Goal: Transaction & Acquisition: Purchase product/service

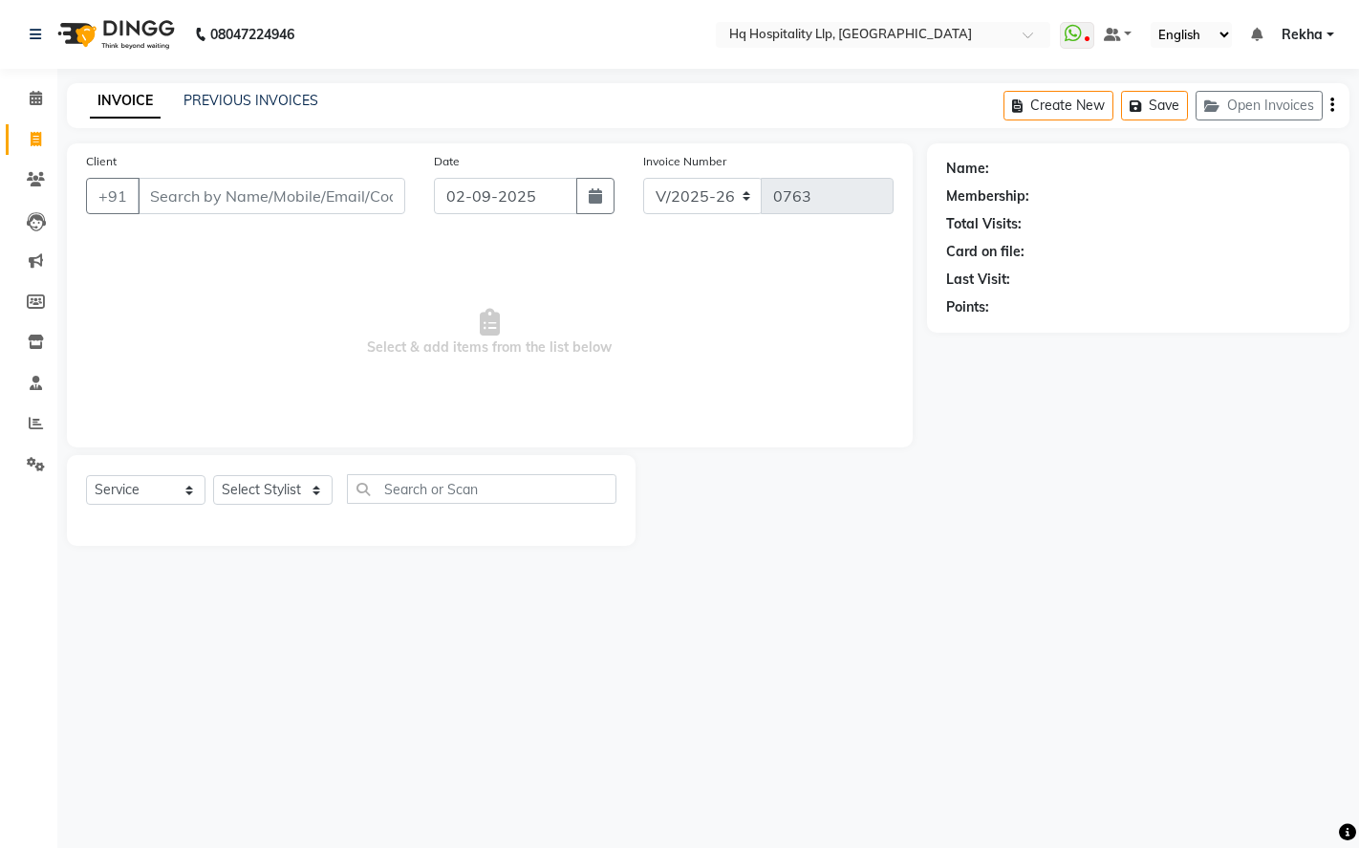
select select "7197"
select select "service"
type input "9619630299"
click at [355, 189] on span "Add Client" at bounding box center [355, 195] width 75 height 19
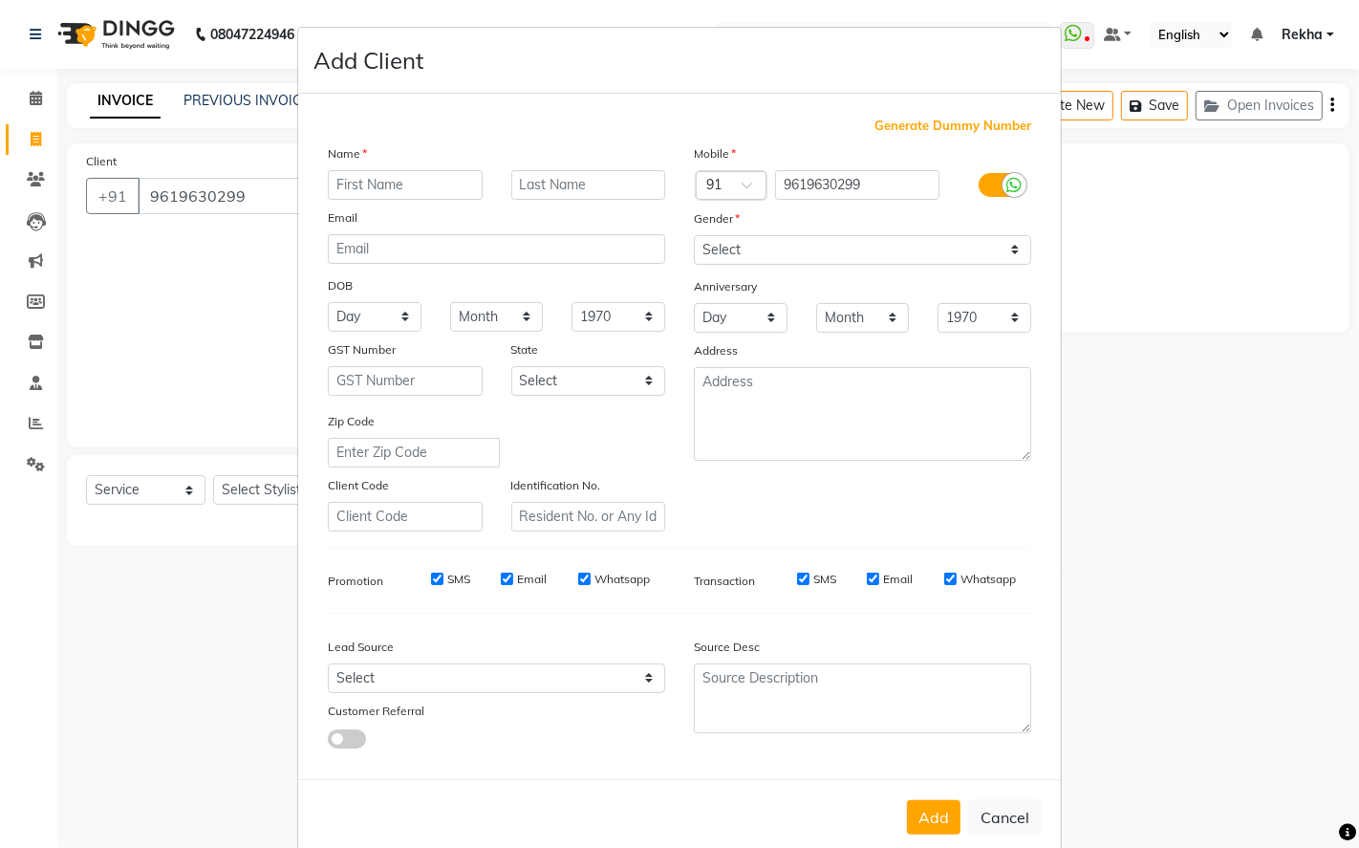
click at [358, 189] on input "text" at bounding box center [405, 185] width 155 height 30
type input "[PERSON_NAME]"
click at [938, 240] on select "Select [DEMOGRAPHIC_DATA] [DEMOGRAPHIC_DATA] Other Prefer Not To Say" at bounding box center [862, 250] width 337 height 30
select select "[DEMOGRAPHIC_DATA]"
click at [694, 235] on select "Select [DEMOGRAPHIC_DATA] [DEMOGRAPHIC_DATA] Other Prefer Not To Say" at bounding box center [862, 250] width 337 height 30
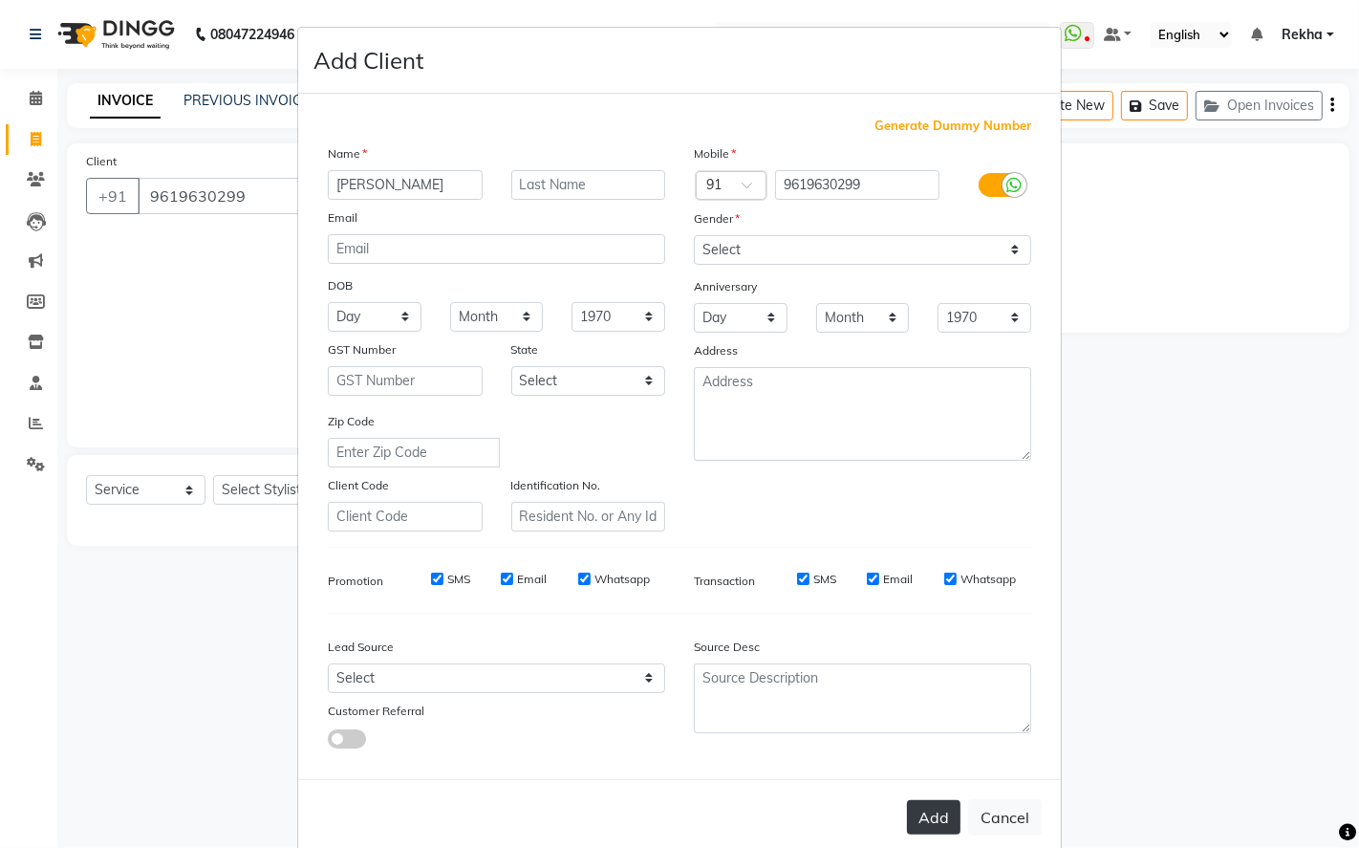
click at [922, 819] on button "Add" at bounding box center [934, 817] width 54 height 34
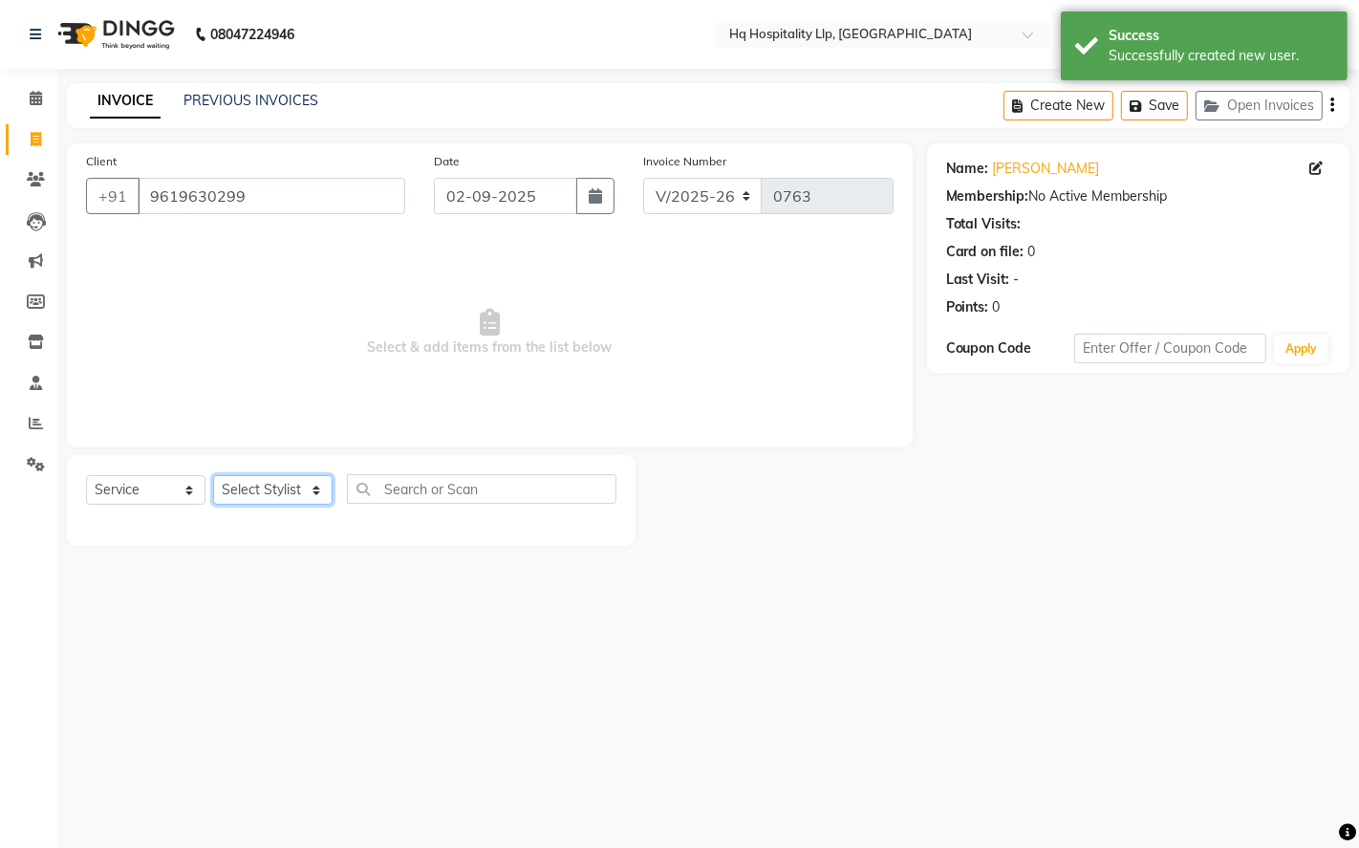
click at [308, 495] on select "Select Stylist ANAS Manager [PERSON_NAME] Staff [PERSON_NAME] Sandhya [PERSON_N…" at bounding box center [272, 490] width 119 height 30
select select "61253"
click at [213, 476] on select "Select Stylist ANAS Manager [PERSON_NAME] Staff [PERSON_NAME] Sandhya [PERSON_N…" at bounding box center [272, 490] width 119 height 30
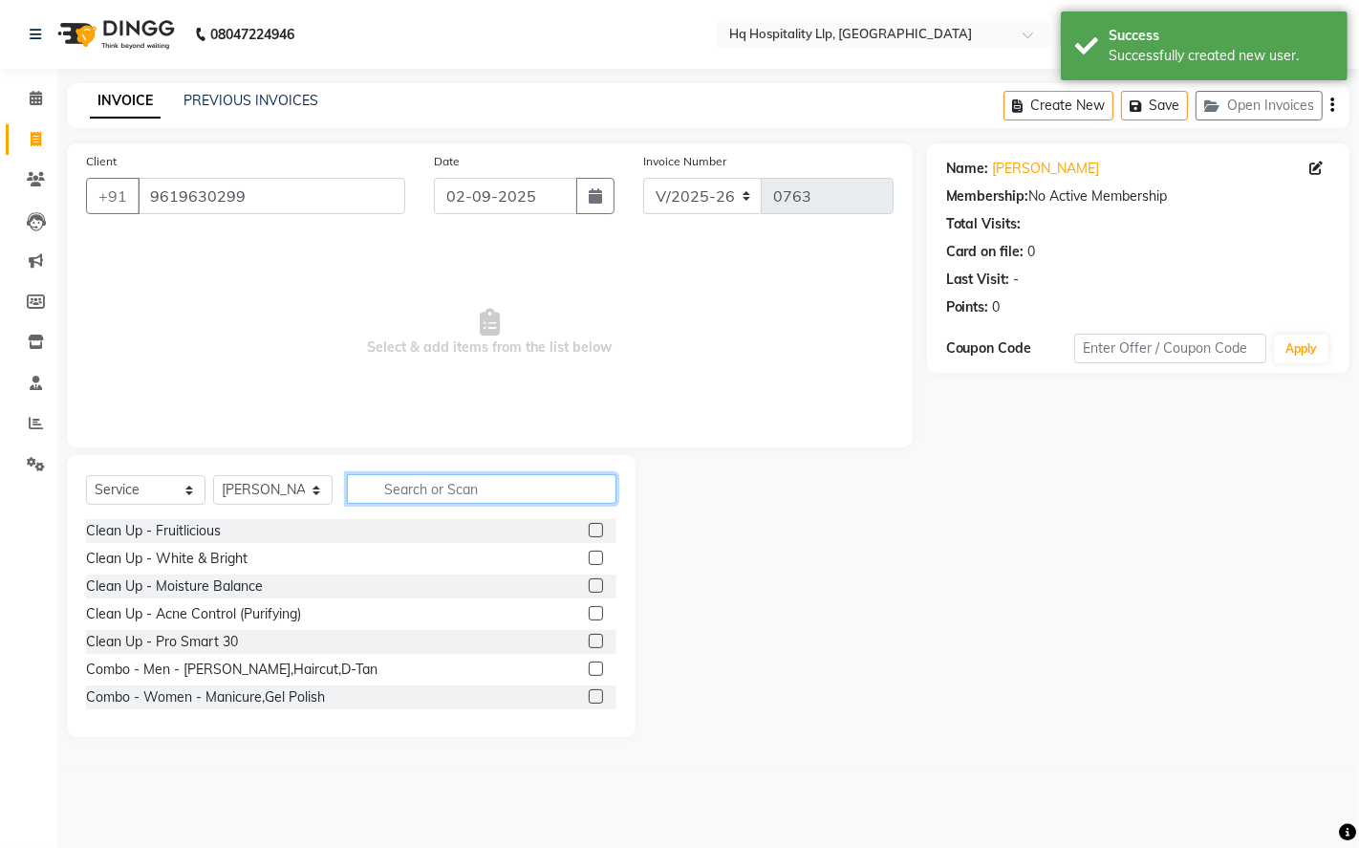
click at [446, 495] on input "text" at bounding box center [481, 489] width 269 height 30
type input "p"
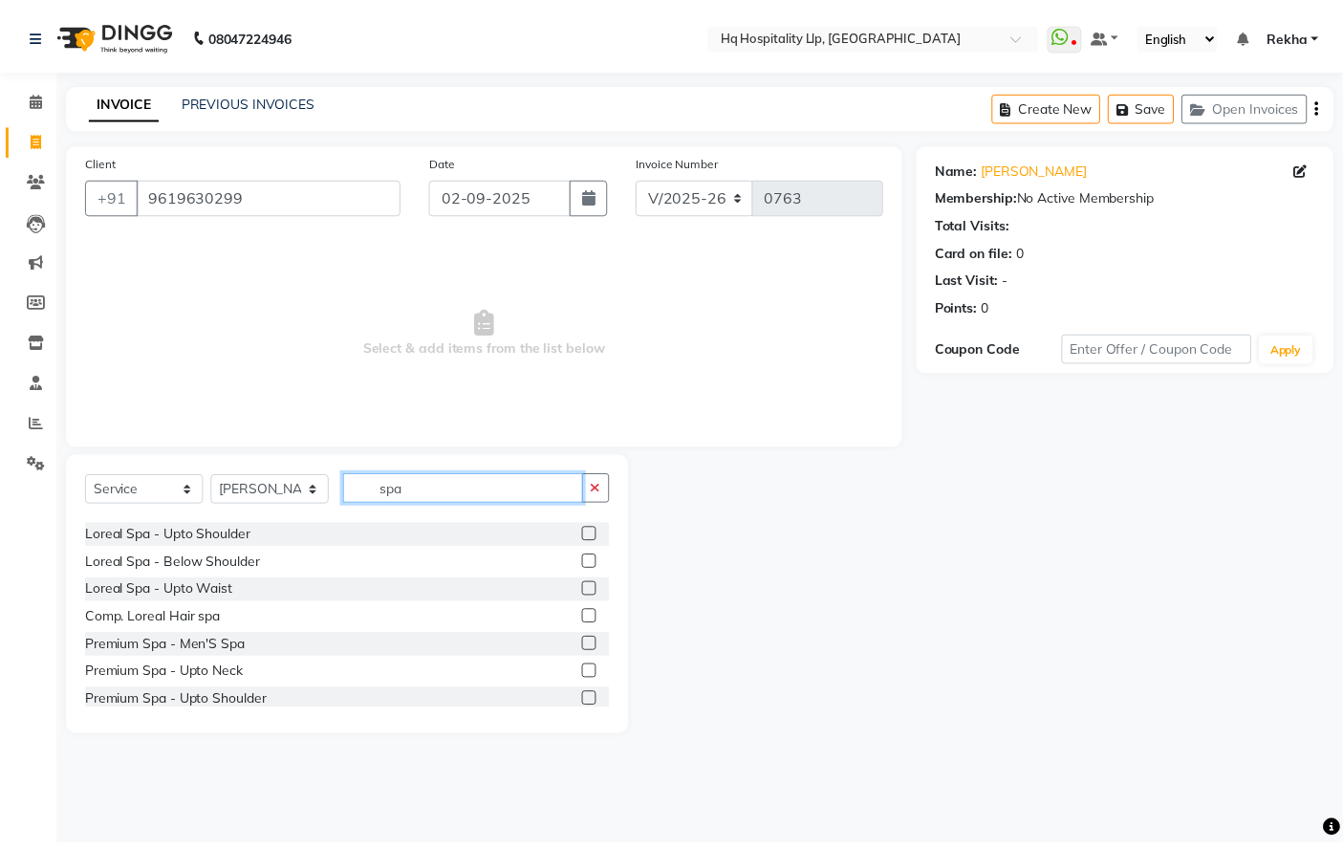
scroll to position [212, 0]
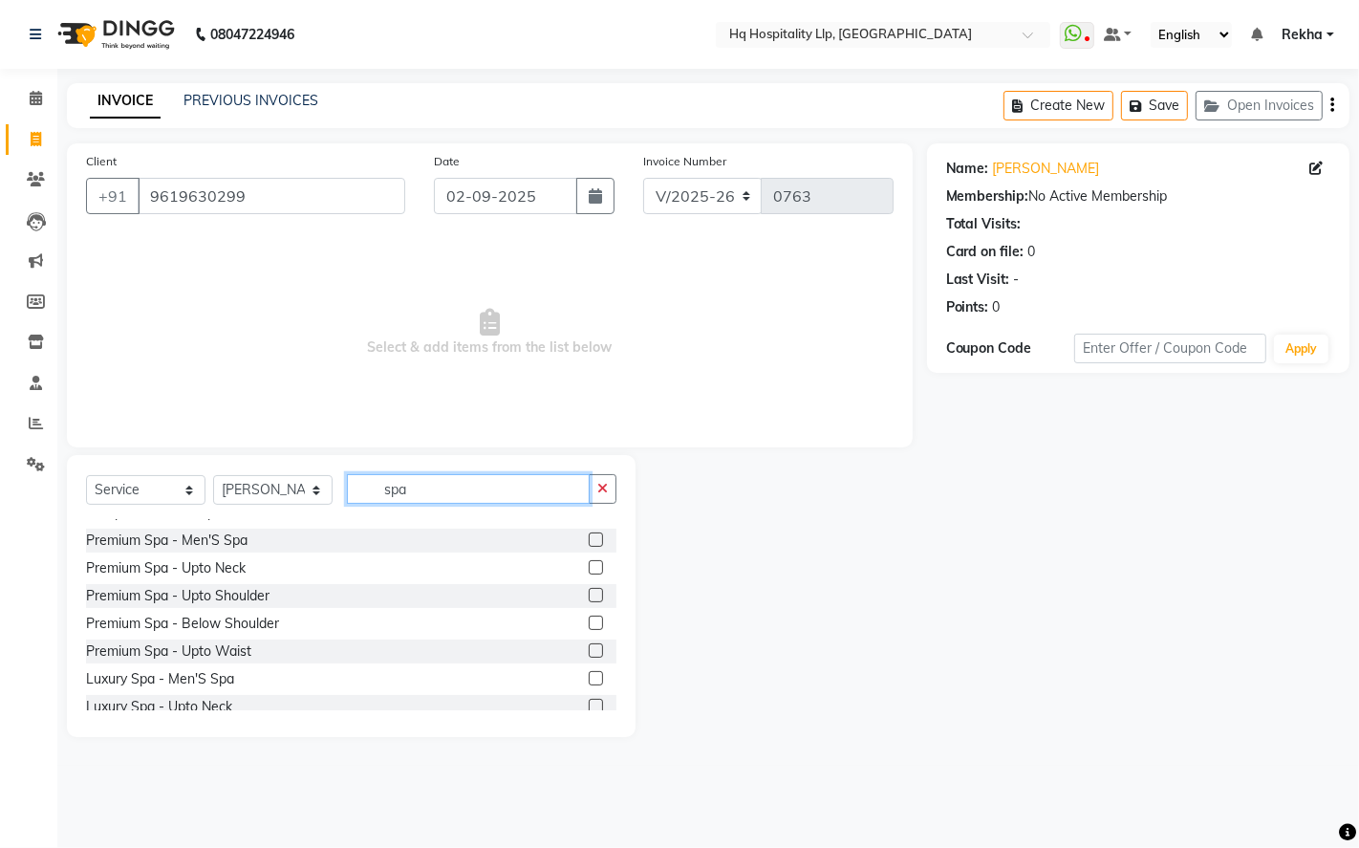
type input "spa"
click at [589, 592] on label at bounding box center [596, 595] width 14 height 14
click at [589, 592] on input "checkbox" at bounding box center [595, 596] width 12 height 12
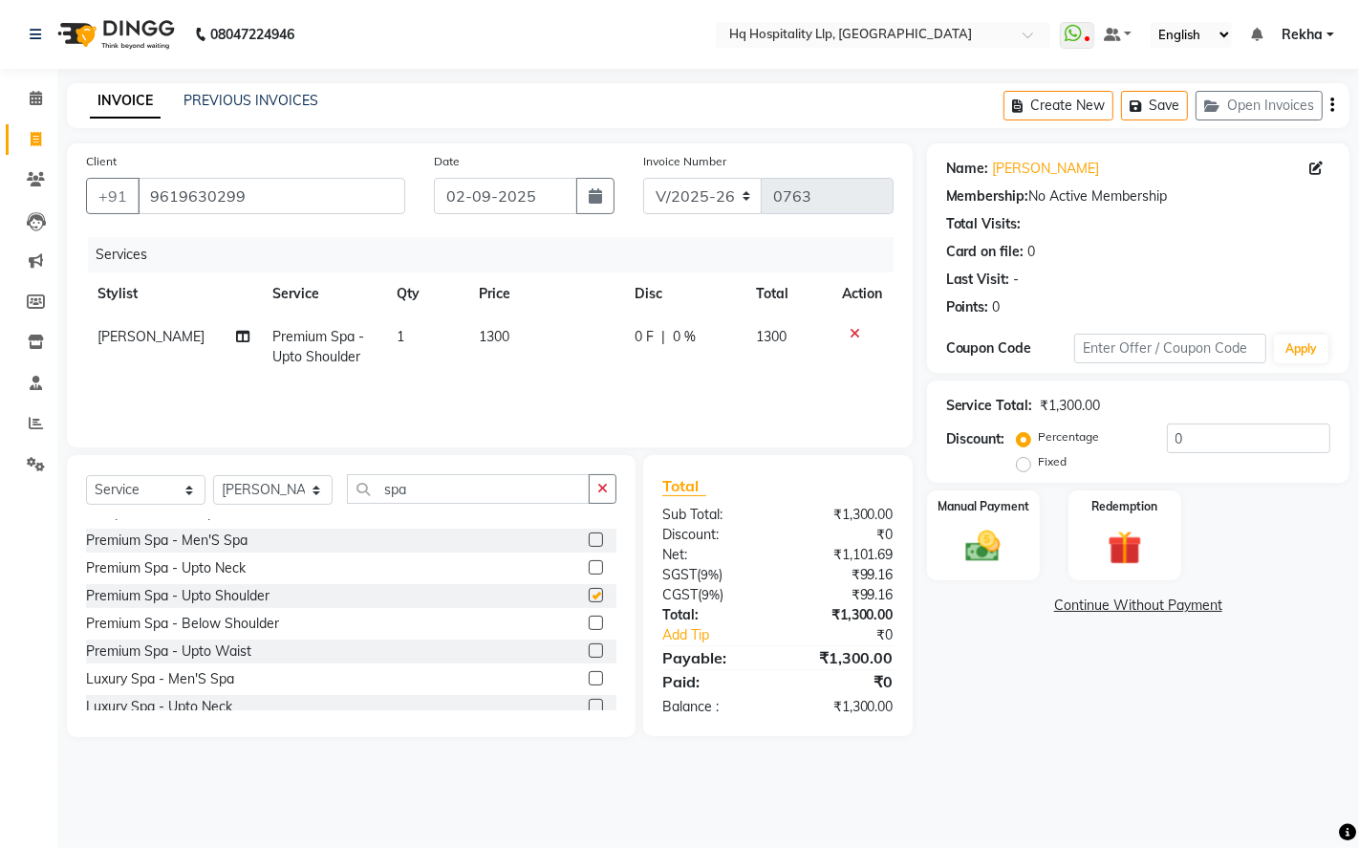
checkbox input "false"
click at [531, 330] on td "1300" at bounding box center [546, 346] width 156 height 63
select select "61253"
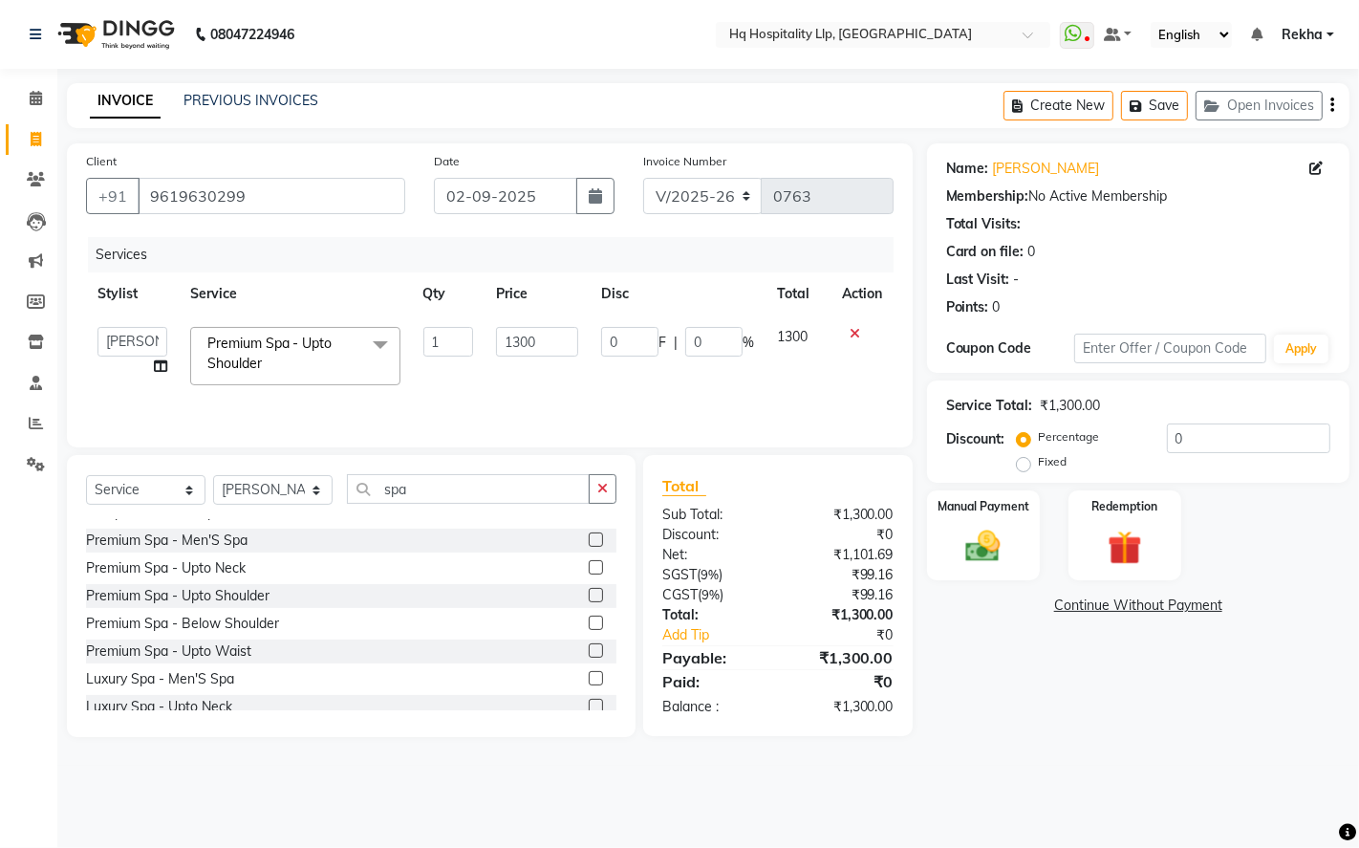
click at [849, 329] on icon at bounding box center [854, 333] width 11 height 13
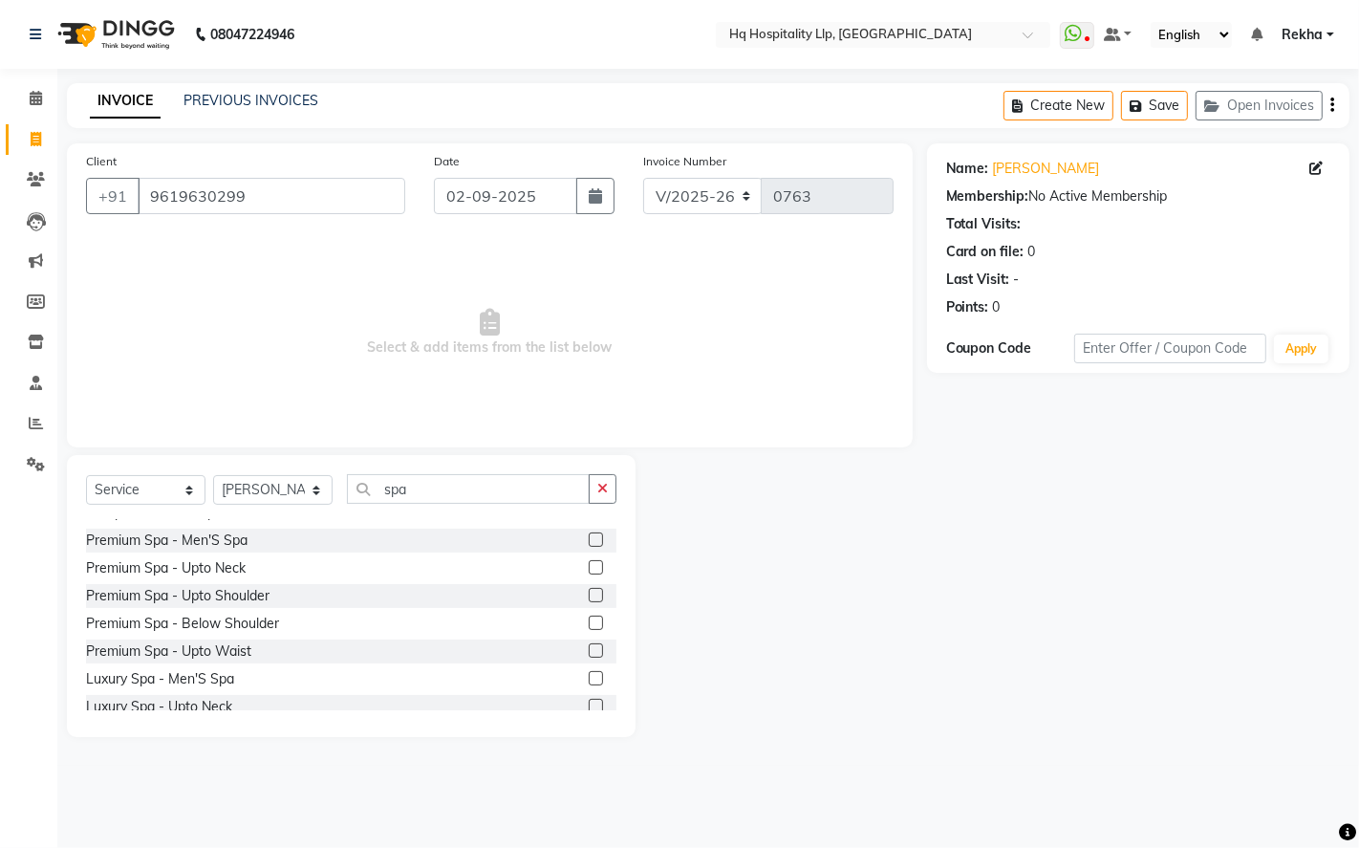
click at [589, 623] on label at bounding box center [596, 622] width 14 height 14
click at [589, 623] on input "checkbox" at bounding box center [595, 623] width 12 height 12
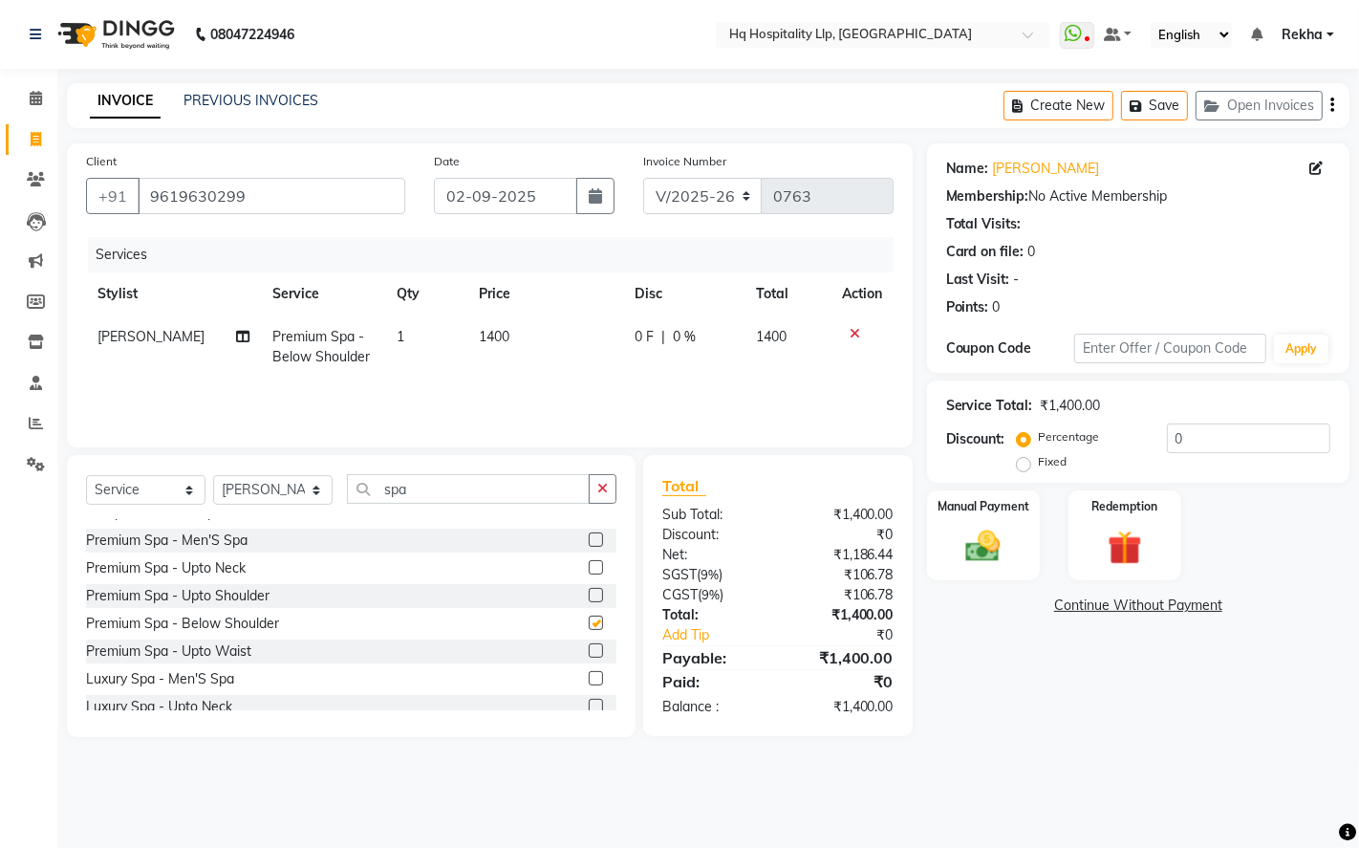
checkbox input "false"
click at [530, 335] on td "1400" at bounding box center [546, 346] width 156 height 63
select select "61253"
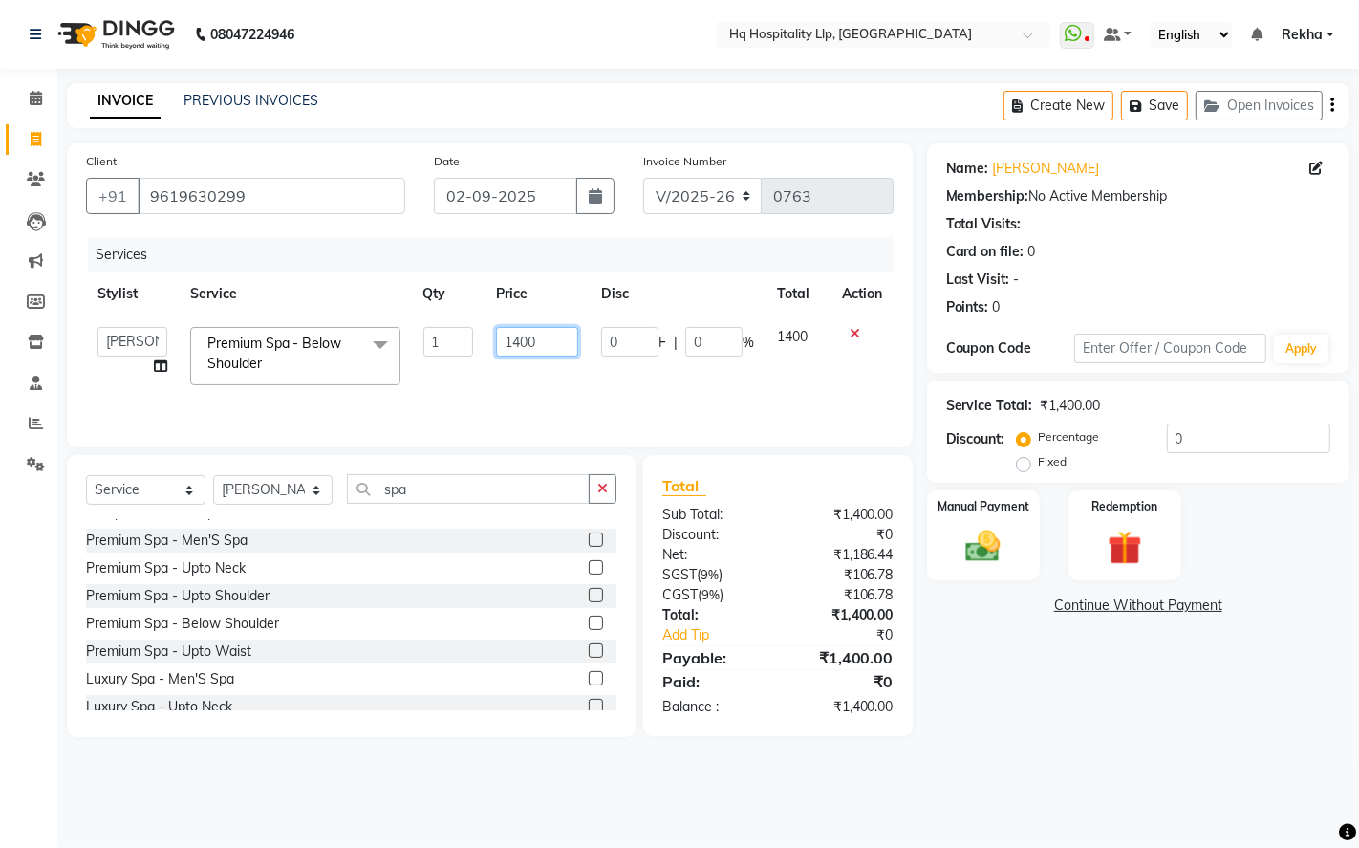
click at [542, 337] on input "1400" at bounding box center [537, 342] width 82 height 30
type input "1"
type input "2124"
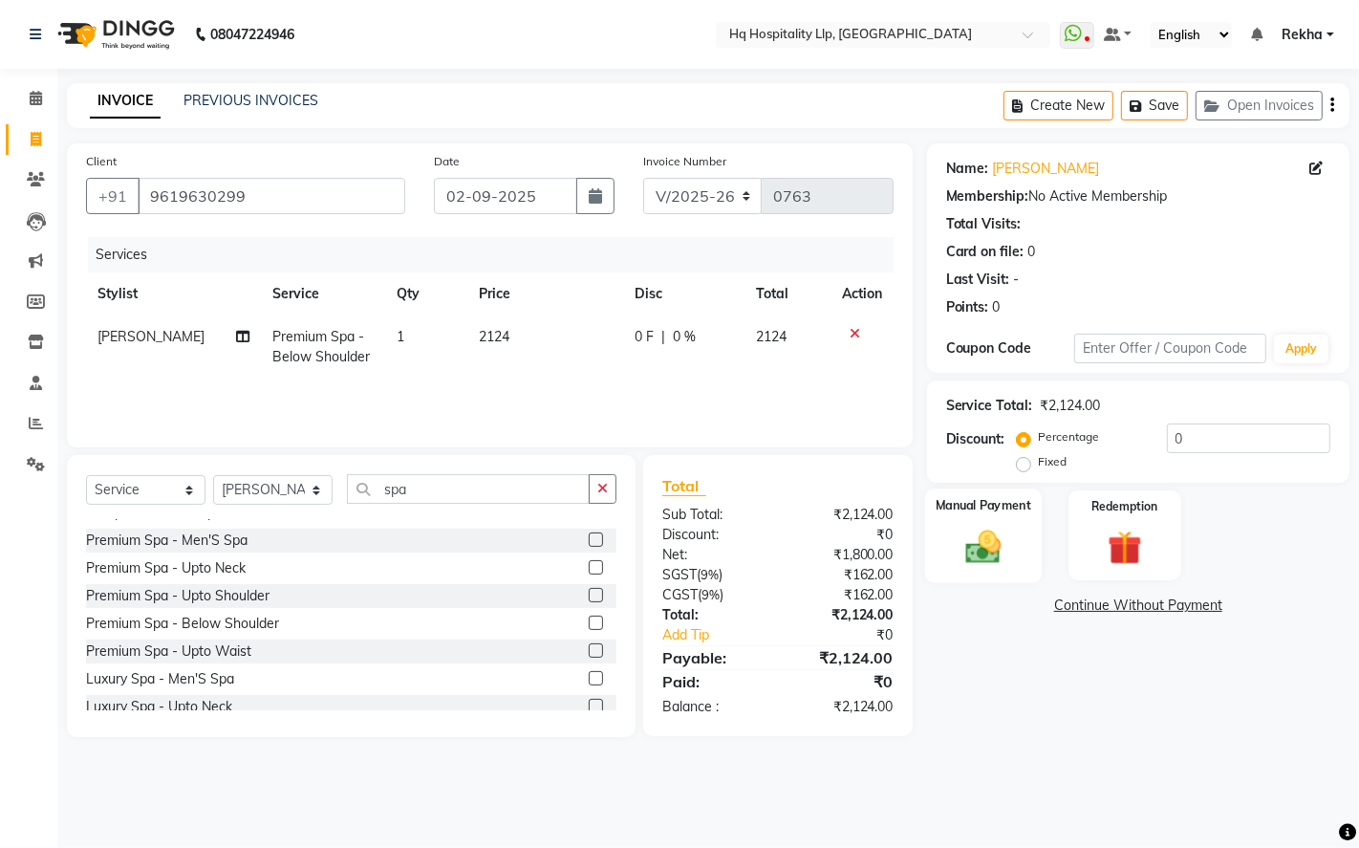
click at [990, 533] on img at bounding box center [983, 546] width 58 height 41
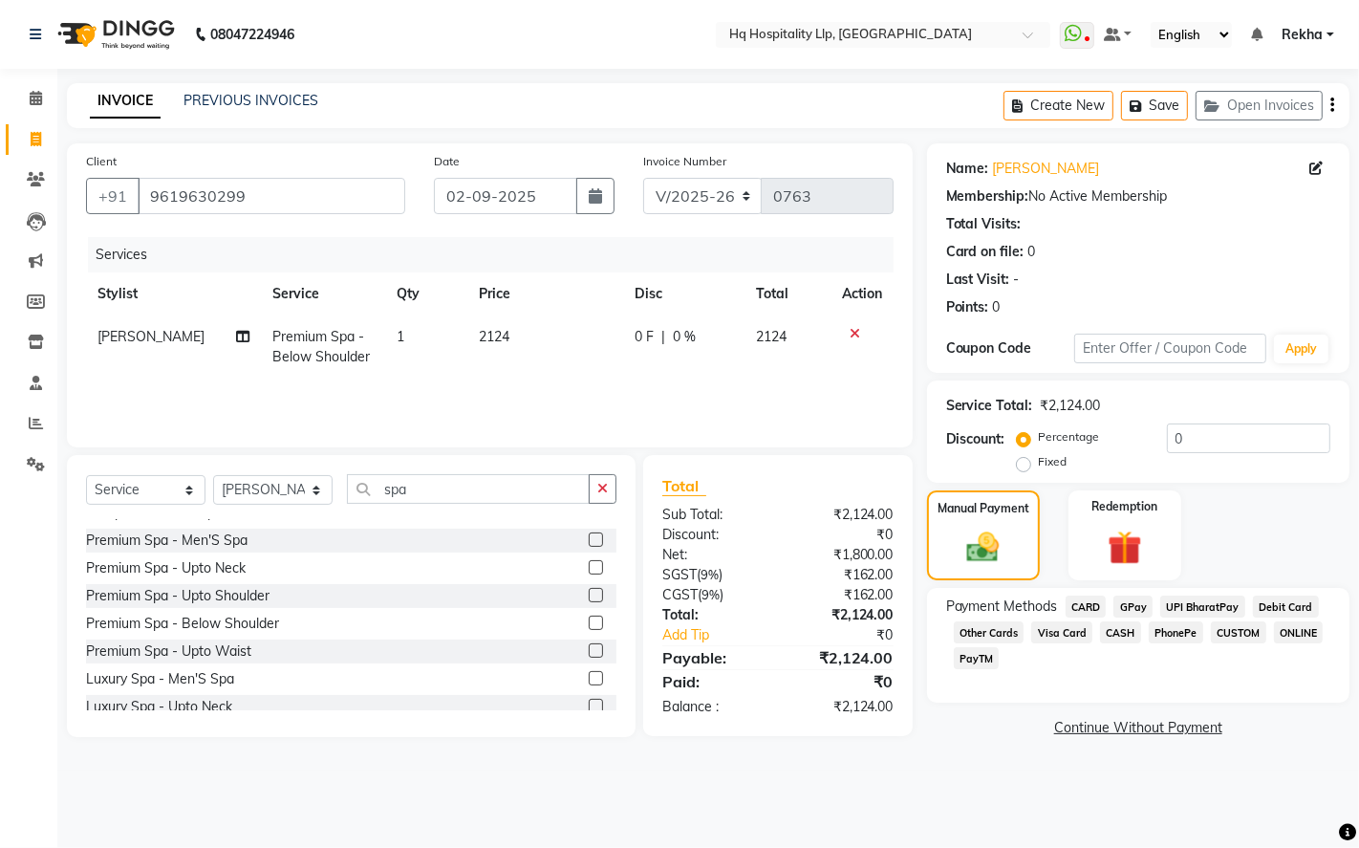
click at [1114, 634] on span "CASH" at bounding box center [1120, 632] width 41 height 22
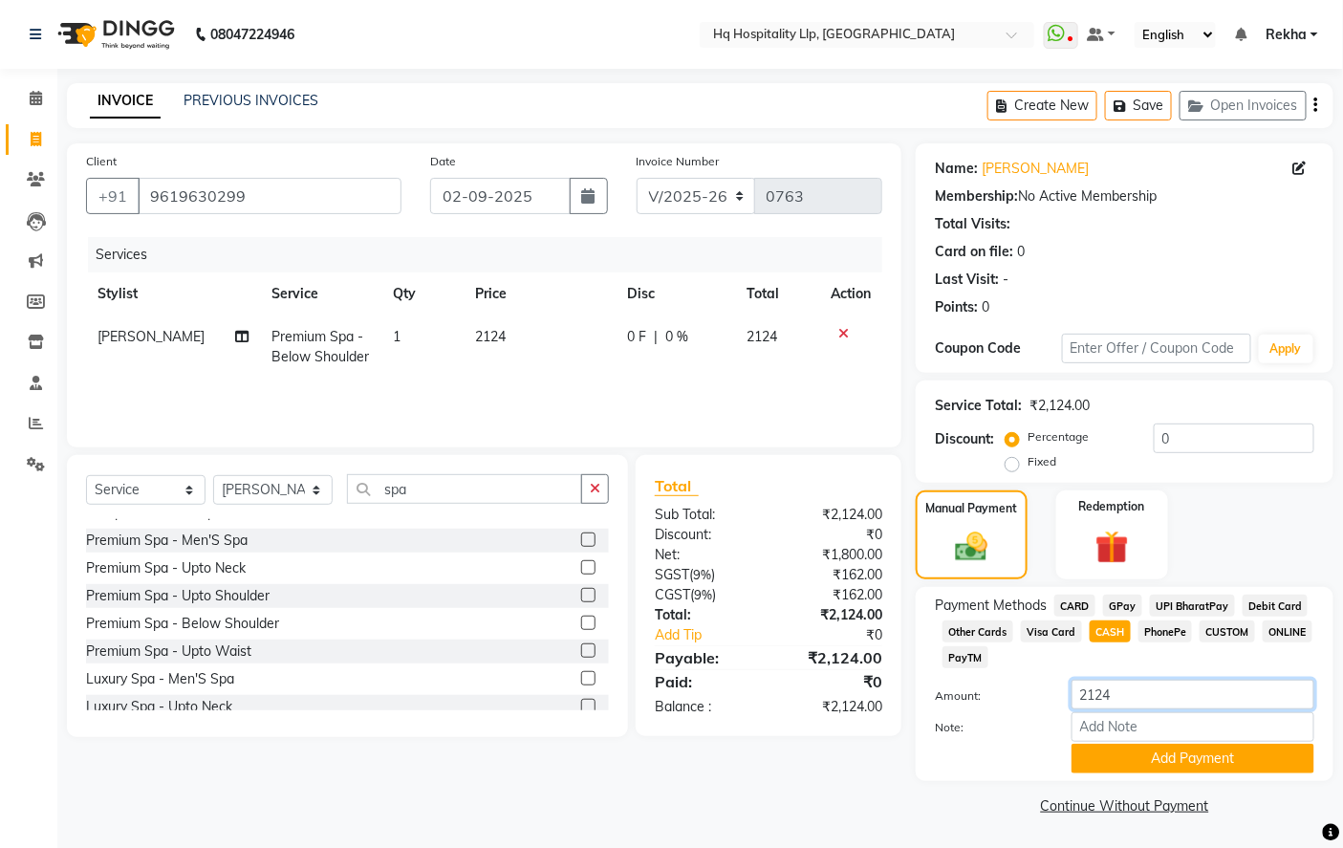
click at [1138, 700] on input "2124" at bounding box center [1192, 694] width 243 height 30
type input "2"
type input "1500"
click at [1159, 751] on button "Add Payment" at bounding box center [1192, 758] width 243 height 30
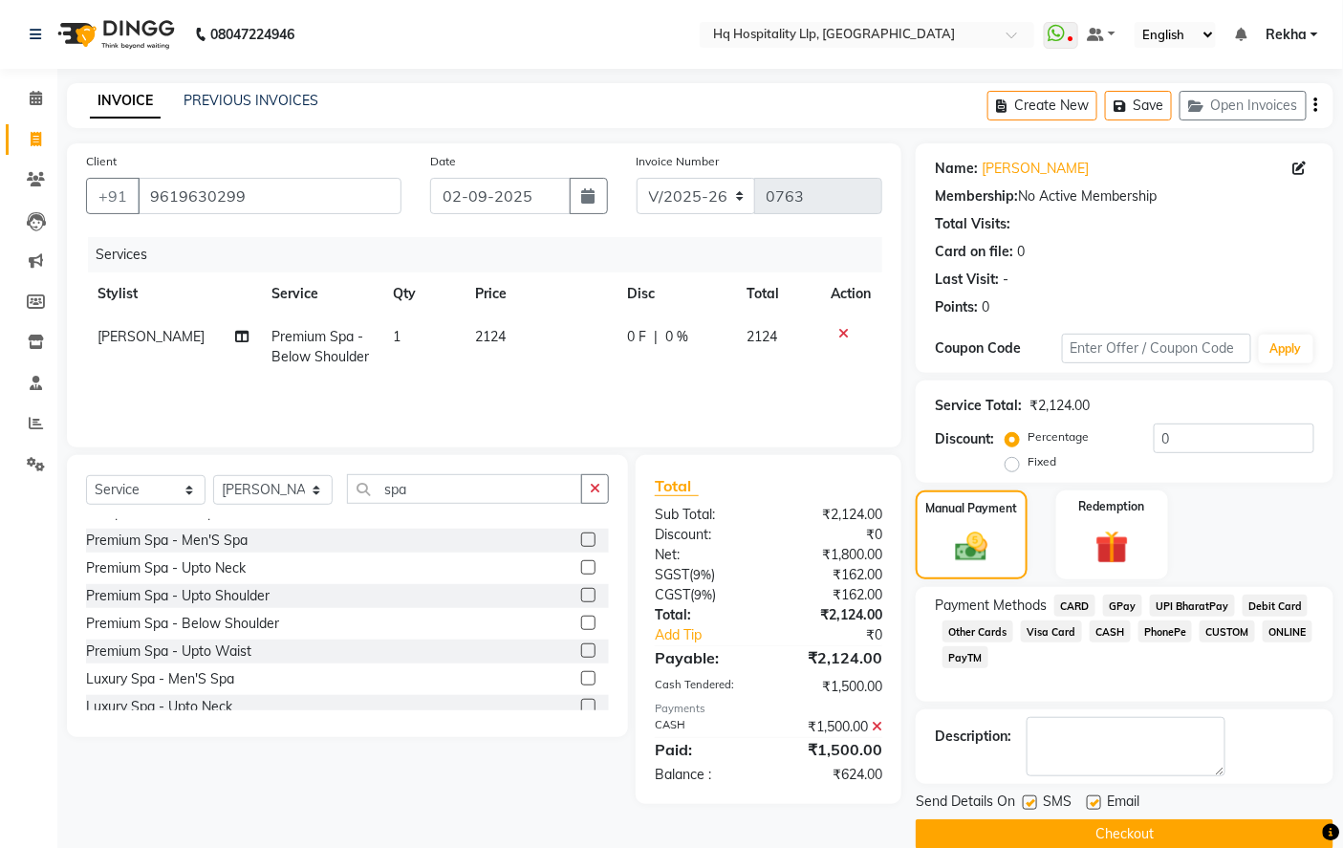
click at [1121, 606] on span "GPay" at bounding box center [1122, 605] width 39 height 22
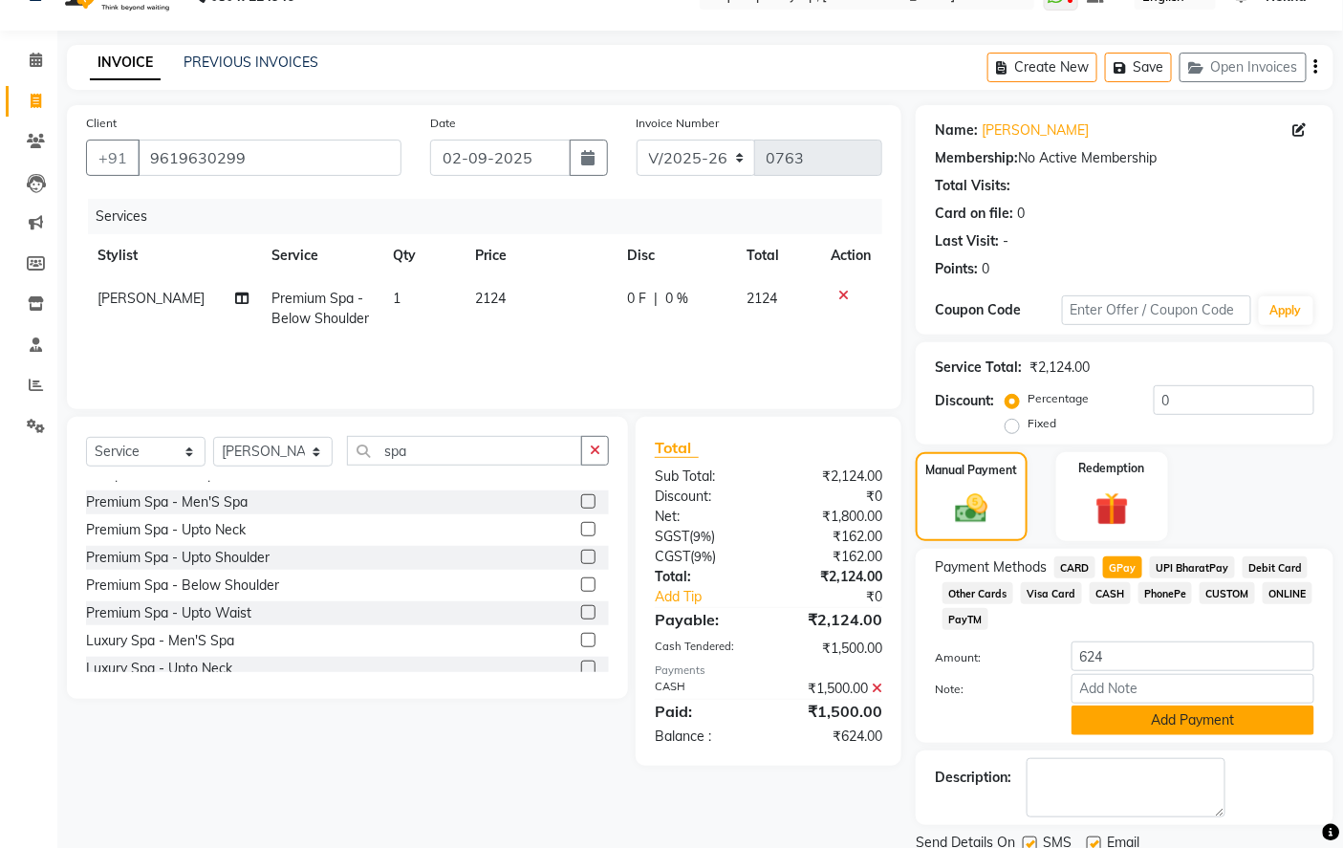
scroll to position [110, 0]
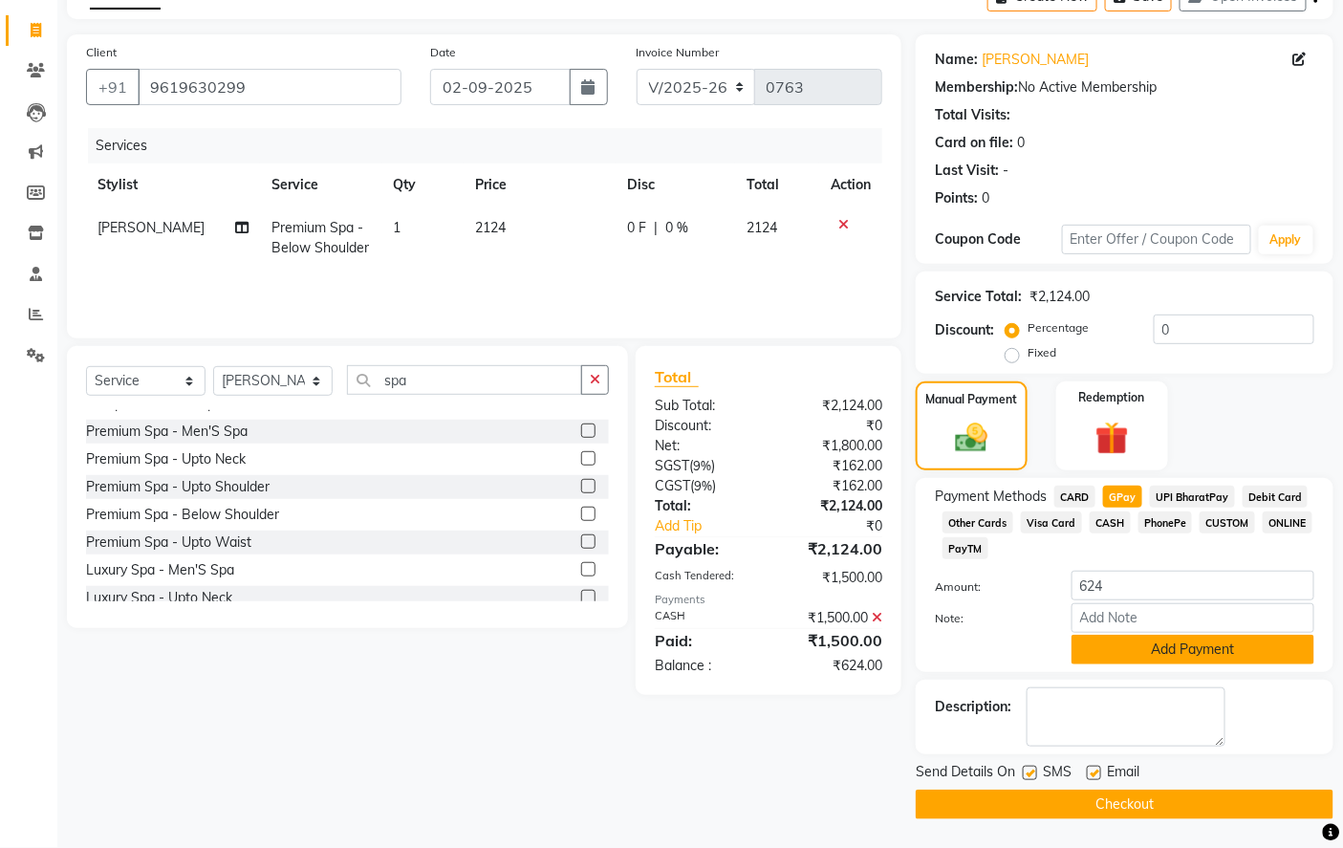
click at [1163, 646] on button "Add Payment" at bounding box center [1192, 649] width 243 height 30
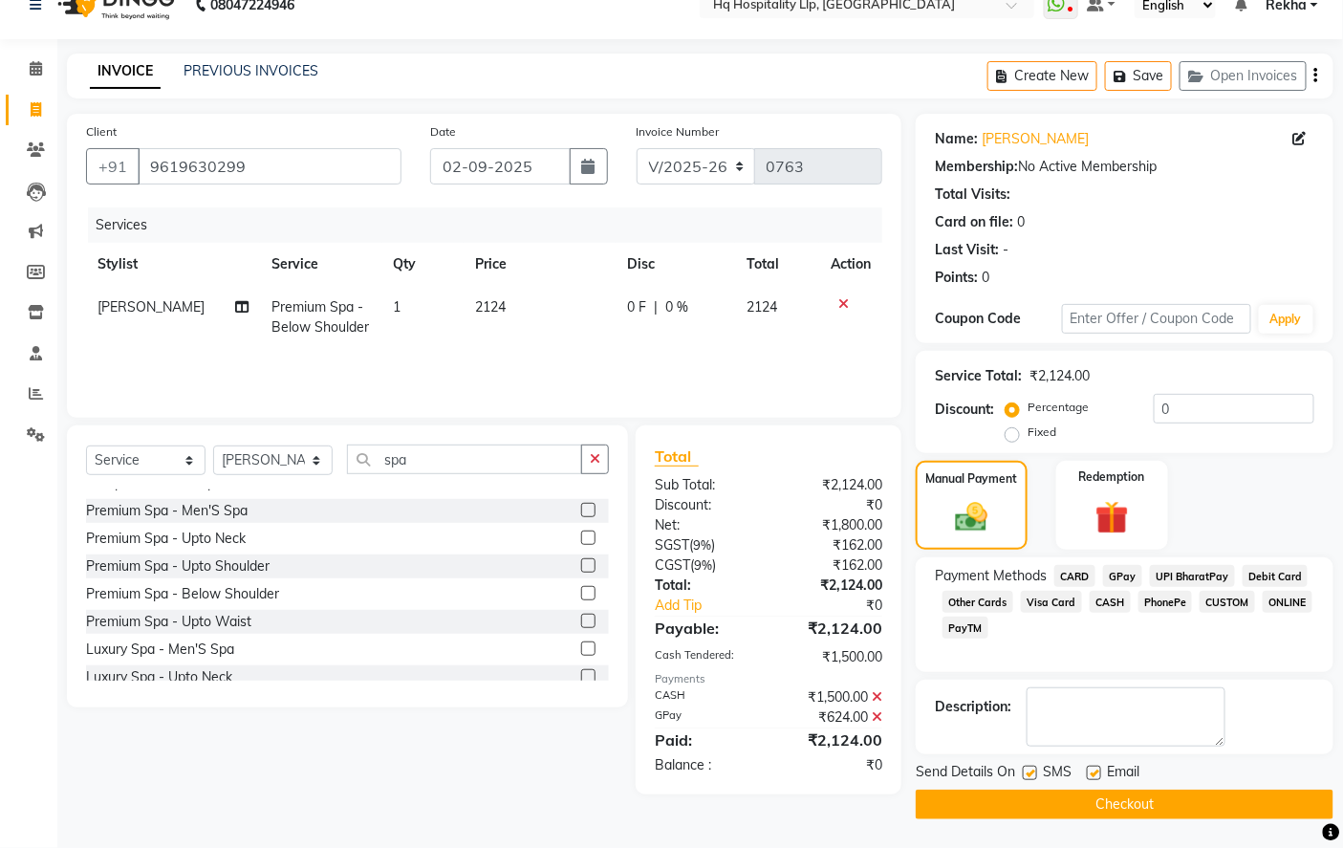
scroll to position [30, 0]
click at [1158, 801] on button "Checkout" at bounding box center [1124, 804] width 418 height 30
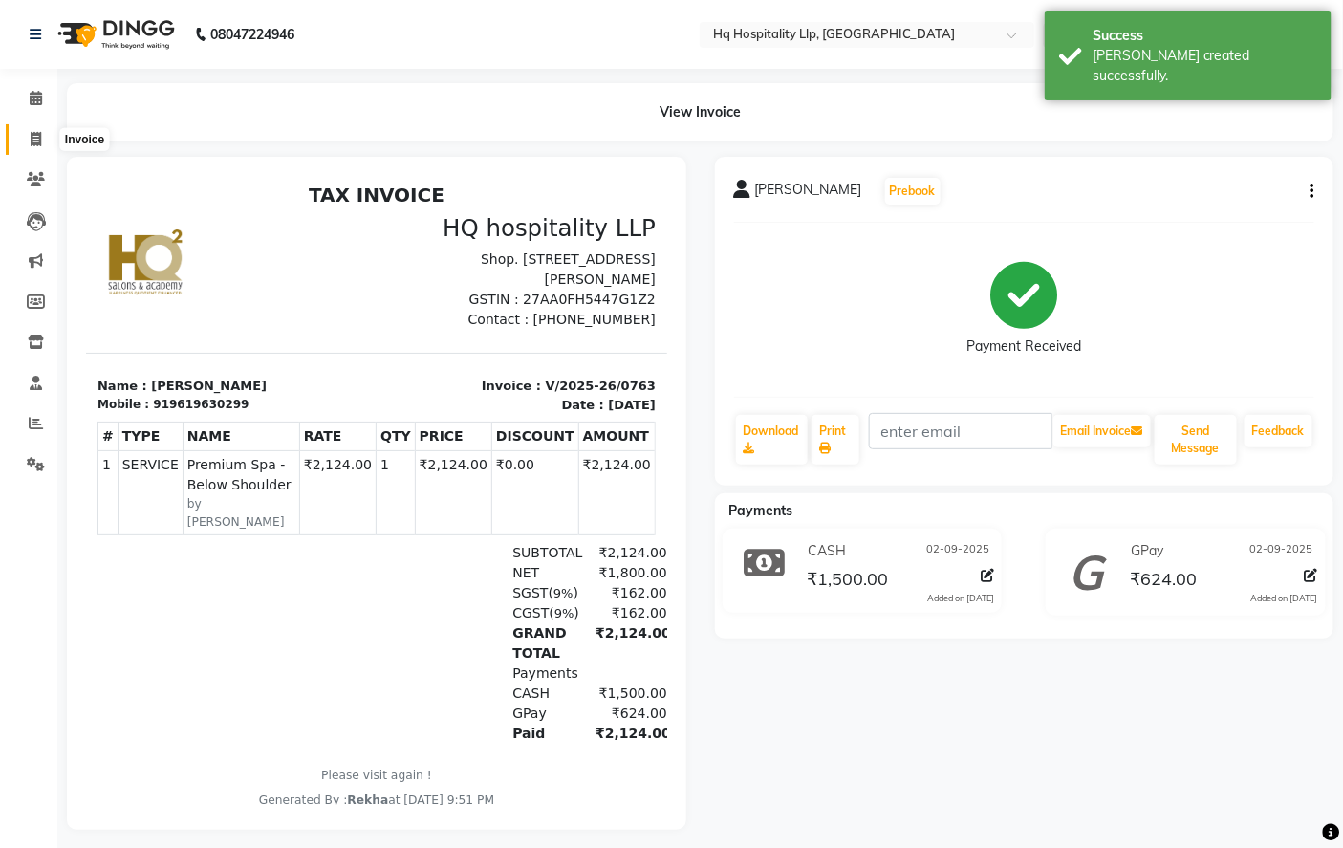
click at [35, 138] on icon at bounding box center [36, 139] width 11 height 14
select select "service"
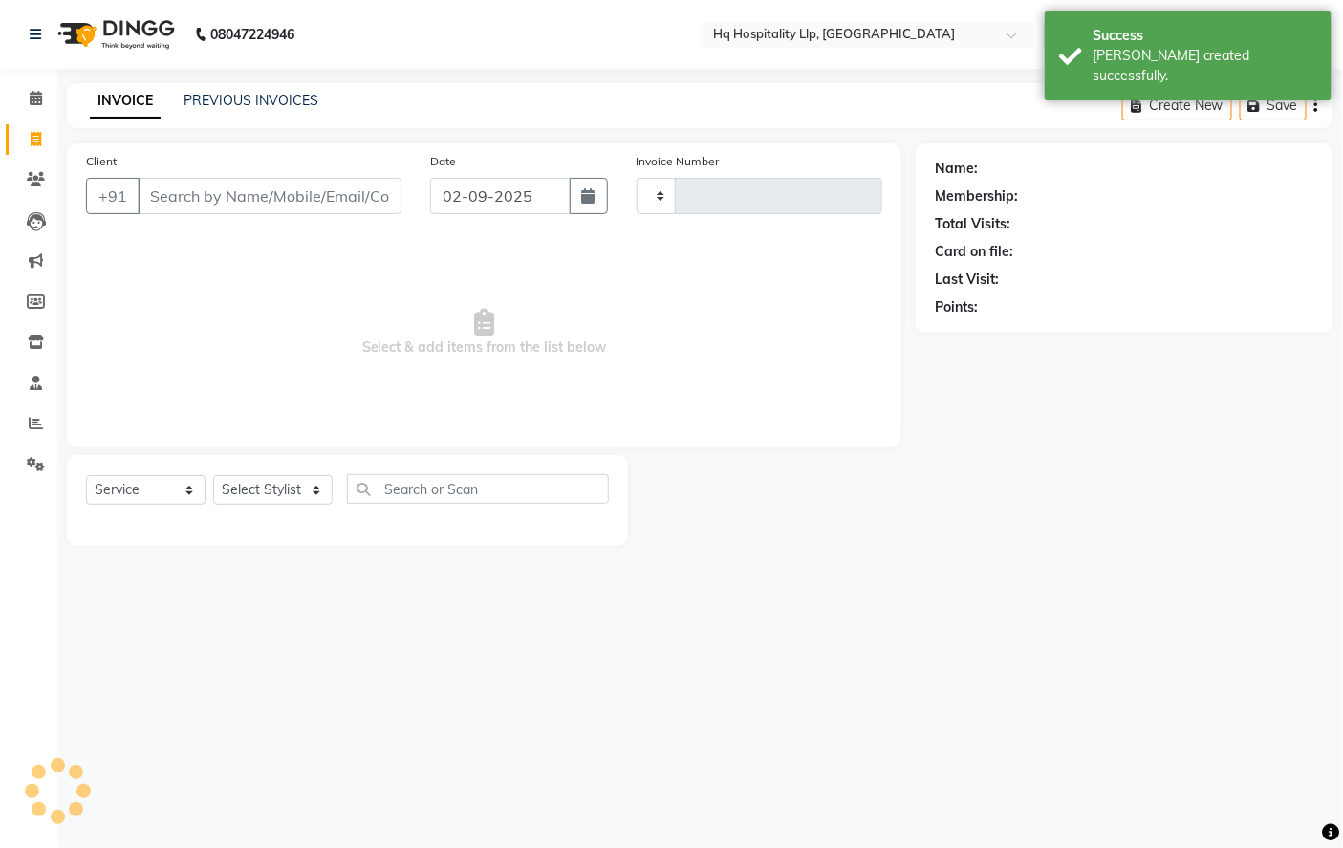
type input "0764"
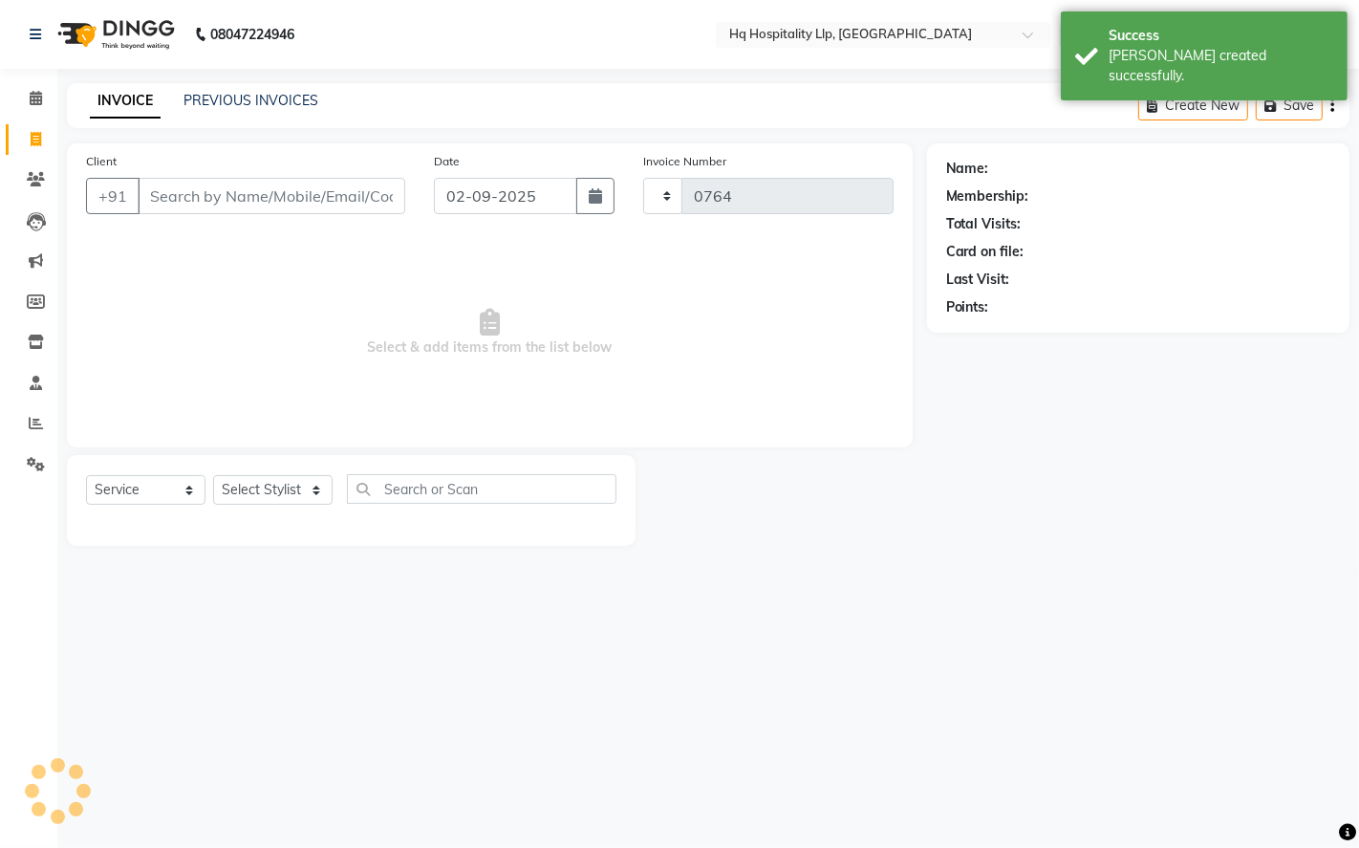
select select "7197"
click at [243, 196] on input "Client" at bounding box center [272, 196] width 268 height 36
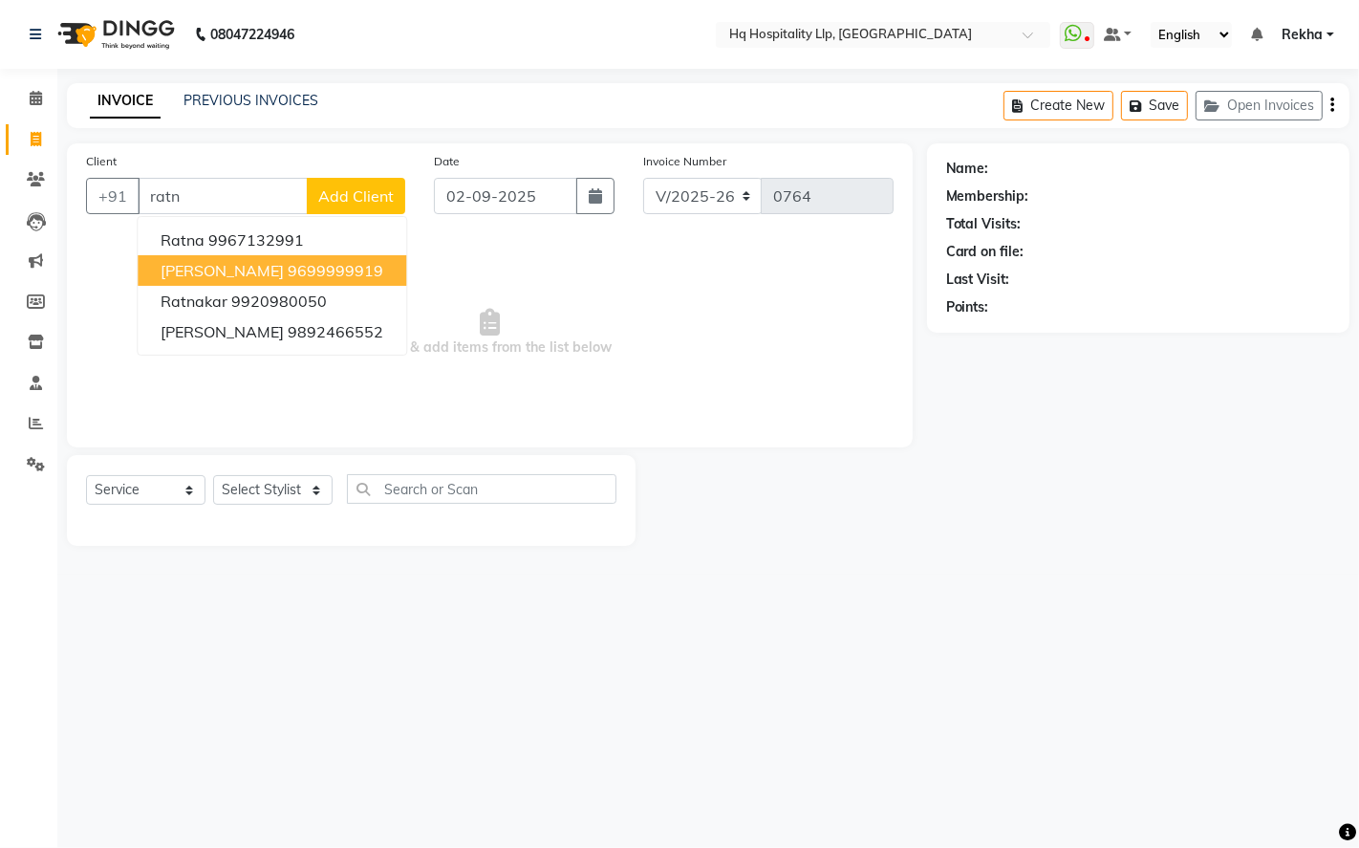
click at [232, 259] on button "[PERSON_NAME] 9699999919" at bounding box center [272, 270] width 269 height 31
type input "9699999919"
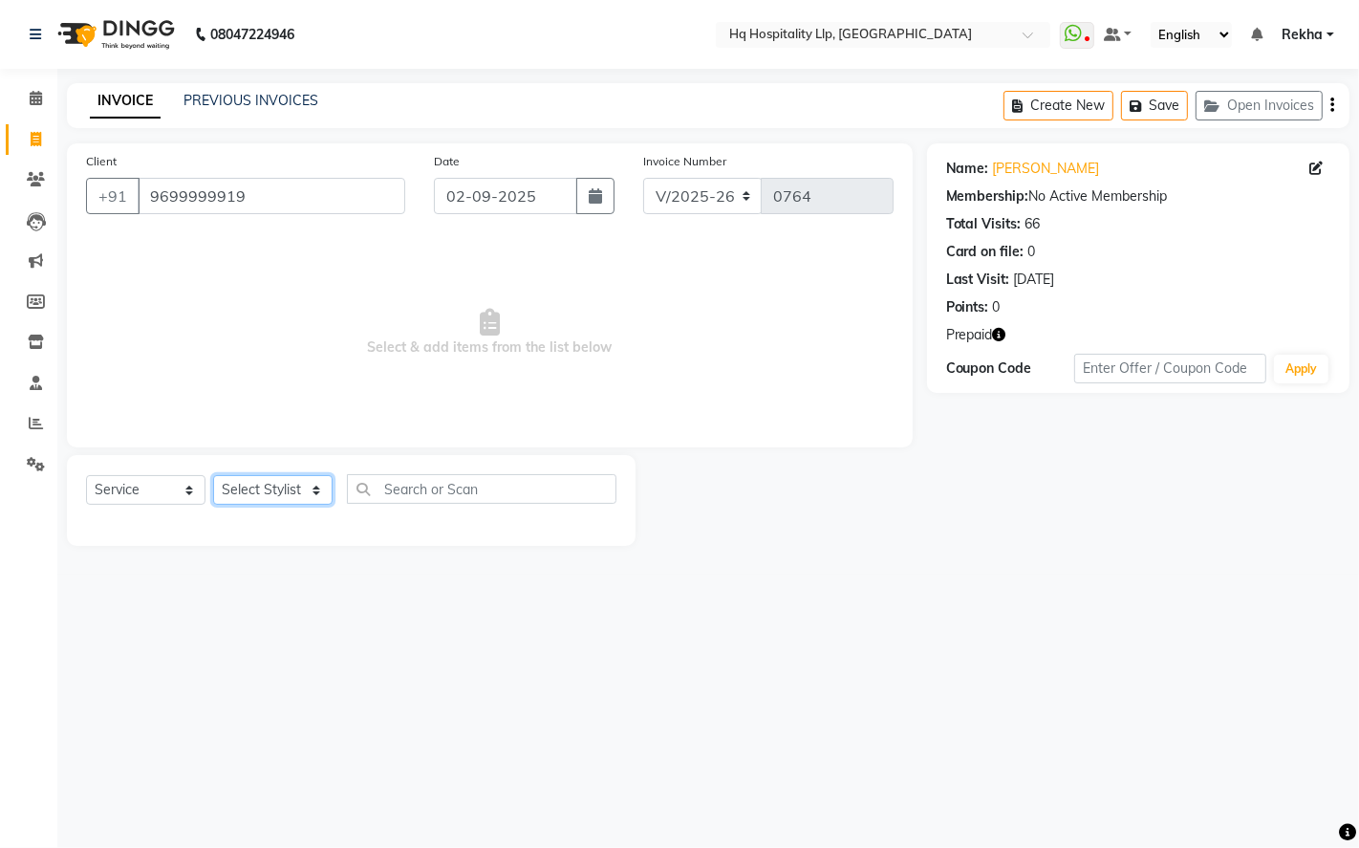
click at [299, 483] on select "Select Stylist ANAS Manager [PERSON_NAME] Staff [PERSON_NAME] Sandhya [PERSON_N…" at bounding box center [272, 490] width 119 height 30
select select "61253"
click at [213, 476] on select "Select Stylist ANAS Manager [PERSON_NAME] Staff [PERSON_NAME] Sandhya [PERSON_N…" at bounding box center [272, 490] width 119 height 30
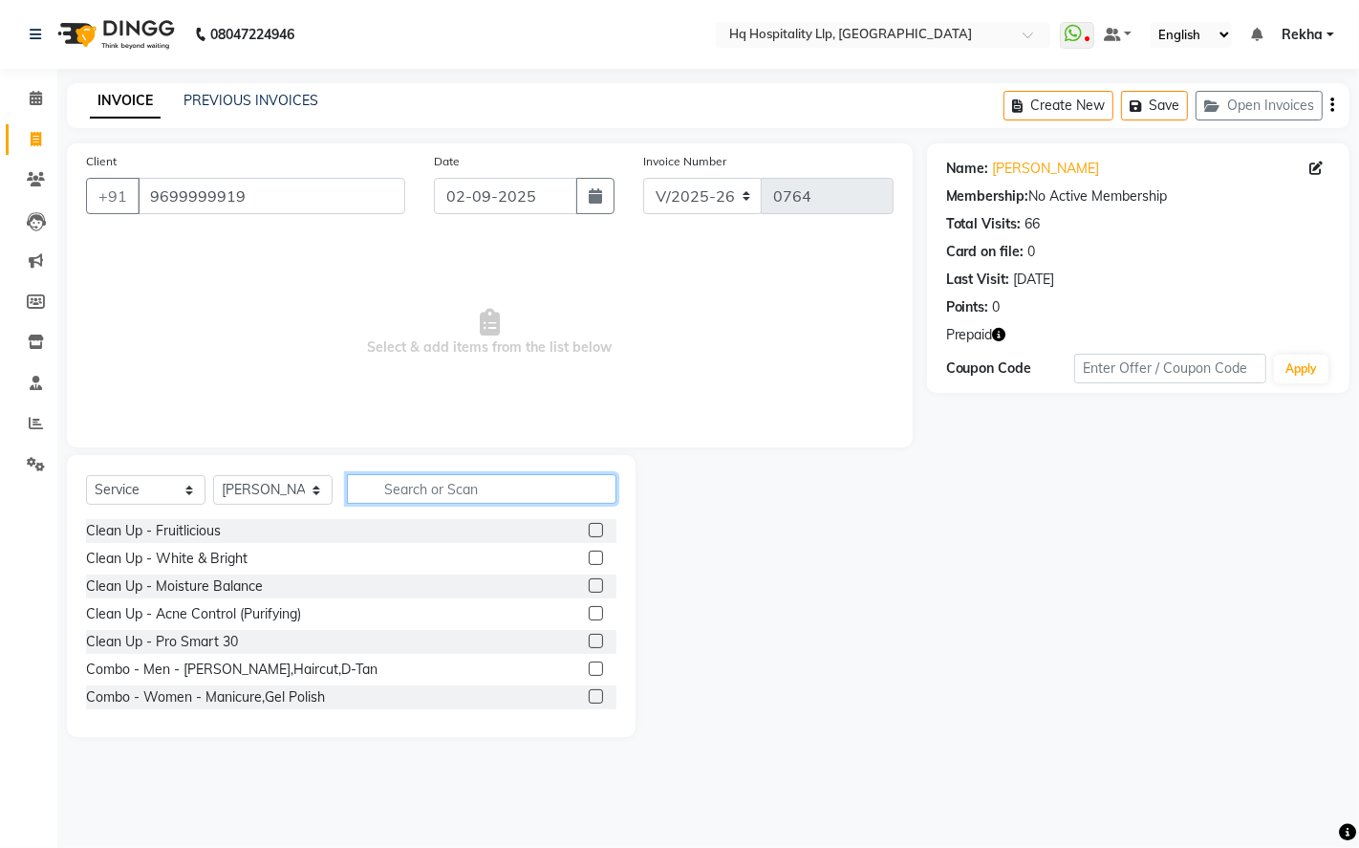
click at [461, 484] on input "text" at bounding box center [481, 489] width 269 height 30
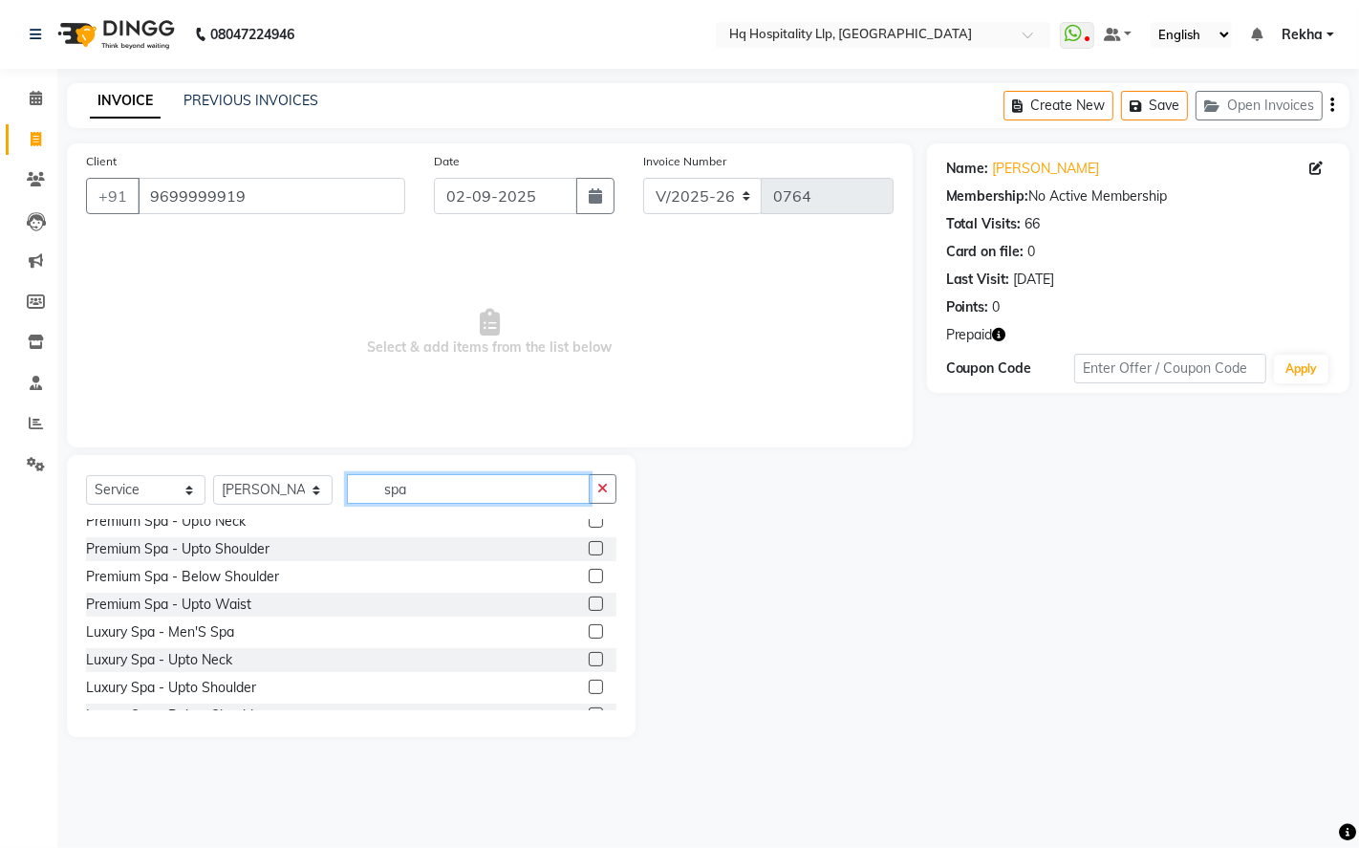
scroll to position [212, 0]
type input "spa"
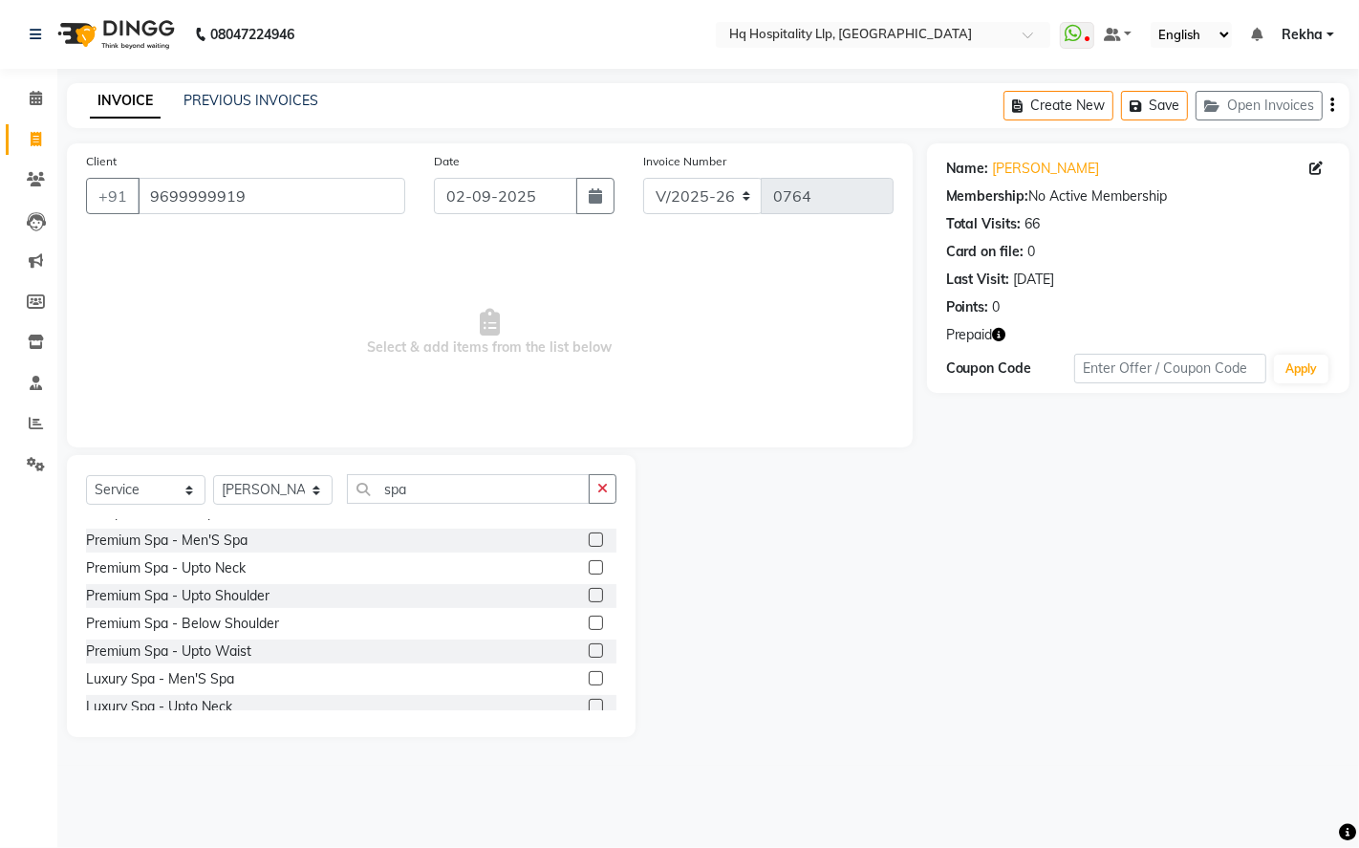
click at [589, 622] on label at bounding box center [596, 622] width 14 height 14
click at [589, 622] on input "checkbox" at bounding box center [595, 623] width 12 height 12
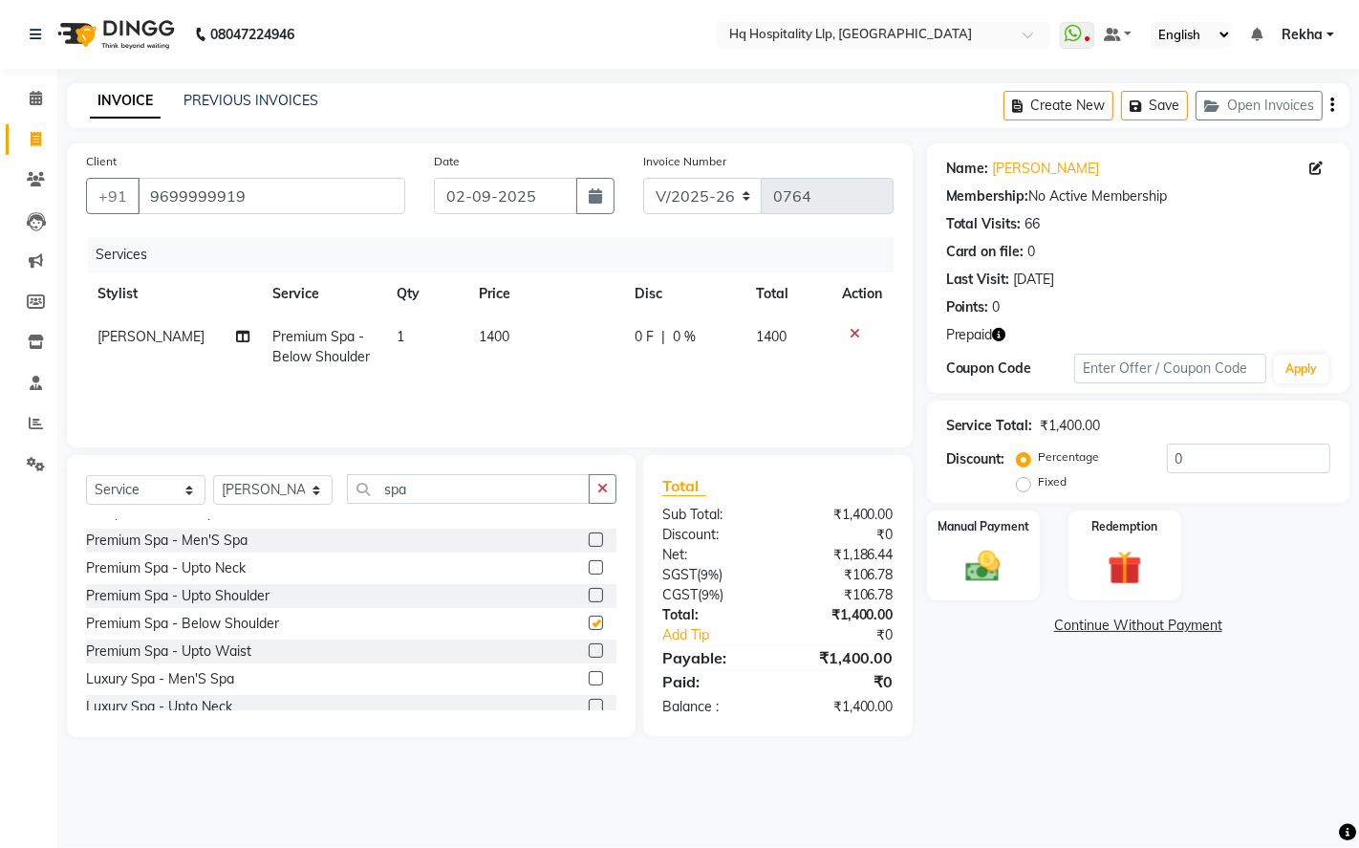
checkbox input "false"
click at [522, 345] on td "1400" at bounding box center [546, 346] width 156 height 63
select select "61253"
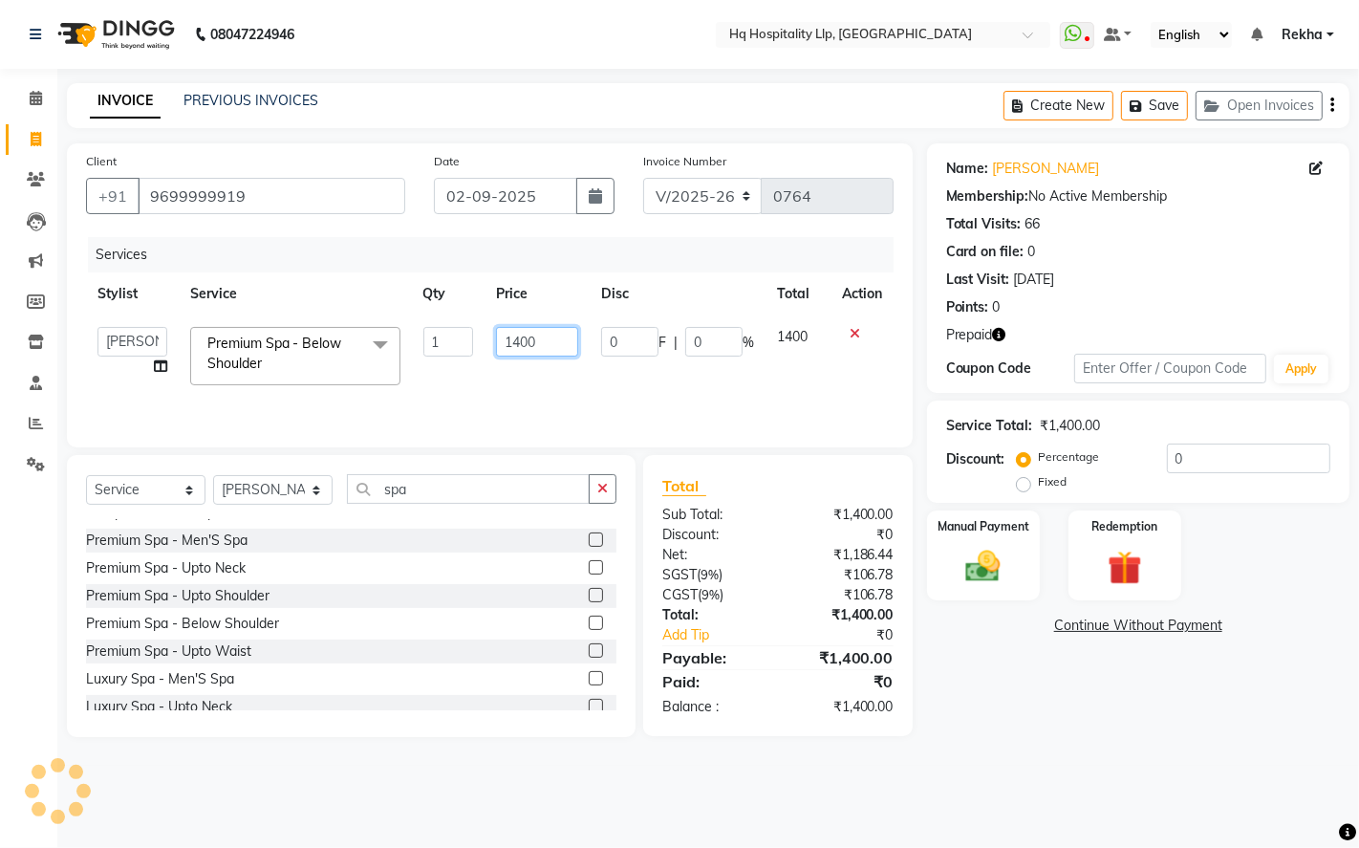
click at [543, 336] on input "1400" at bounding box center [537, 342] width 82 height 30
type input "1"
type input "2124"
drag, startPoint x: 991, startPoint y: 667, endPoint x: 981, endPoint y: 686, distance: 21.4
click at [992, 666] on div "Name: [PERSON_NAME] Membership: No Active Membership Total Visits: 66 Card on f…" at bounding box center [1145, 439] width 437 height 593
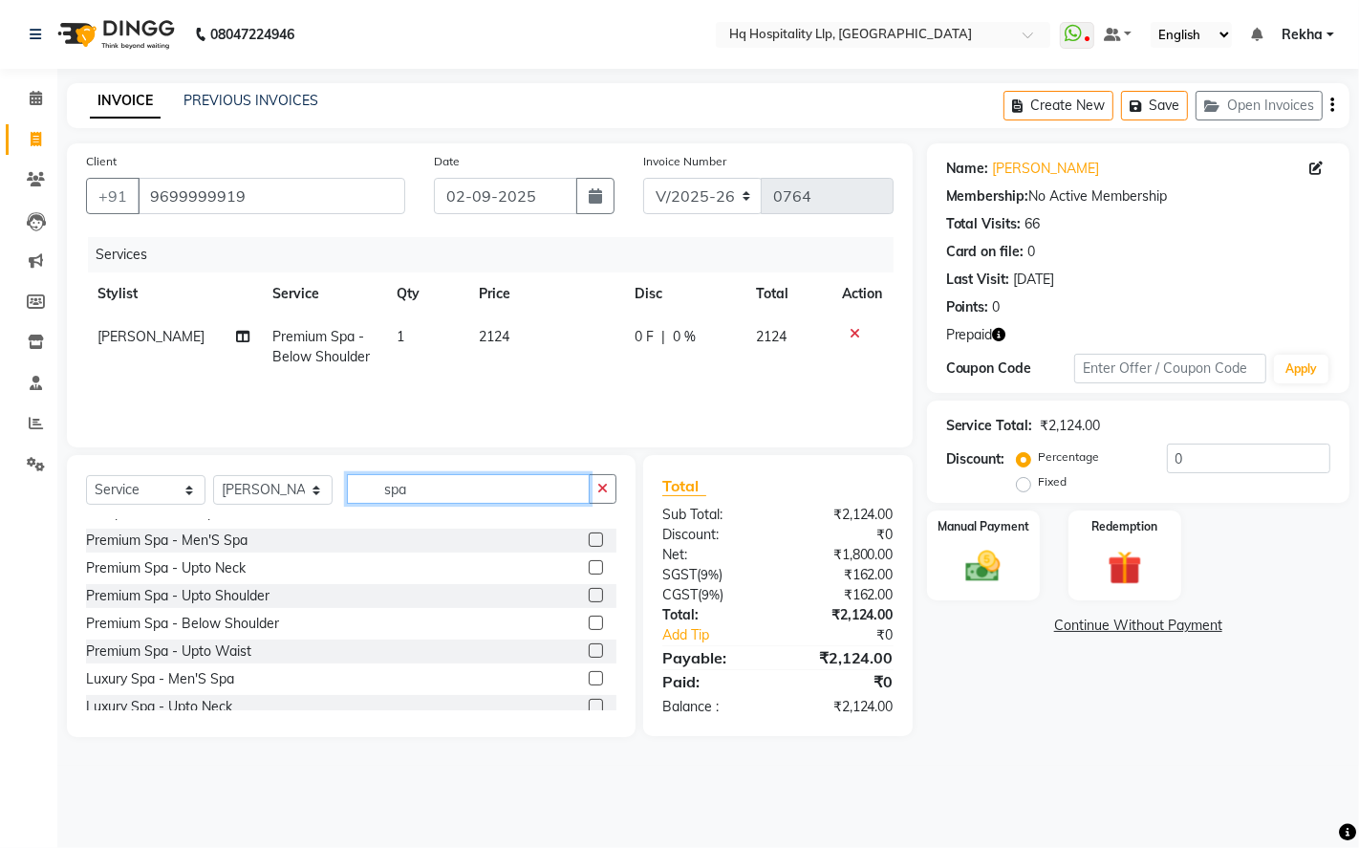
click at [501, 482] on input "spa" at bounding box center [468, 489] width 243 height 30
type input "s"
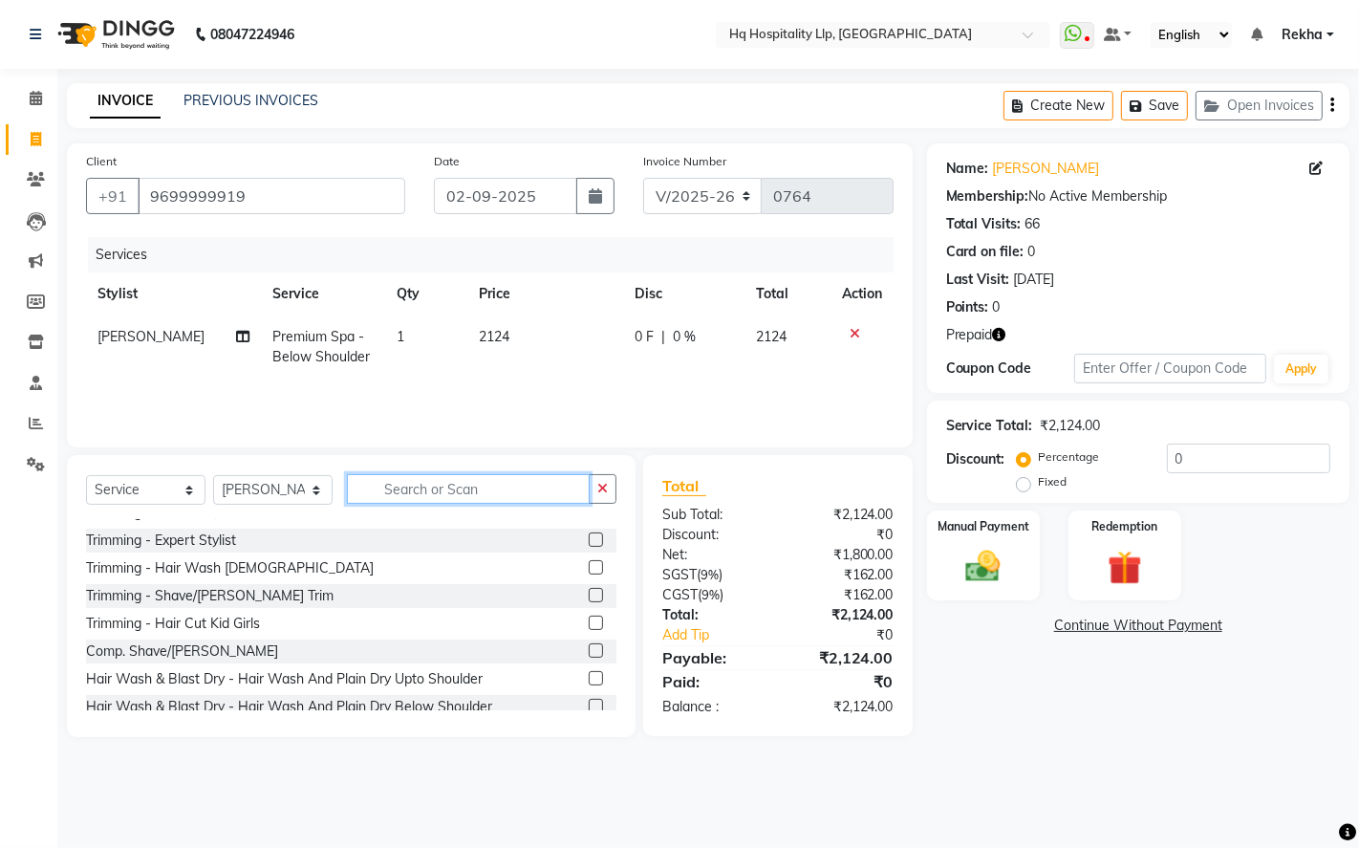
scroll to position [406, 0]
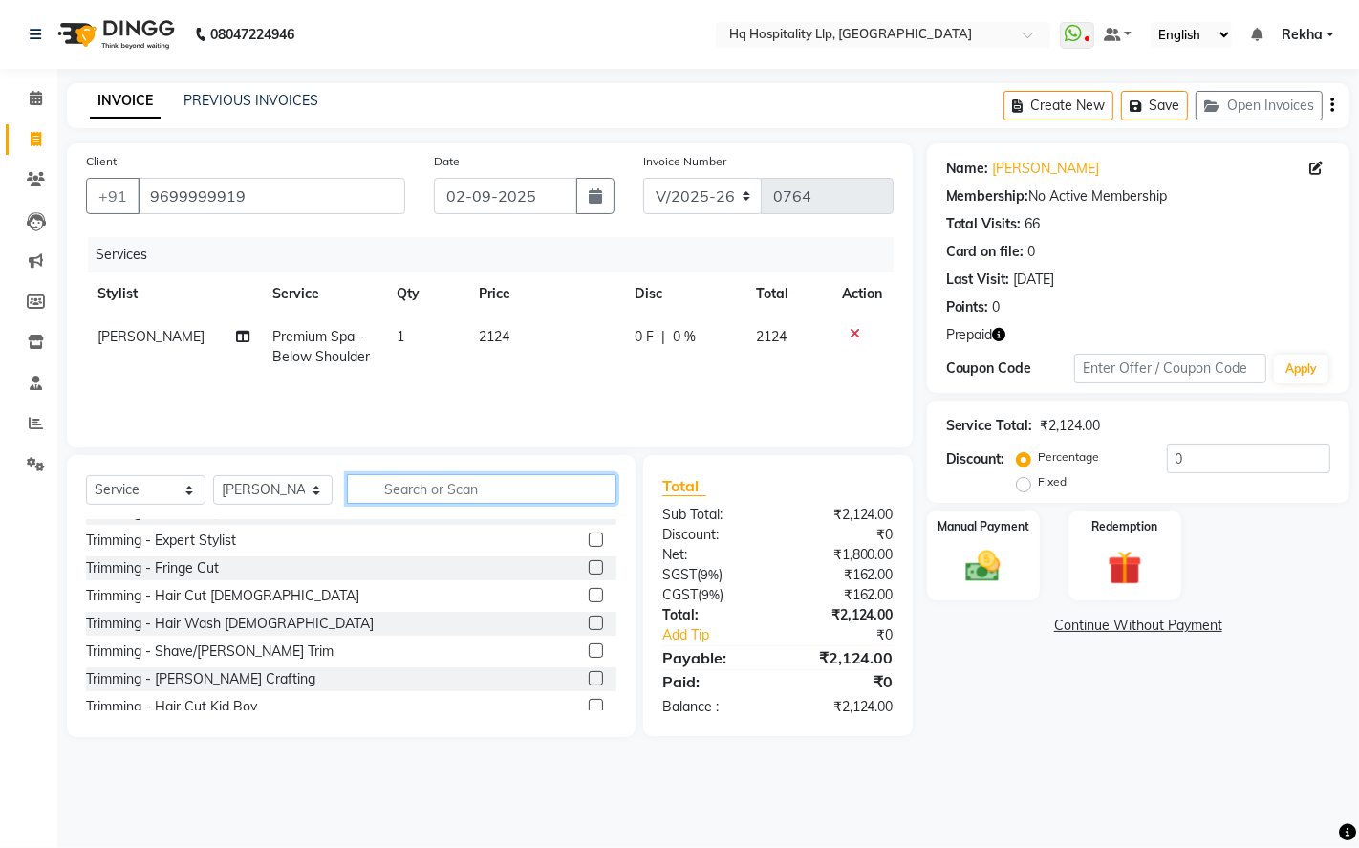
type input "1"
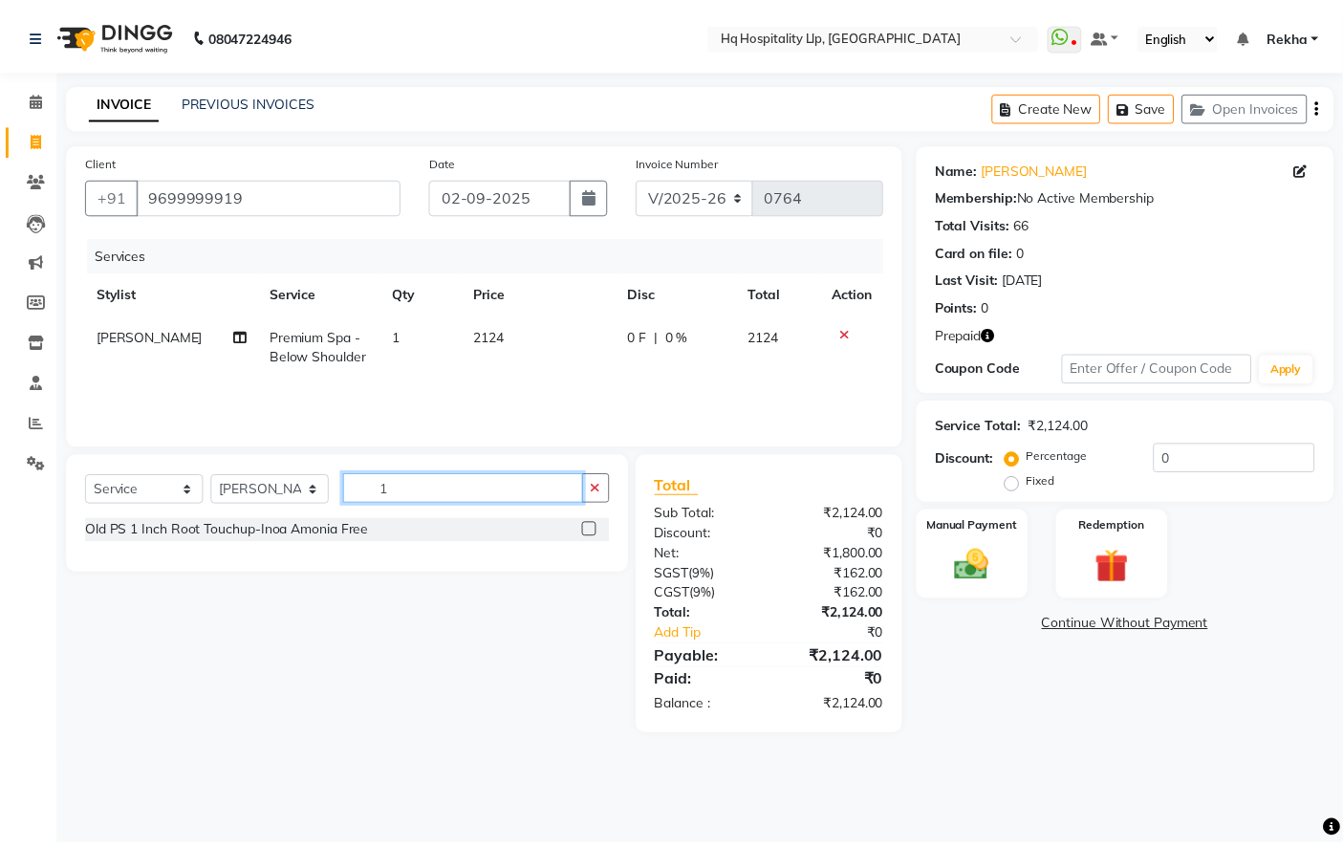
scroll to position [0, 0]
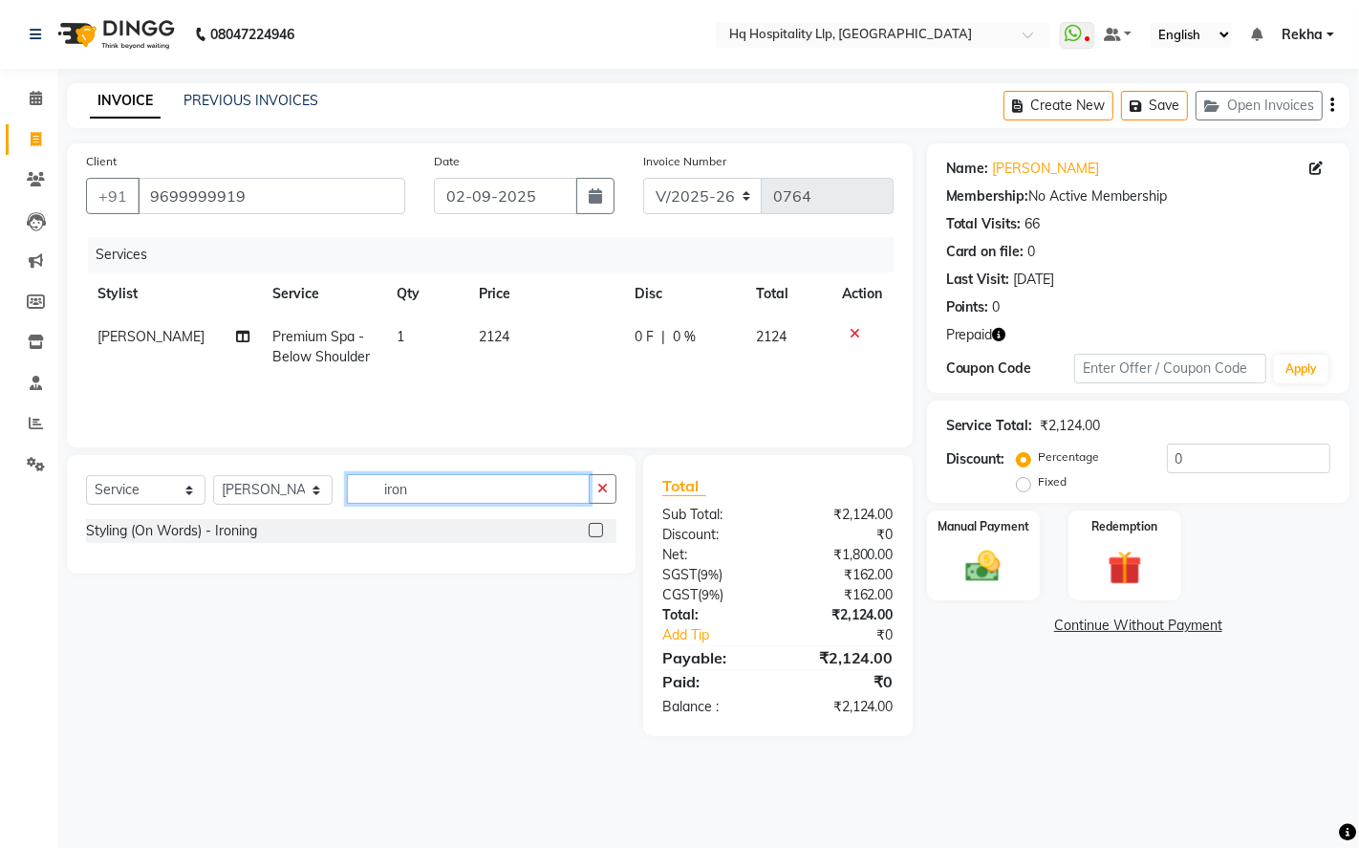
type input "iron"
click at [593, 533] on label at bounding box center [596, 530] width 14 height 14
click at [593, 533] on input "checkbox" at bounding box center [595, 531] width 12 height 12
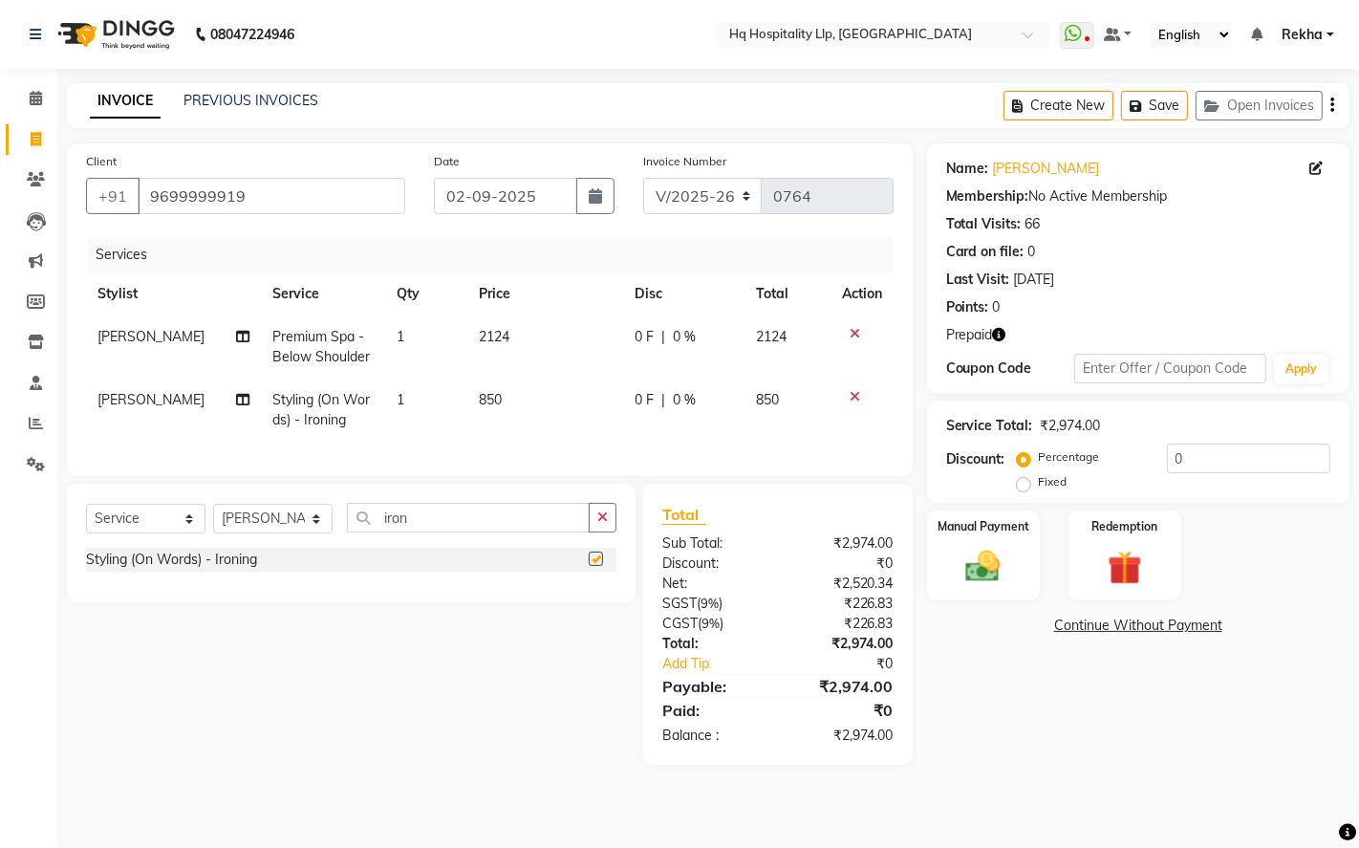
checkbox input "false"
click at [533, 401] on td "850" at bounding box center [546, 409] width 156 height 63
select select "61253"
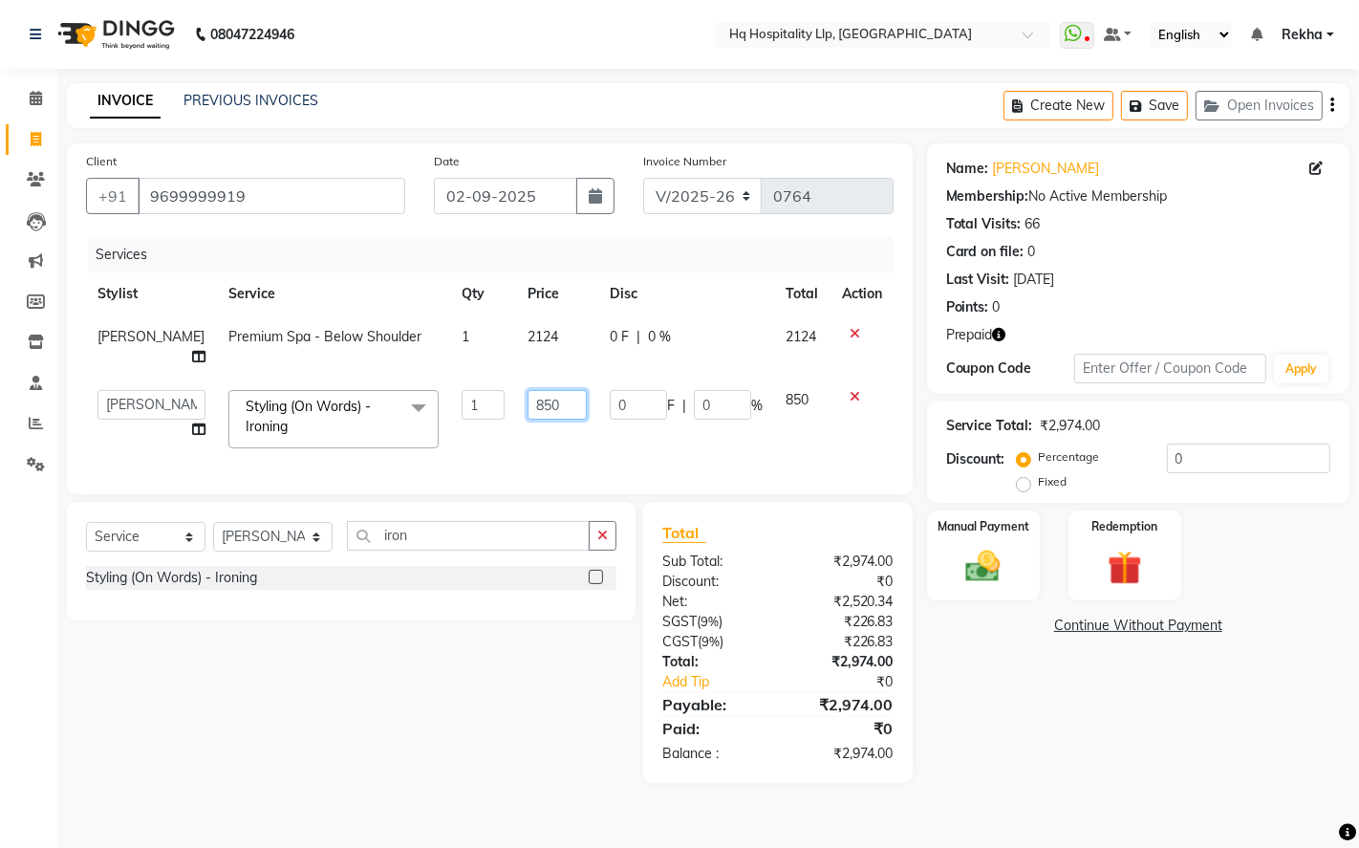
click at [548, 404] on input "850" at bounding box center [556, 405] width 59 height 30
type input "8"
type input "1180"
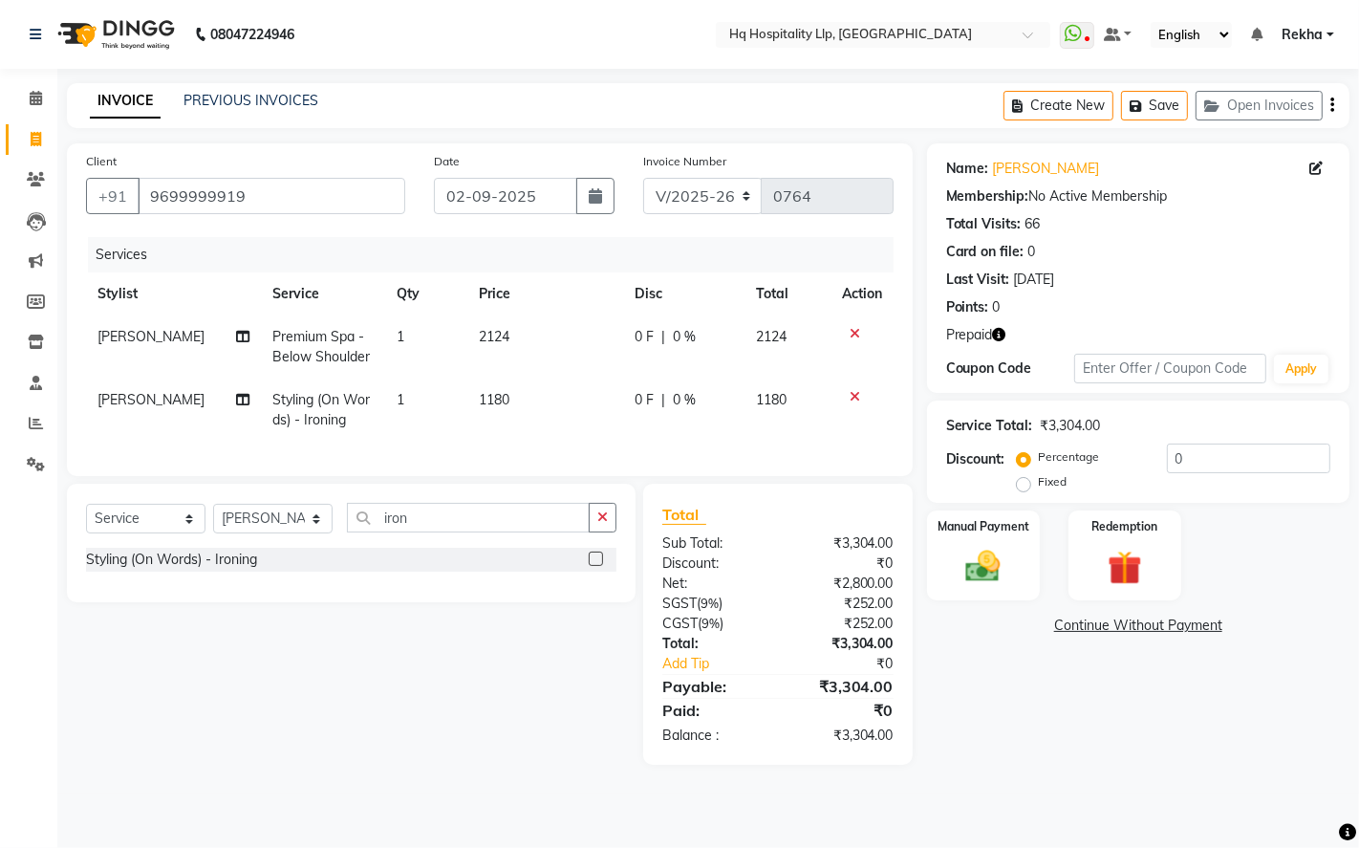
click at [1029, 749] on div "Name: [PERSON_NAME] Membership: No Active Membership Total Visits: 66 Card on f…" at bounding box center [1145, 453] width 437 height 621
click at [976, 569] on img at bounding box center [983, 566] width 58 height 41
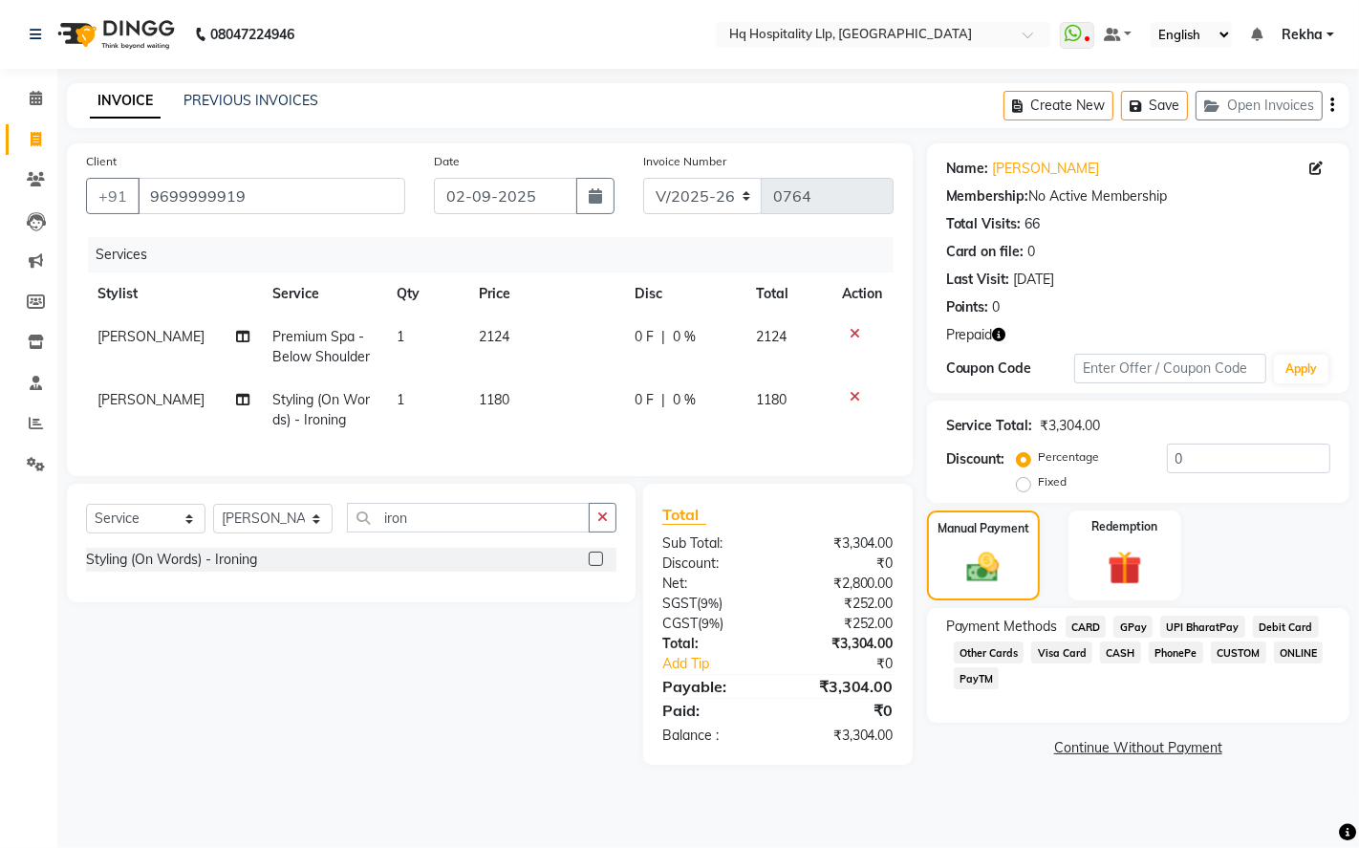
click at [1296, 628] on span "Debit Card" at bounding box center [1286, 626] width 66 height 22
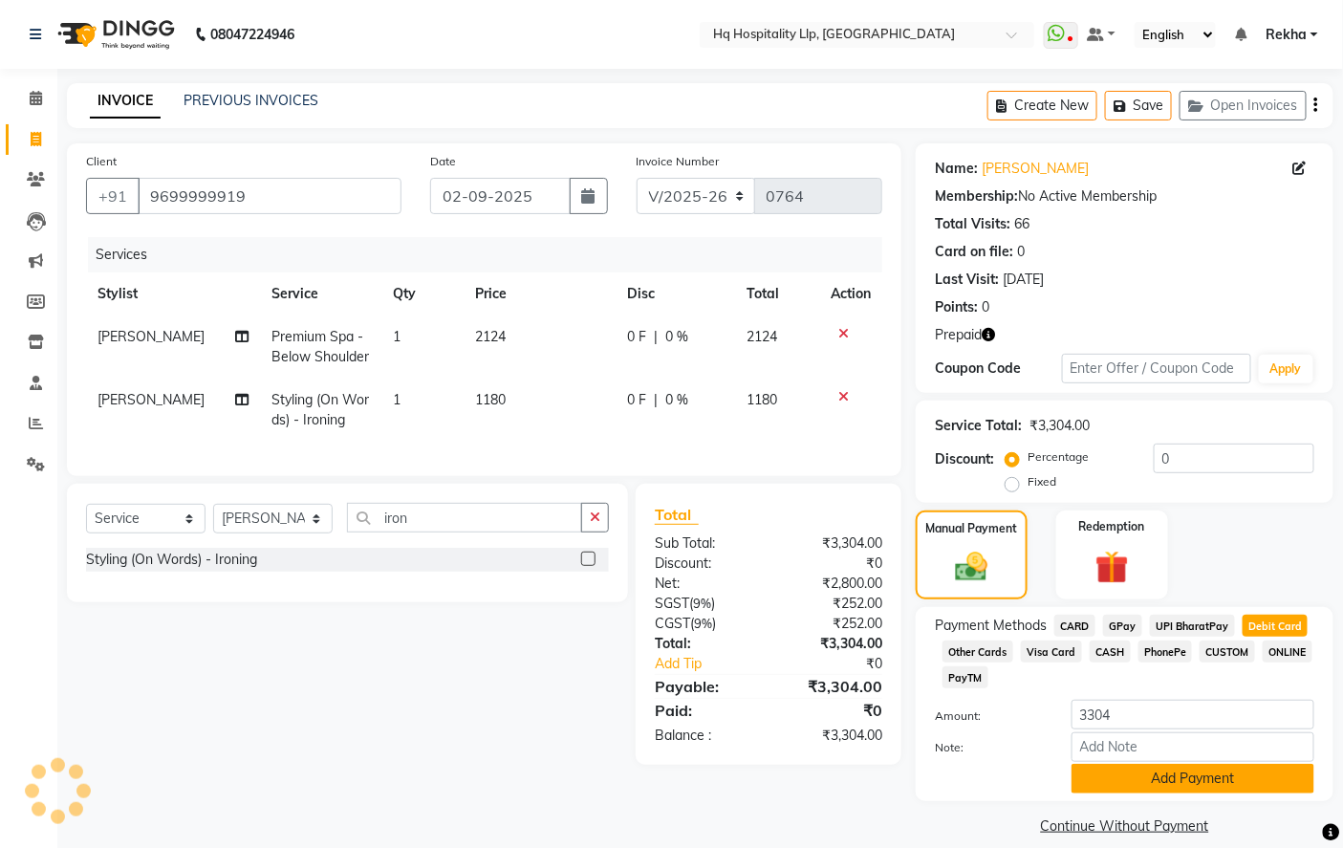
click at [1235, 772] on button "Add Payment" at bounding box center [1192, 778] width 243 height 30
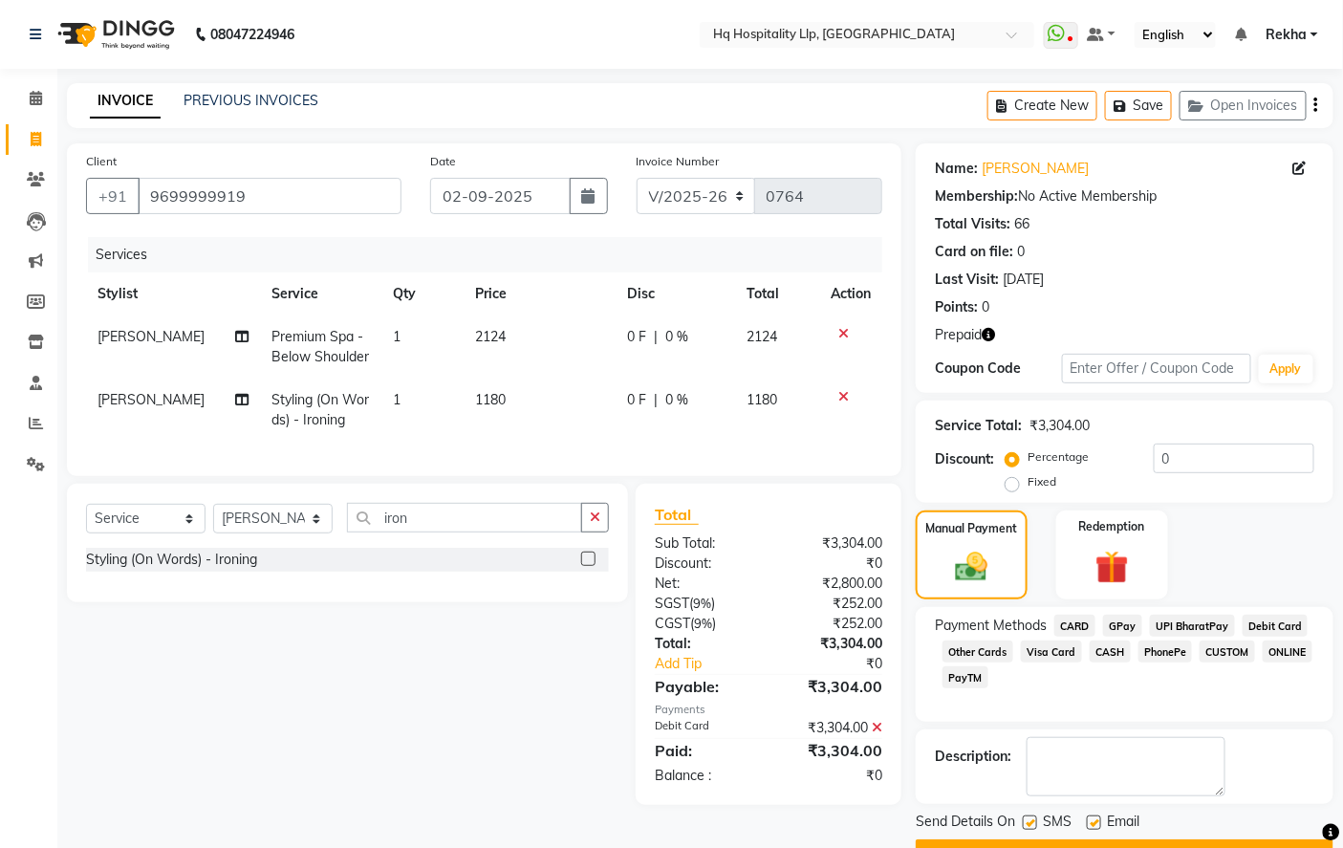
scroll to position [50, 0]
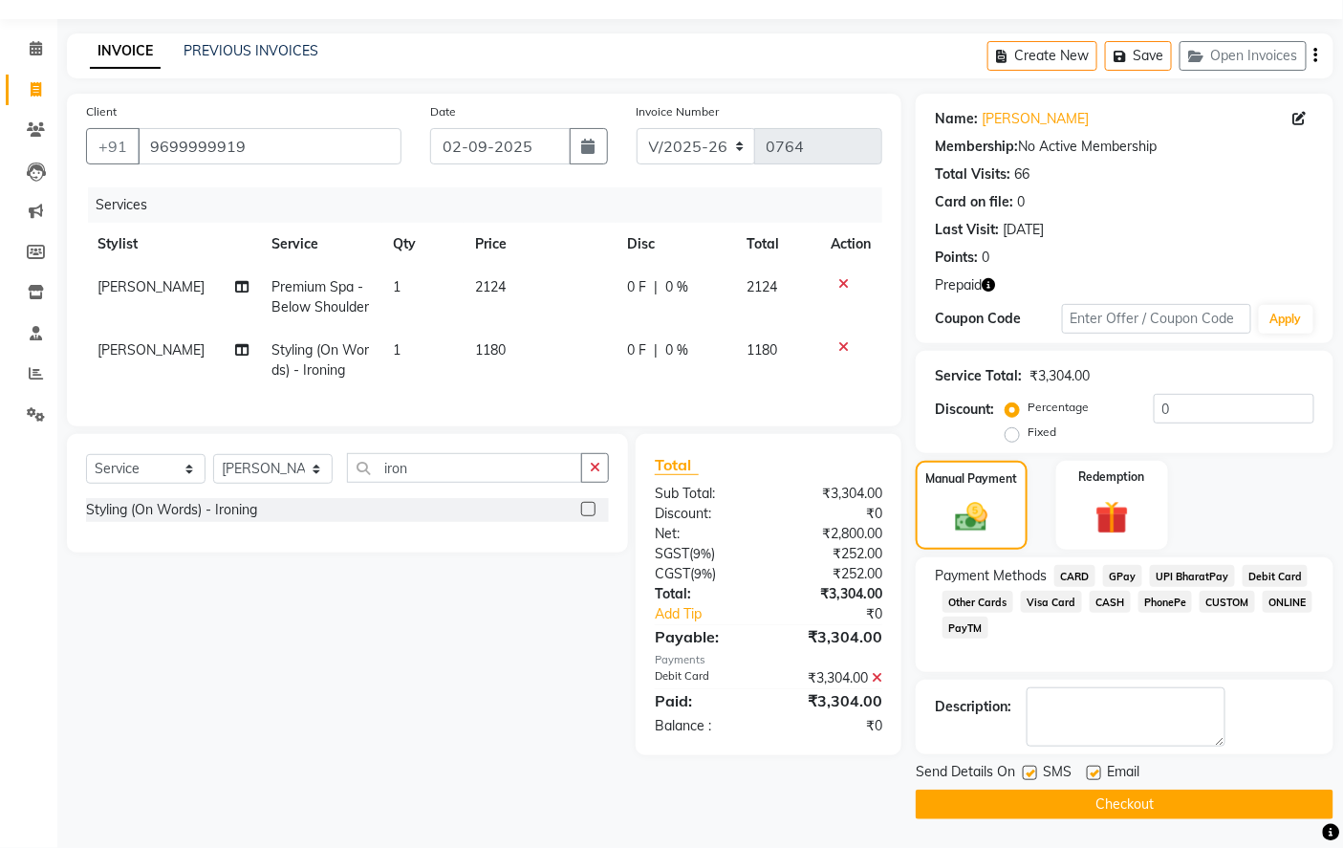
click at [1171, 796] on button "Checkout" at bounding box center [1124, 804] width 418 height 30
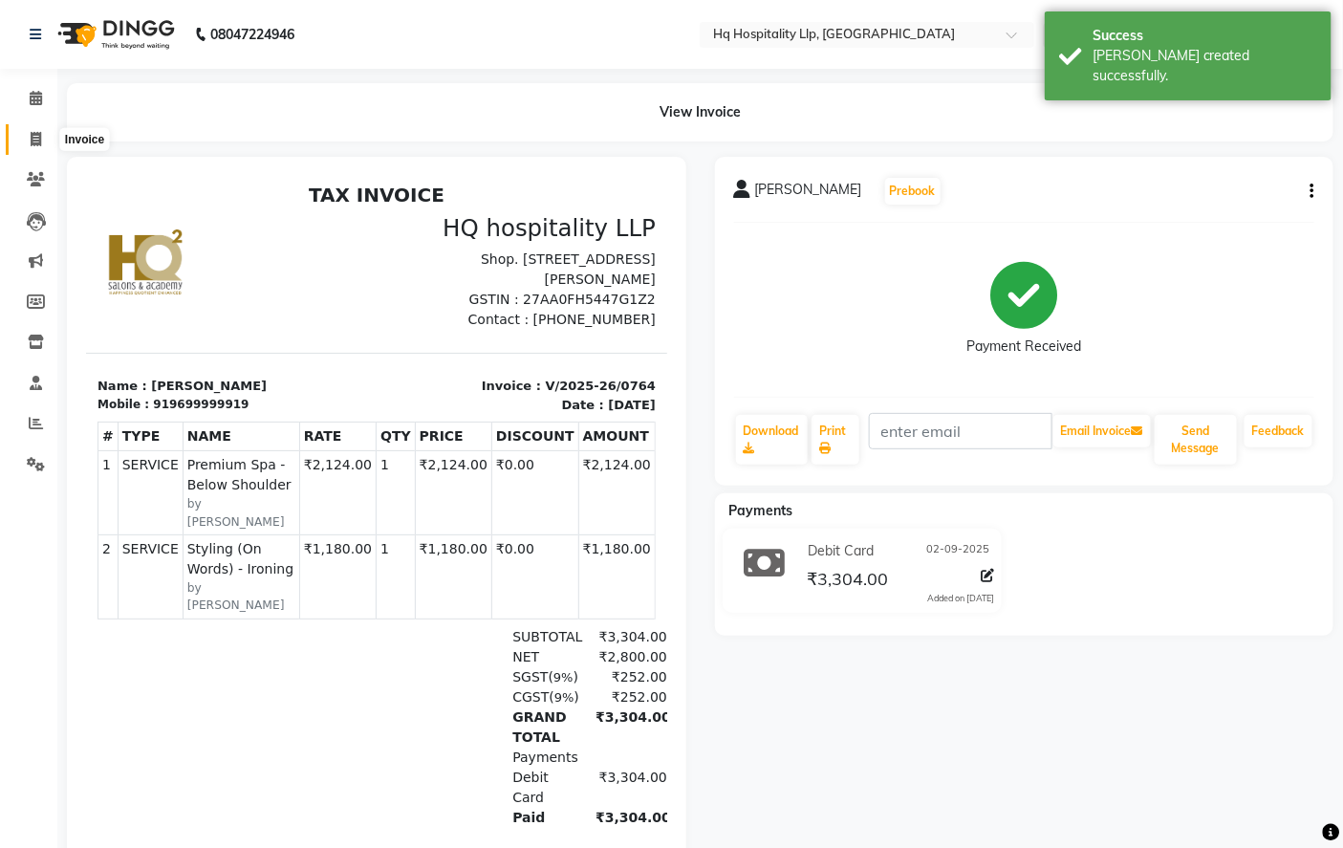
click at [31, 144] on icon at bounding box center [36, 139] width 11 height 14
select select "7197"
select select "service"
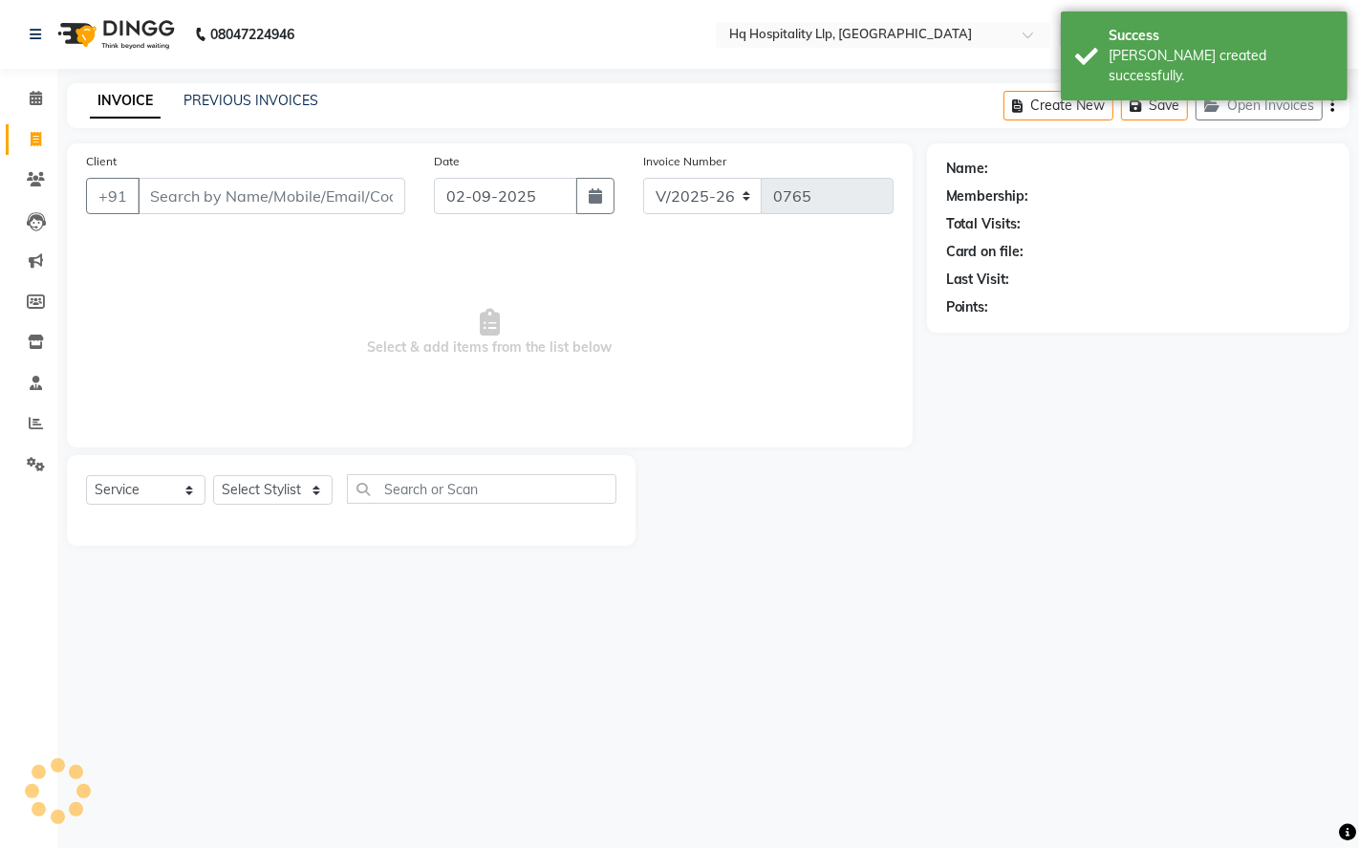
click at [161, 188] on input "Client" at bounding box center [272, 196] width 268 height 36
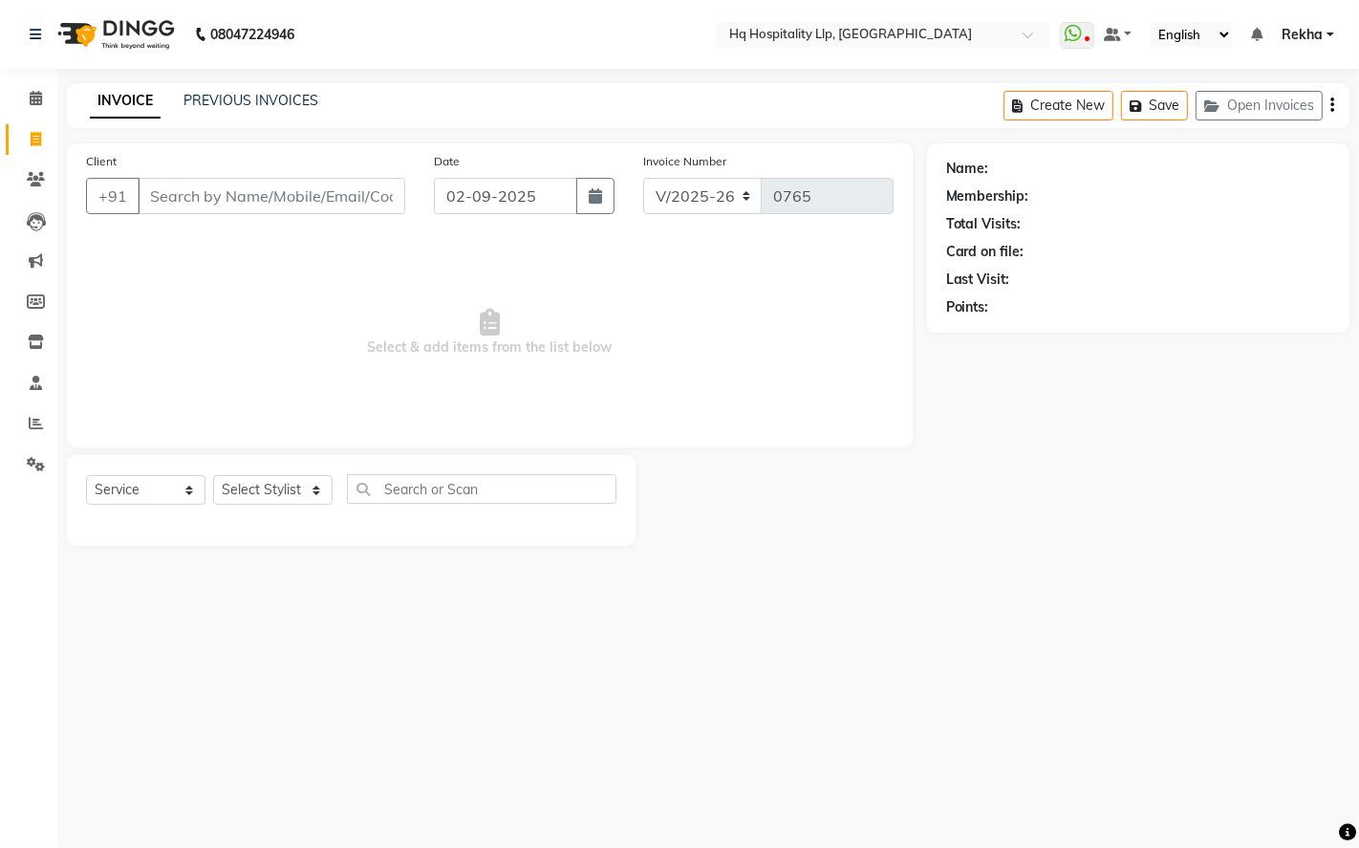
click at [197, 202] on input "Client" at bounding box center [272, 196] width 268 height 36
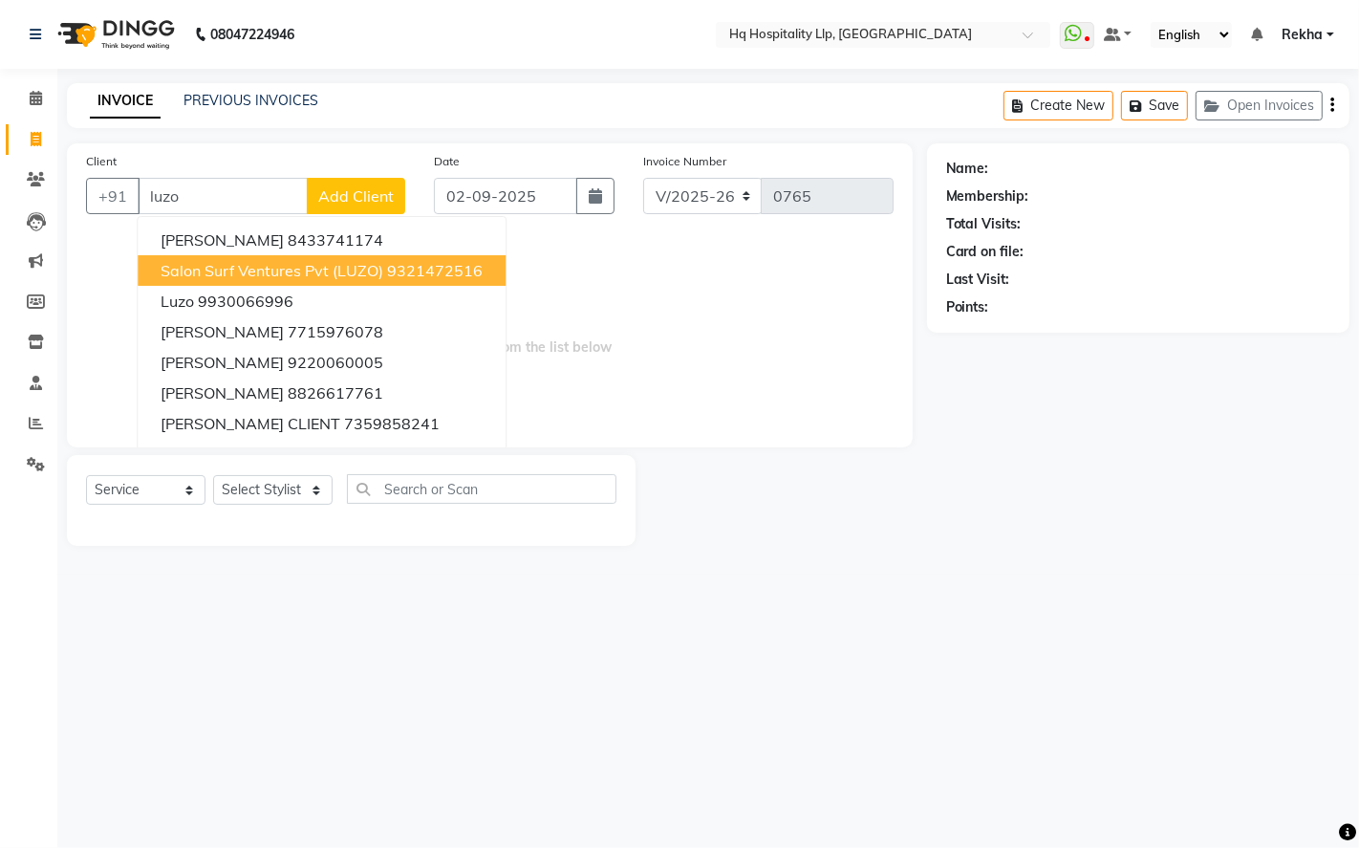
click at [241, 262] on span "salon surf ventures pvt (LUZO)" at bounding box center [272, 270] width 223 height 19
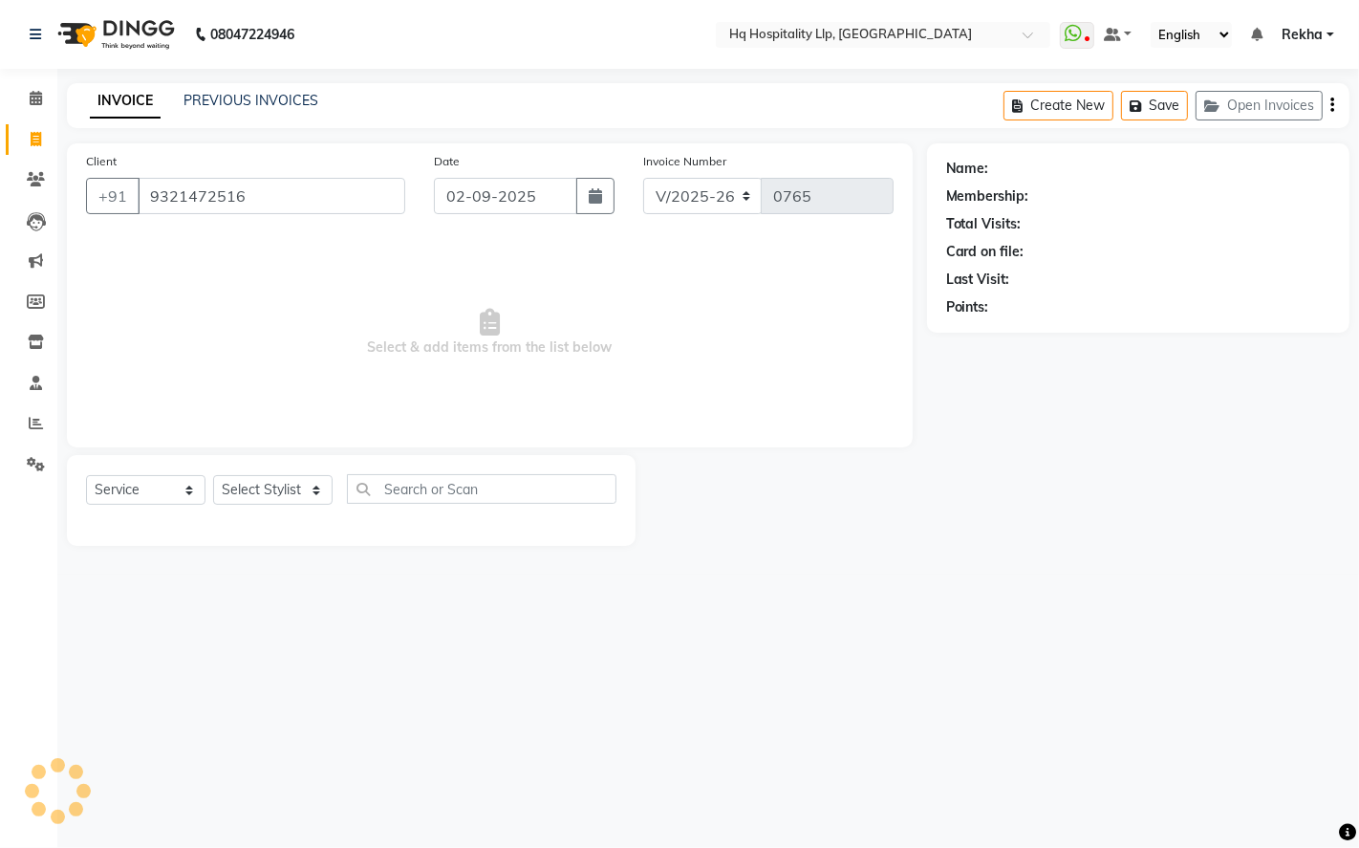
type input "9321472516"
select select "1: Object"
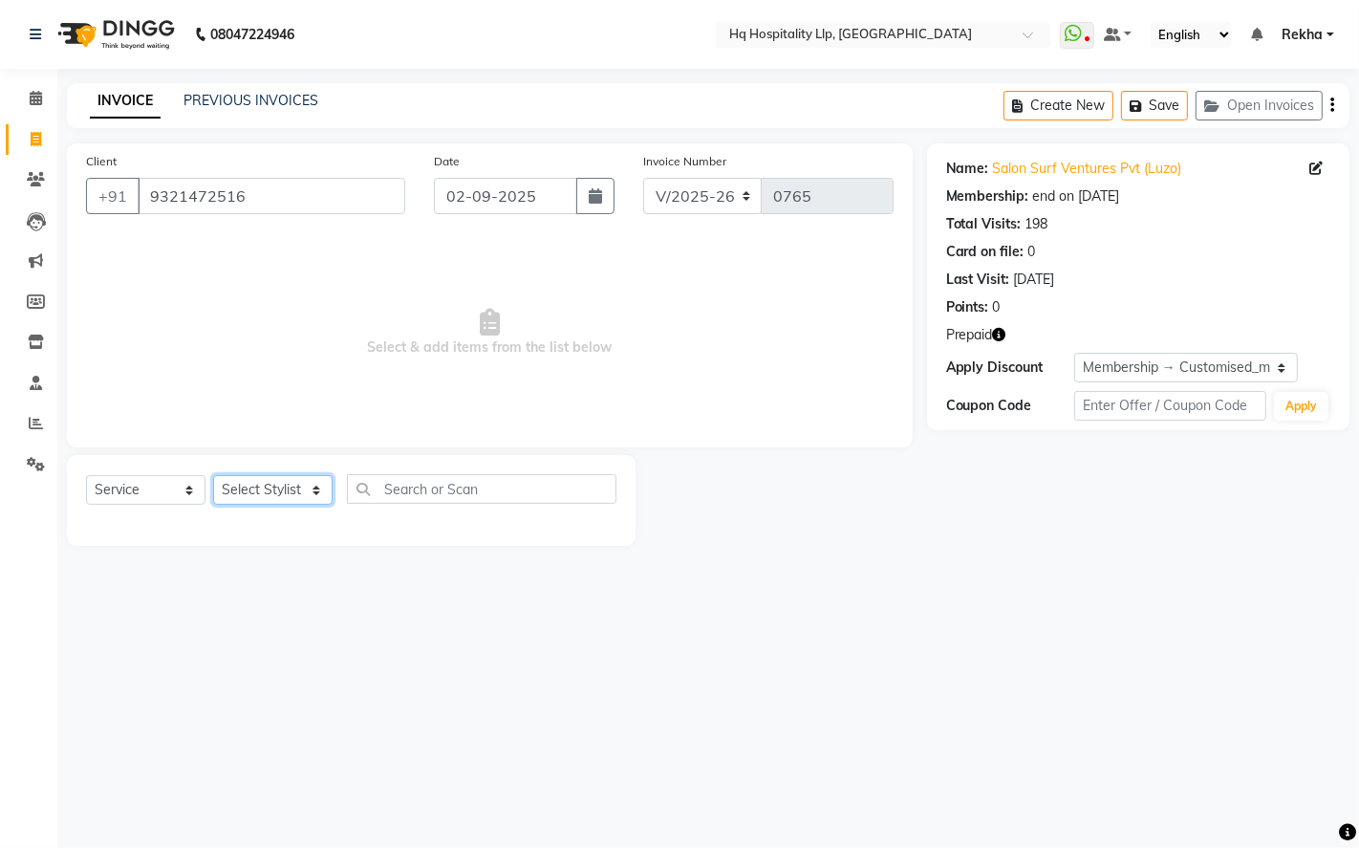
click at [307, 493] on select "Select Stylist ANAS Manager [PERSON_NAME] Staff [PERSON_NAME] Sandhya [PERSON_N…" at bounding box center [272, 490] width 119 height 30
select select "61253"
click at [213, 476] on select "Select Stylist ANAS Manager [PERSON_NAME] Staff [PERSON_NAME] Sandhya [PERSON_N…" at bounding box center [272, 490] width 119 height 30
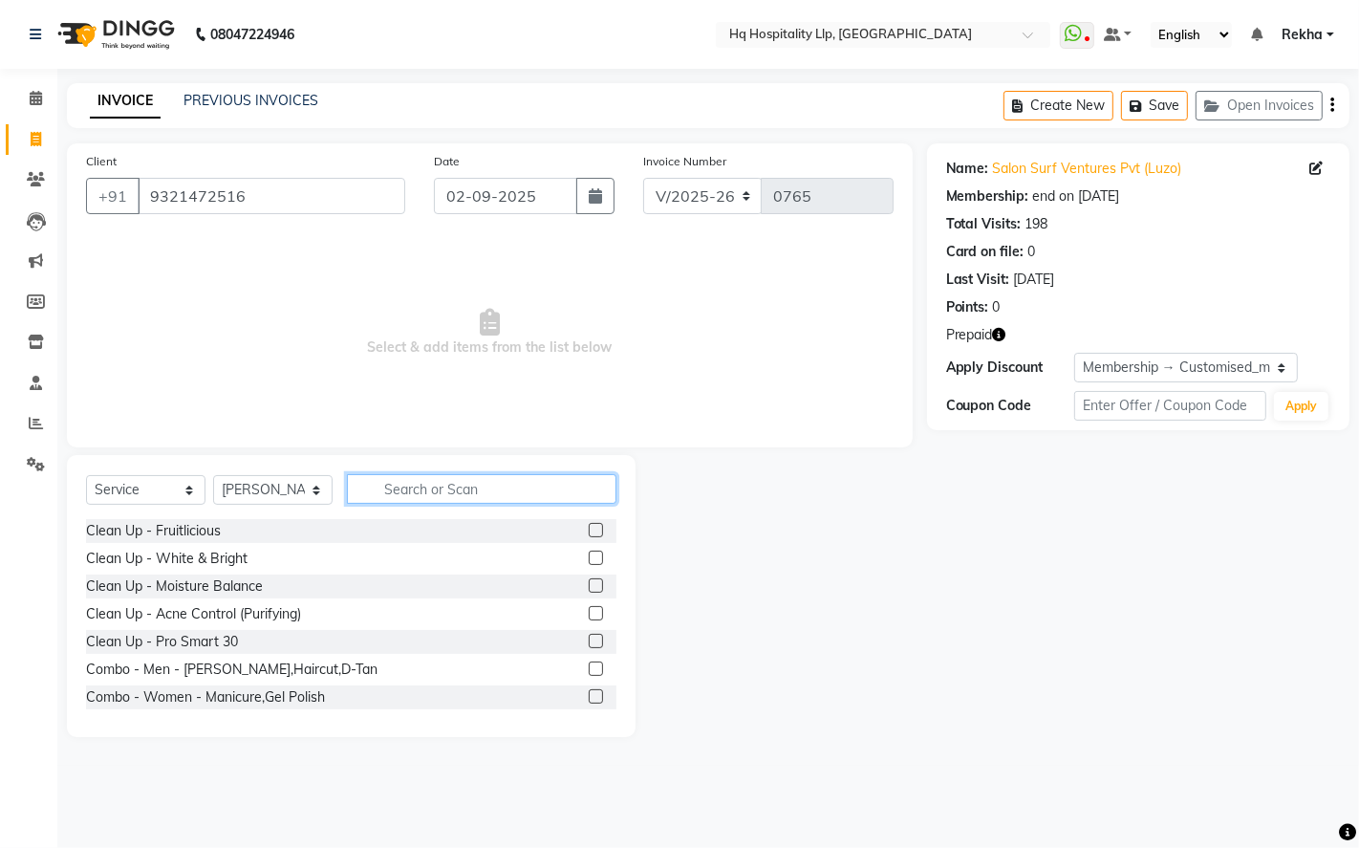
click at [446, 485] on input "text" at bounding box center [481, 489] width 269 height 30
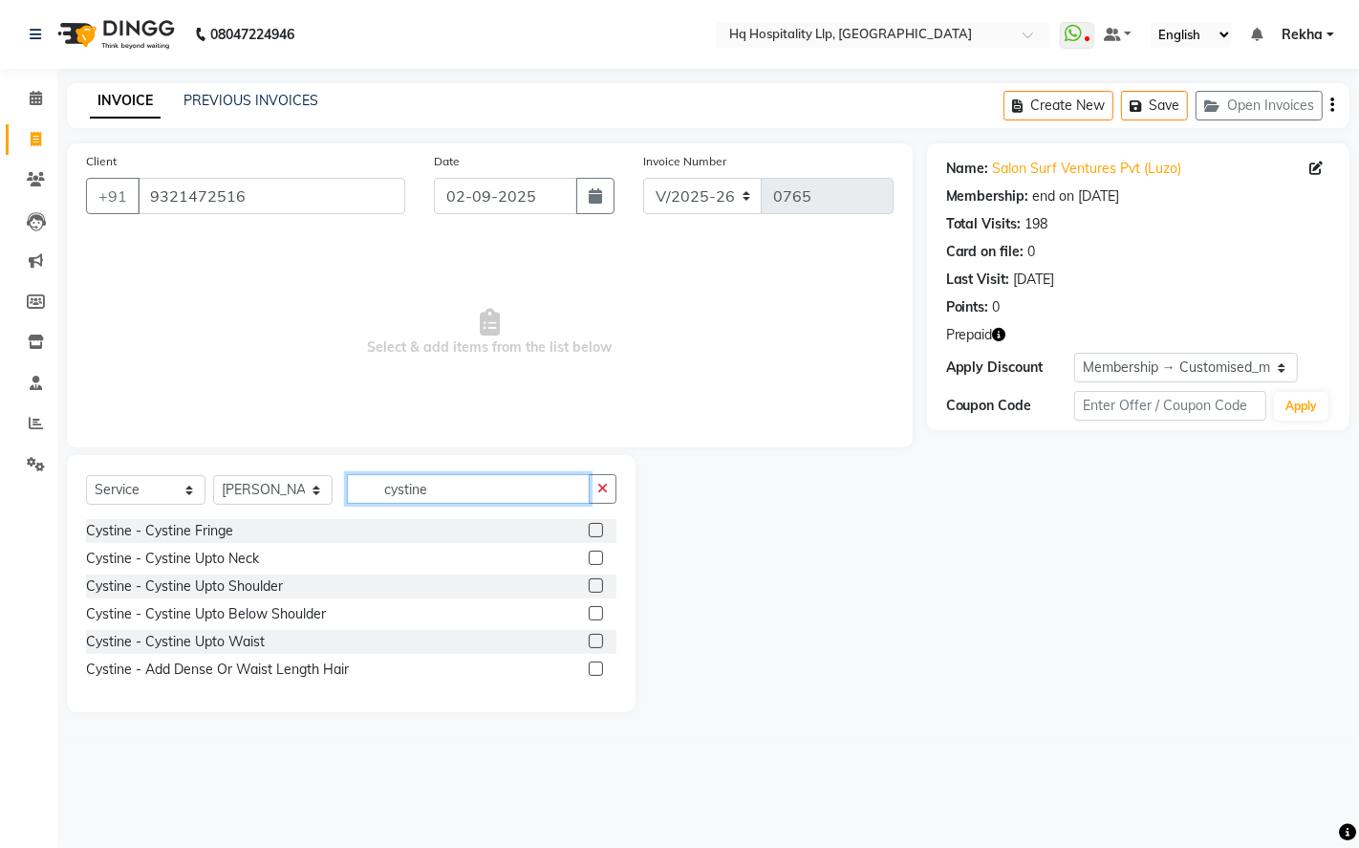
type input "cystine"
click at [595, 587] on label at bounding box center [596, 585] width 14 height 14
click at [595, 587] on input "checkbox" at bounding box center [595, 586] width 12 height 12
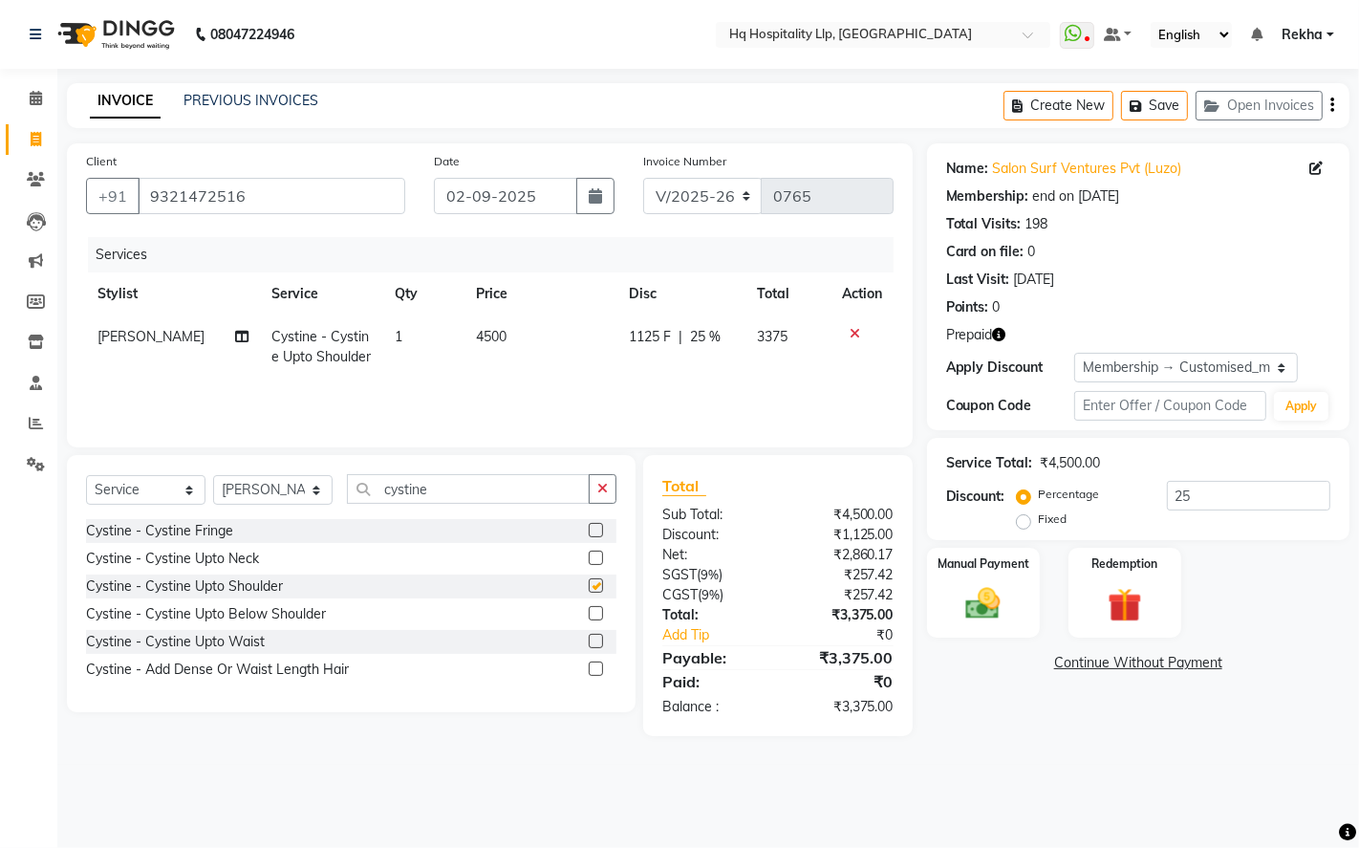
checkbox input "false"
click at [542, 333] on td "4500" at bounding box center [540, 346] width 153 height 63
select select "61253"
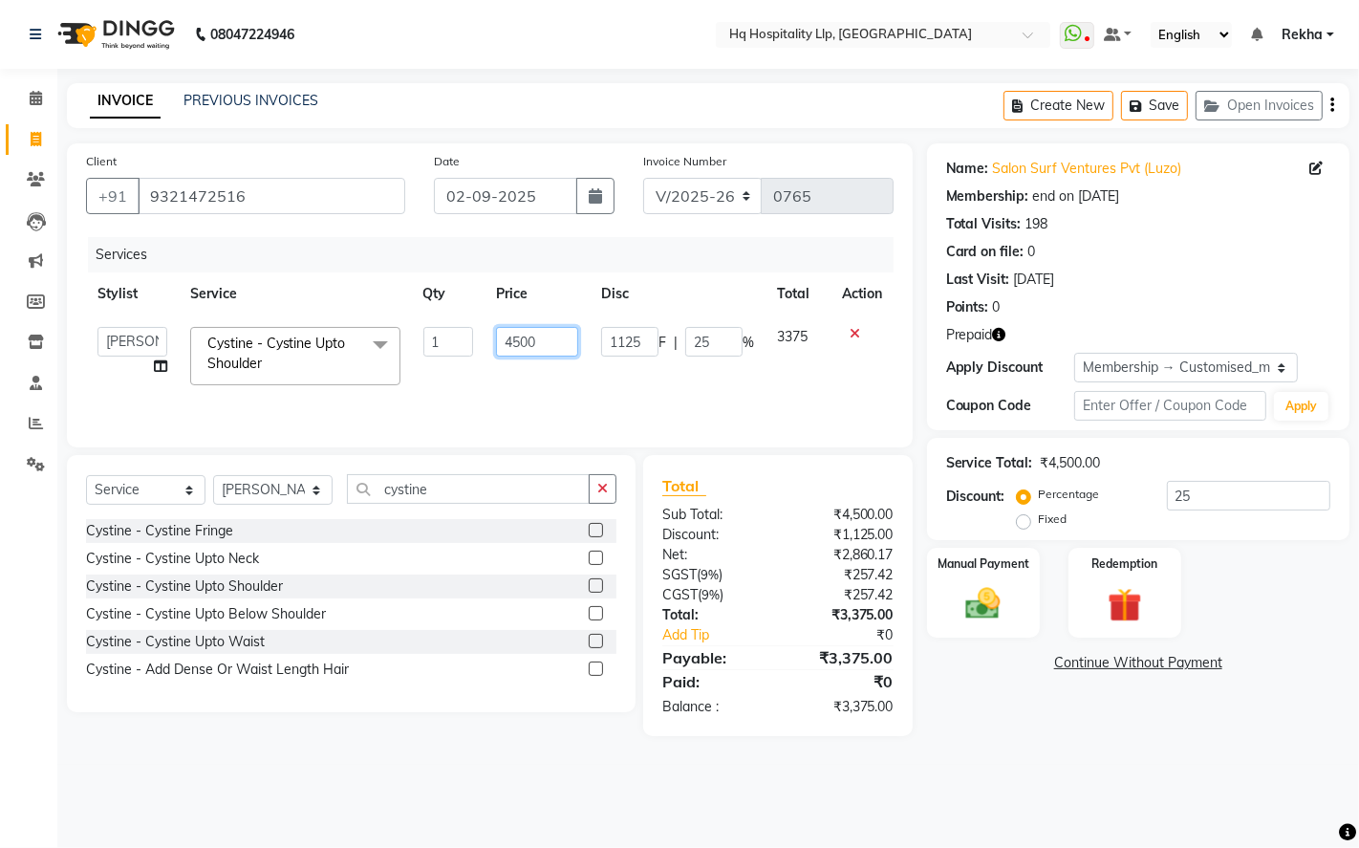
click at [551, 338] on input "4500" at bounding box center [537, 342] width 82 height 30
type input "4"
type input "5310"
click at [1040, 779] on div "08047224946 Select Location × Hq Hospitality [GEOGRAPHIC_DATA], Borivali West W…" at bounding box center [679, 424] width 1359 height 848
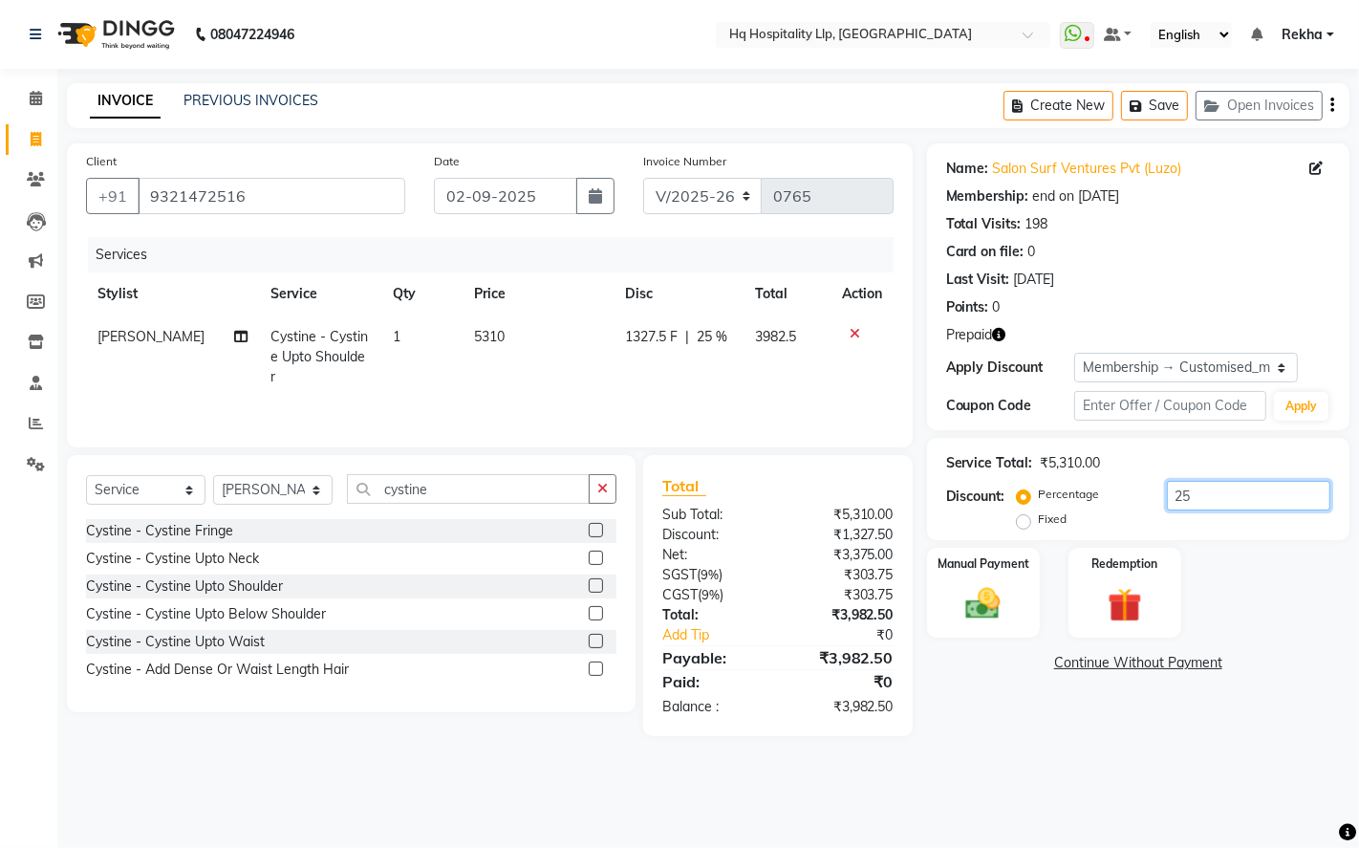
click at [1237, 502] on input "25" at bounding box center [1248, 496] width 163 height 30
type input "2"
click at [1029, 723] on div "Name: Salon Surf Ventures Pvt (Luzo) Membership: end on [DATE] Total Visits: 19…" at bounding box center [1145, 439] width 437 height 592
click at [1125, 596] on img at bounding box center [1124, 605] width 58 height 45
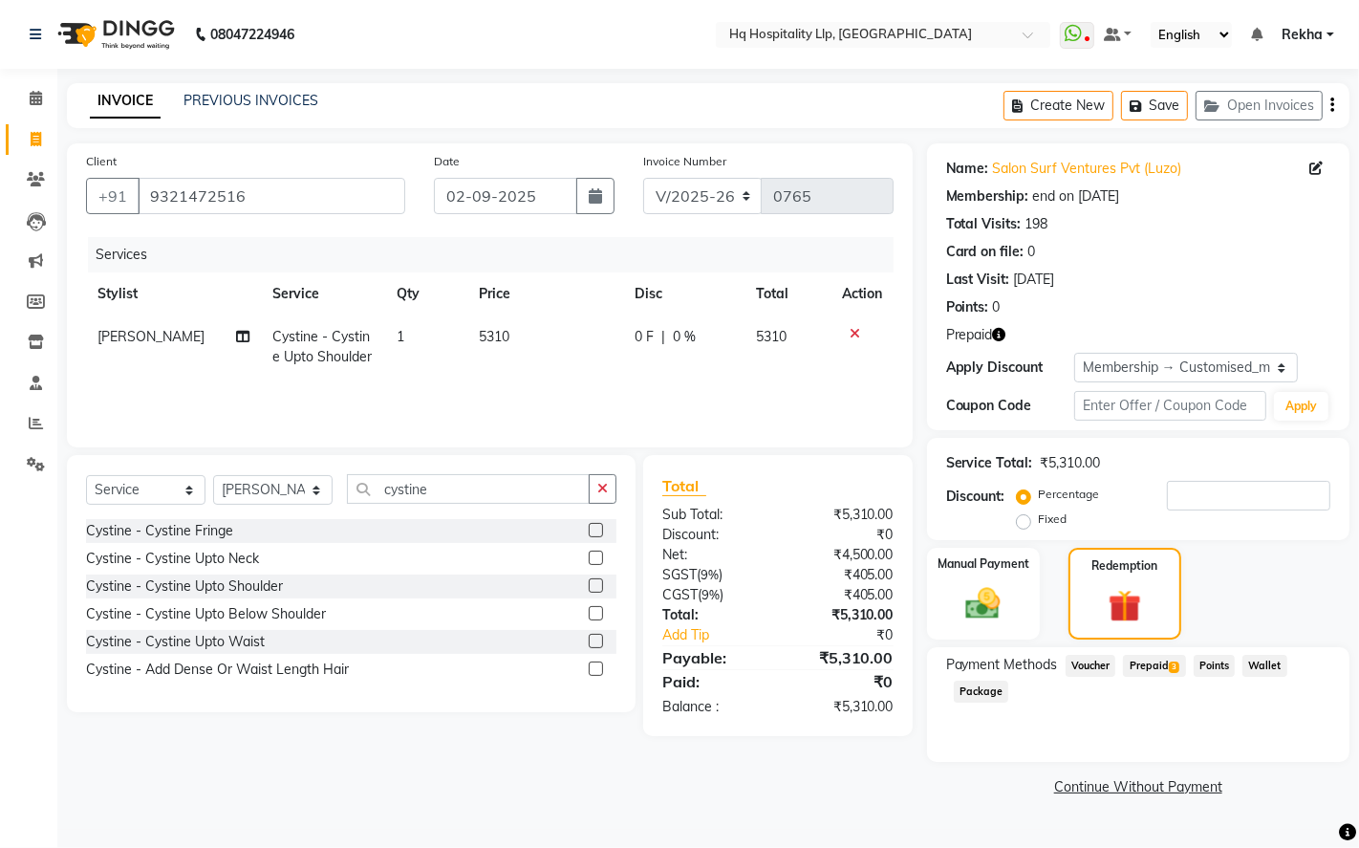
click at [1159, 666] on span "Prepaid 3" at bounding box center [1154, 666] width 62 height 22
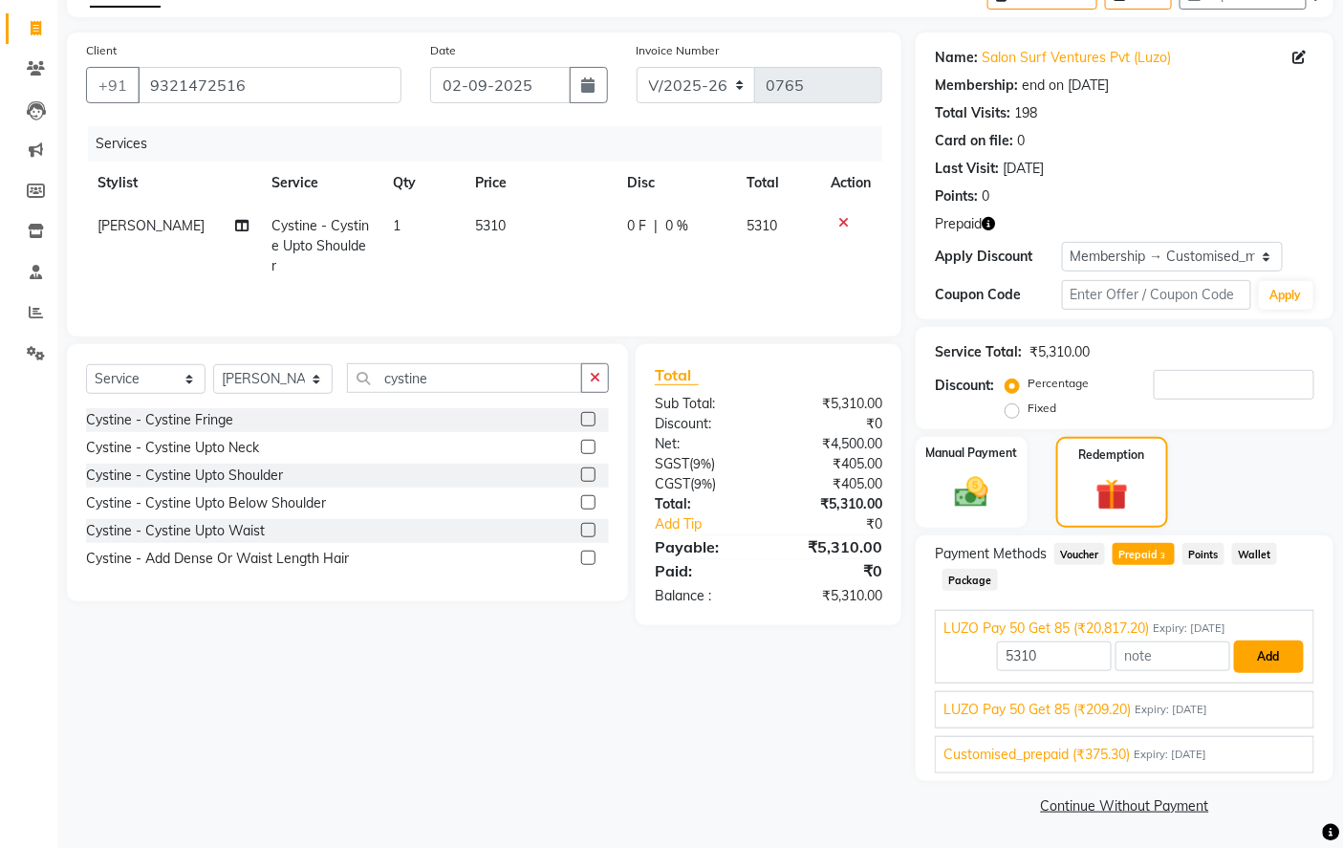
click at [1283, 665] on button "Add" at bounding box center [1269, 656] width 70 height 32
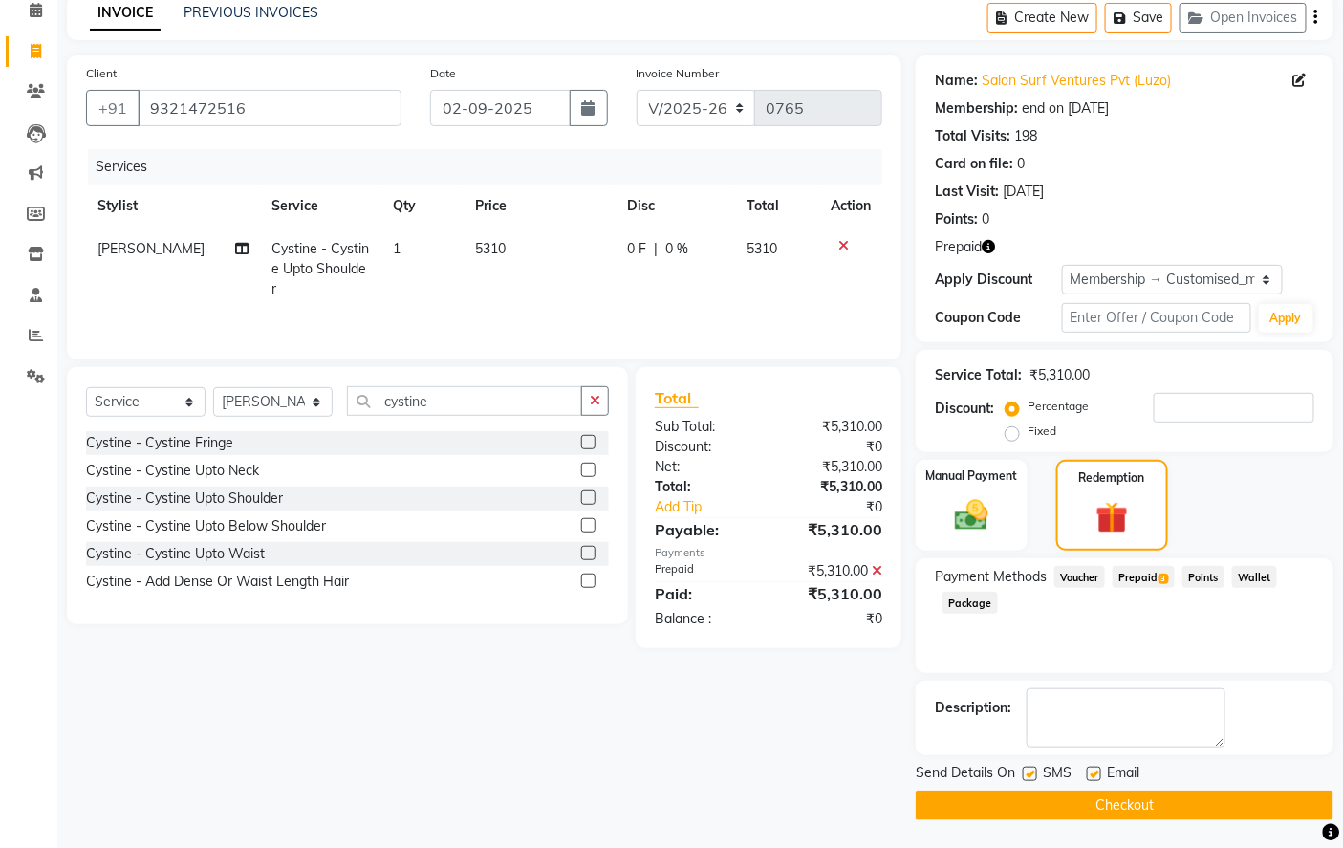
click at [1145, 798] on button "Checkout" at bounding box center [1124, 805] width 418 height 30
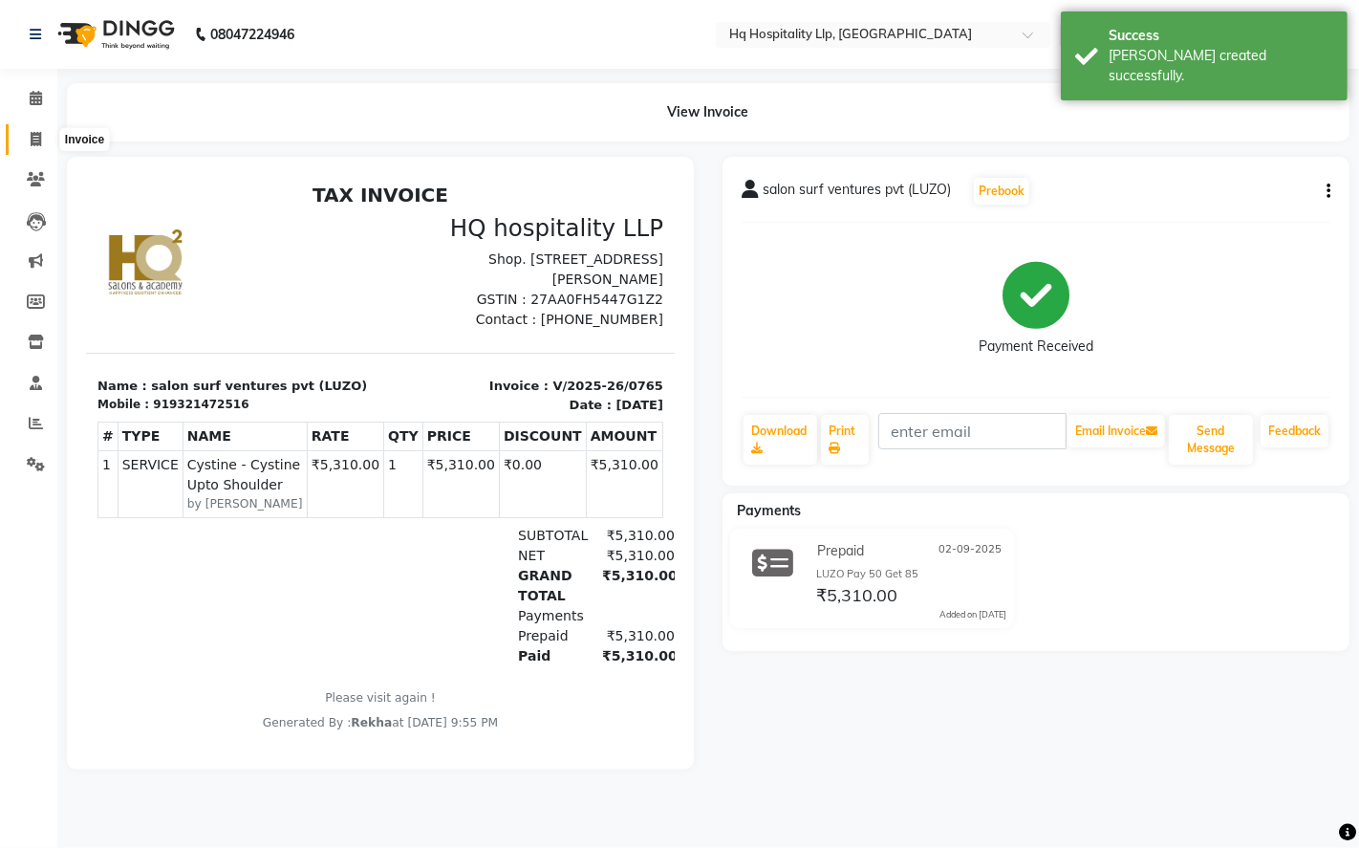
click at [33, 140] on icon at bounding box center [36, 139] width 11 height 14
select select "service"
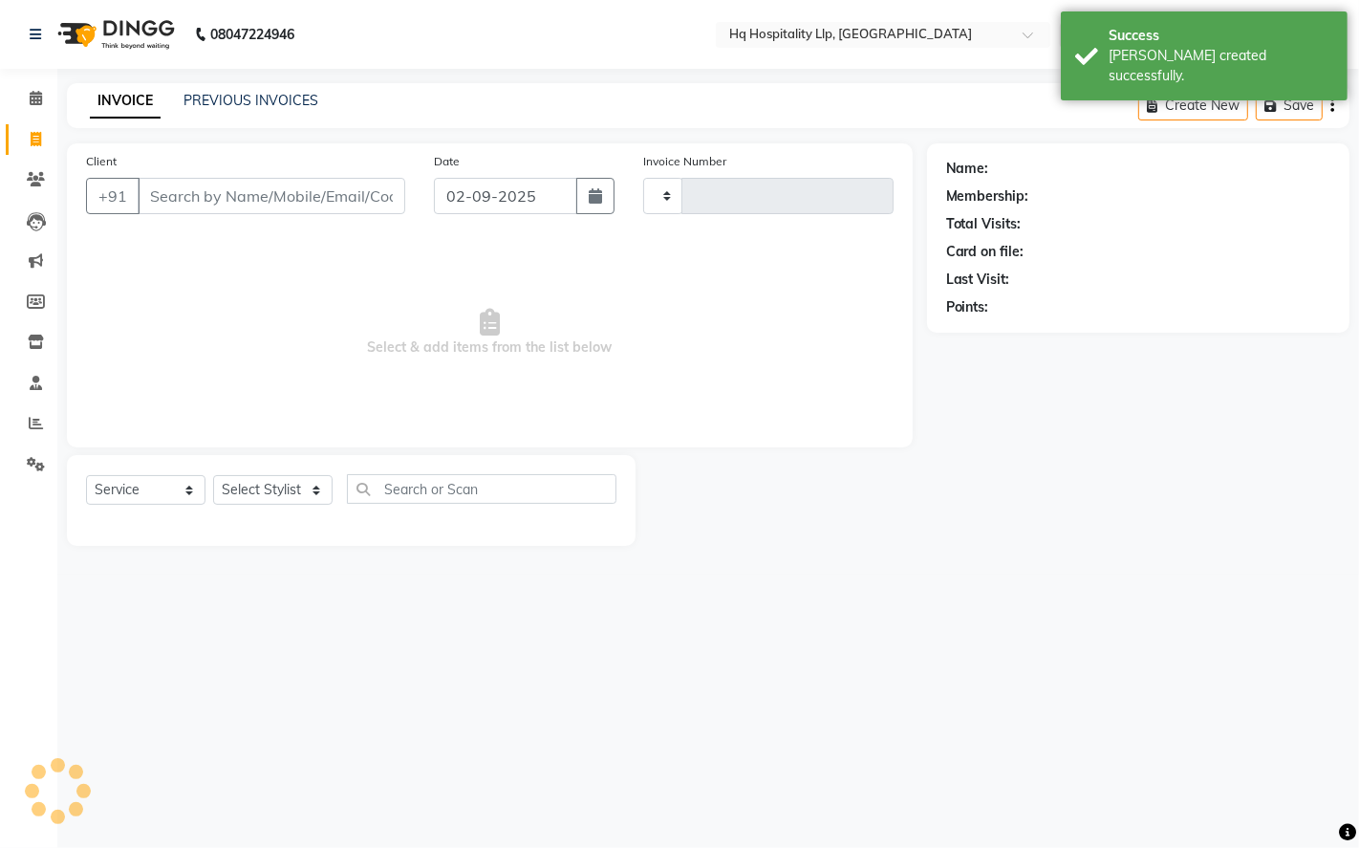
type input "0766"
select select "7197"
click at [197, 195] on input "Client" at bounding box center [272, 196] width 268 height 36
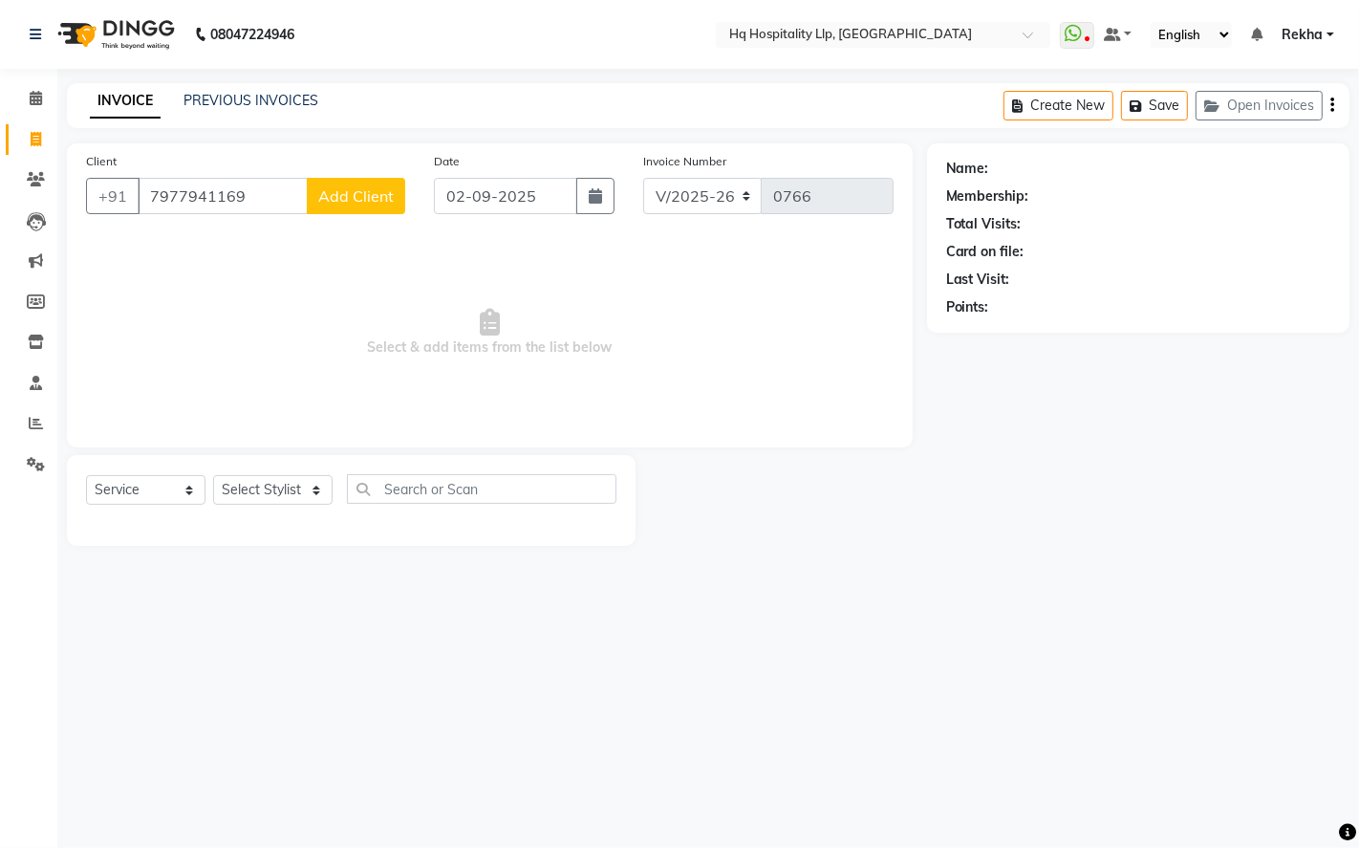
type input "7977941169"
click at [380, 197] on span "Add Client" at bounding box center [355, 195] width 75 height 19
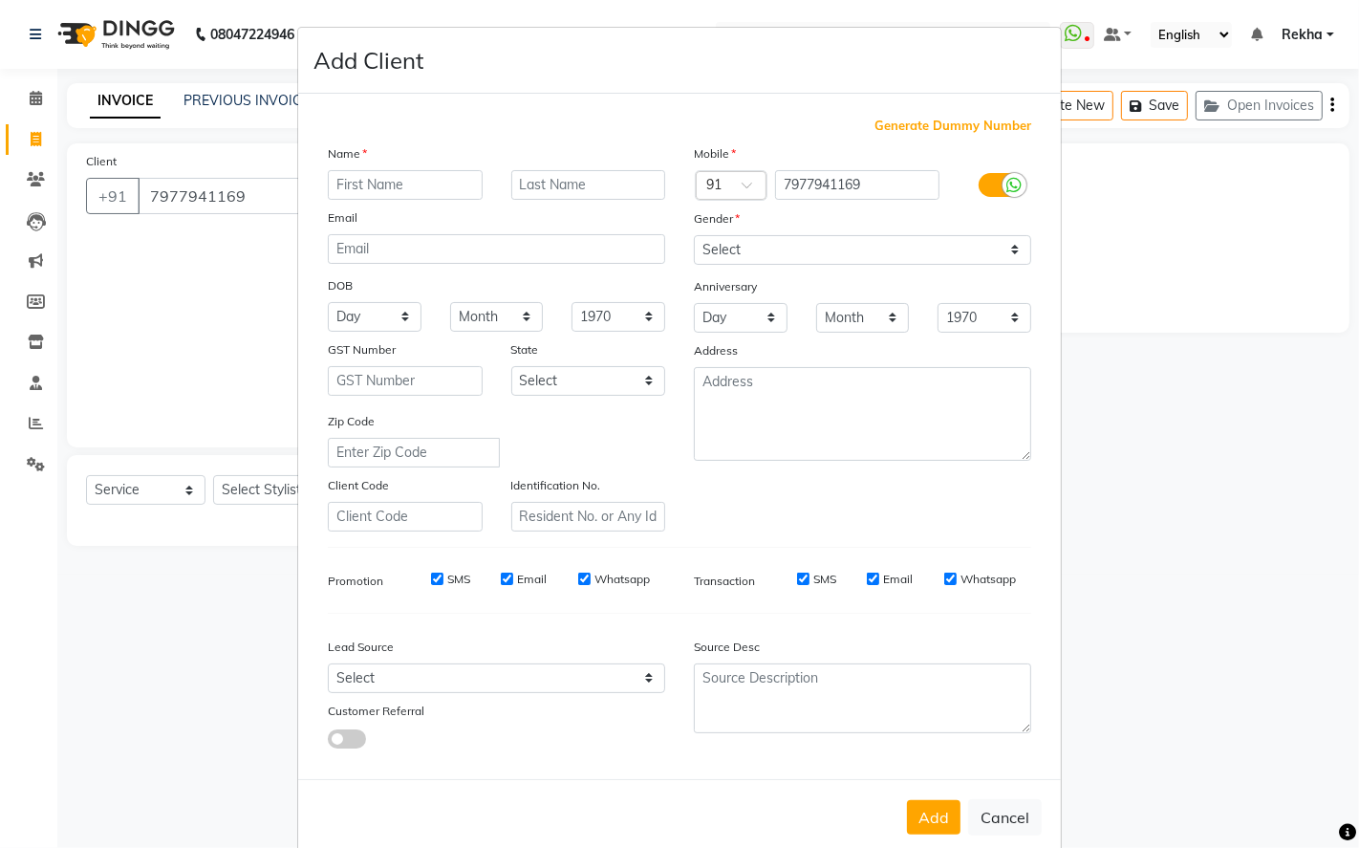
click at [365, 182] on input "text" at bounding box center [405, 185] width 155 height 30
type input "divya"
click at [1004, 253] on select "Select [DEMOGRAPHIC_DATA] [DEMOGRAPHIC_DATA] Other Prefer Not To Say" at bounding box center [862, 250] width 337 height 30
select select "[DEMOGRAPHIC_DATA]"
click at [694, 235] on select "Select [DEMOGRAPHIC_DATA] [DEMOGRAPHIC_DATA] Other Prefer Not To Say" at bounding box center [862, 250] width 337 height 30
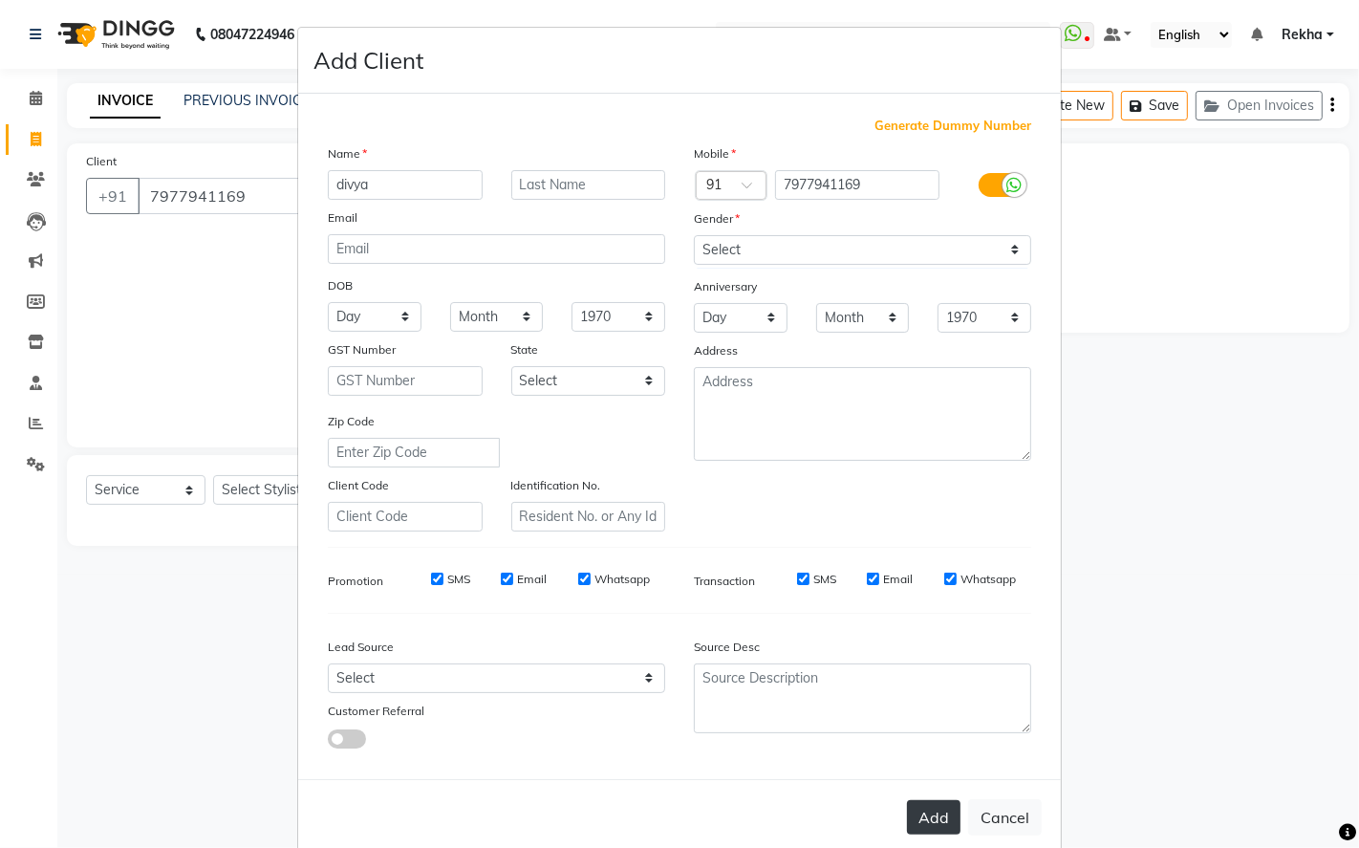
click at [929, 813] on button "Add" at bounding box center [934, 817] width 54 height 34
select select
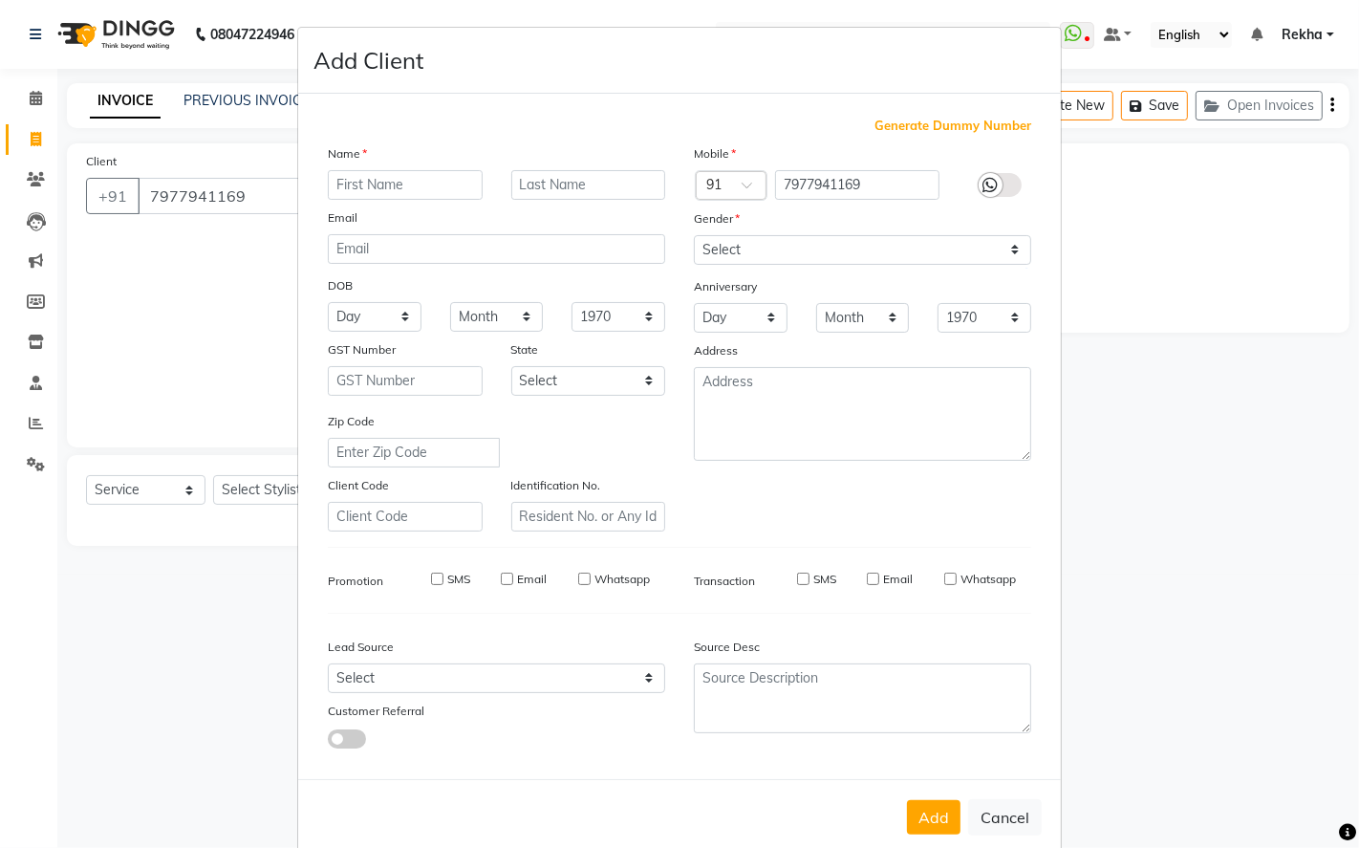
select select
checkbox input "false"
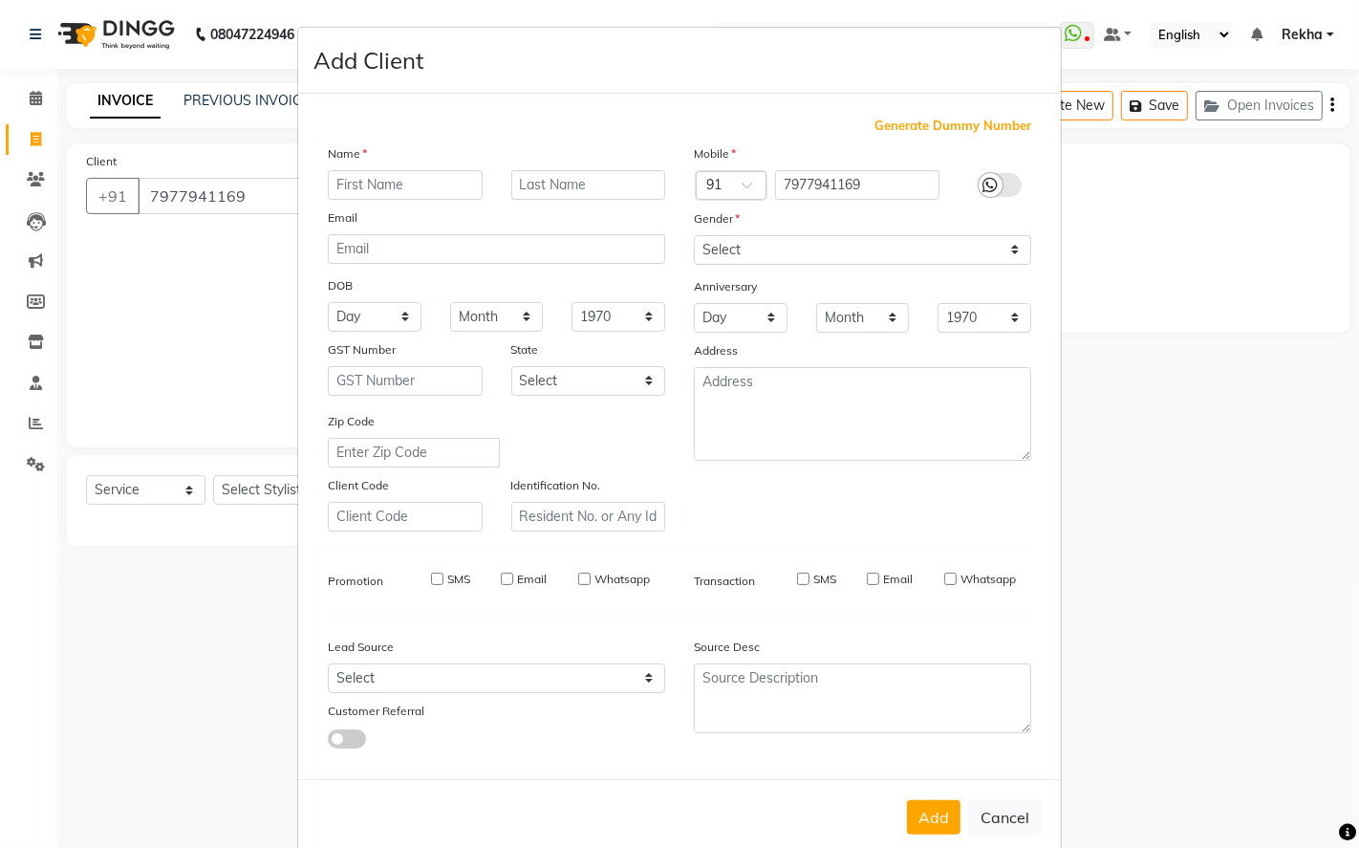
checkbox input "false"
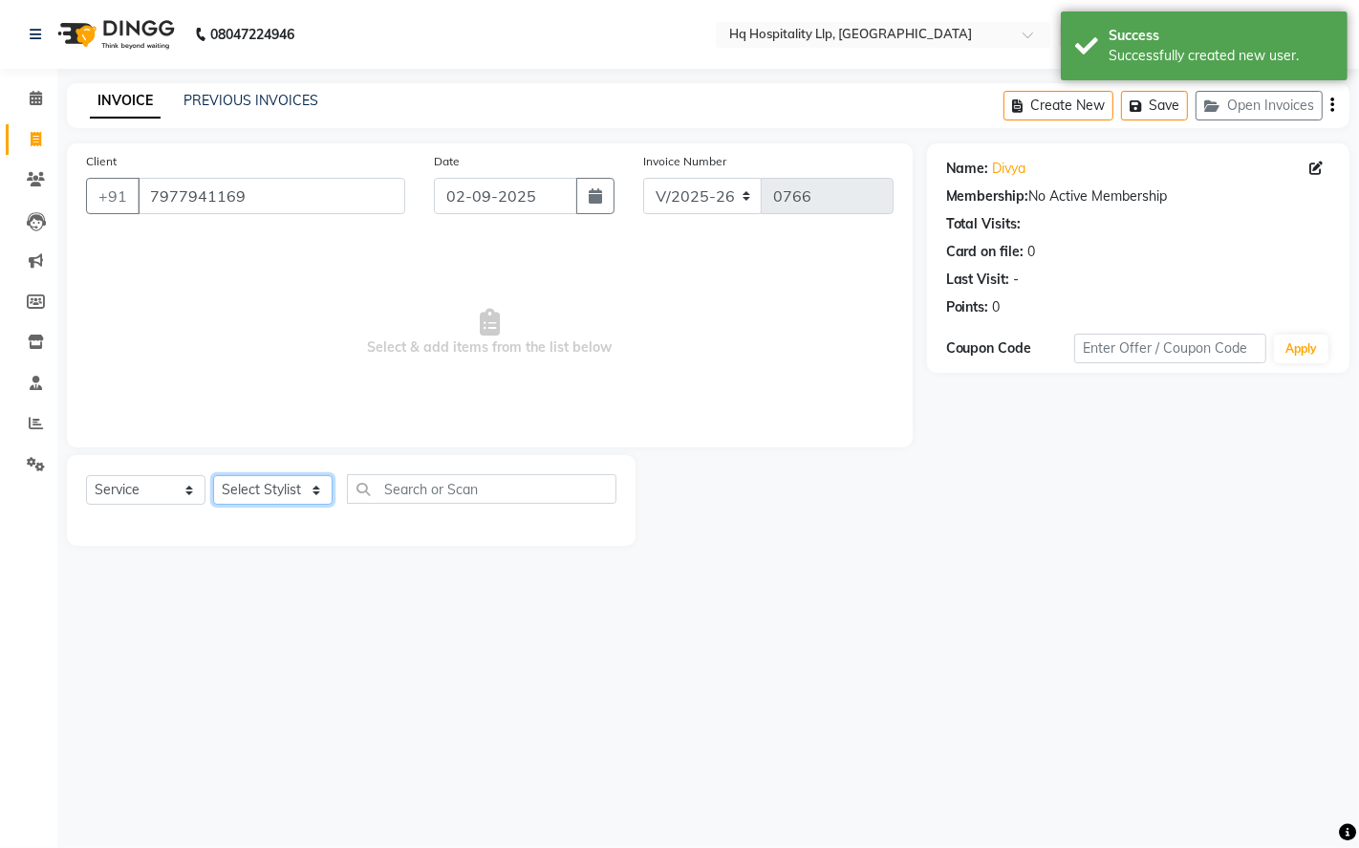
click at [310, 485] on select "Select Stylist ANAS Manager [PERSON_NAME] Staff [PERSON_NAME] Sandhya [PERSON_N…" at bounding box center [272, 490] width 119 height 30
select select "61253"
click at [213, 476] on select "Select Stylist ANAS Manager [PERSON_NAME] Staff [PERSON_NAME] Sandhya [PERSON_N…" at bounding box center [272, 490] width 119 height 30
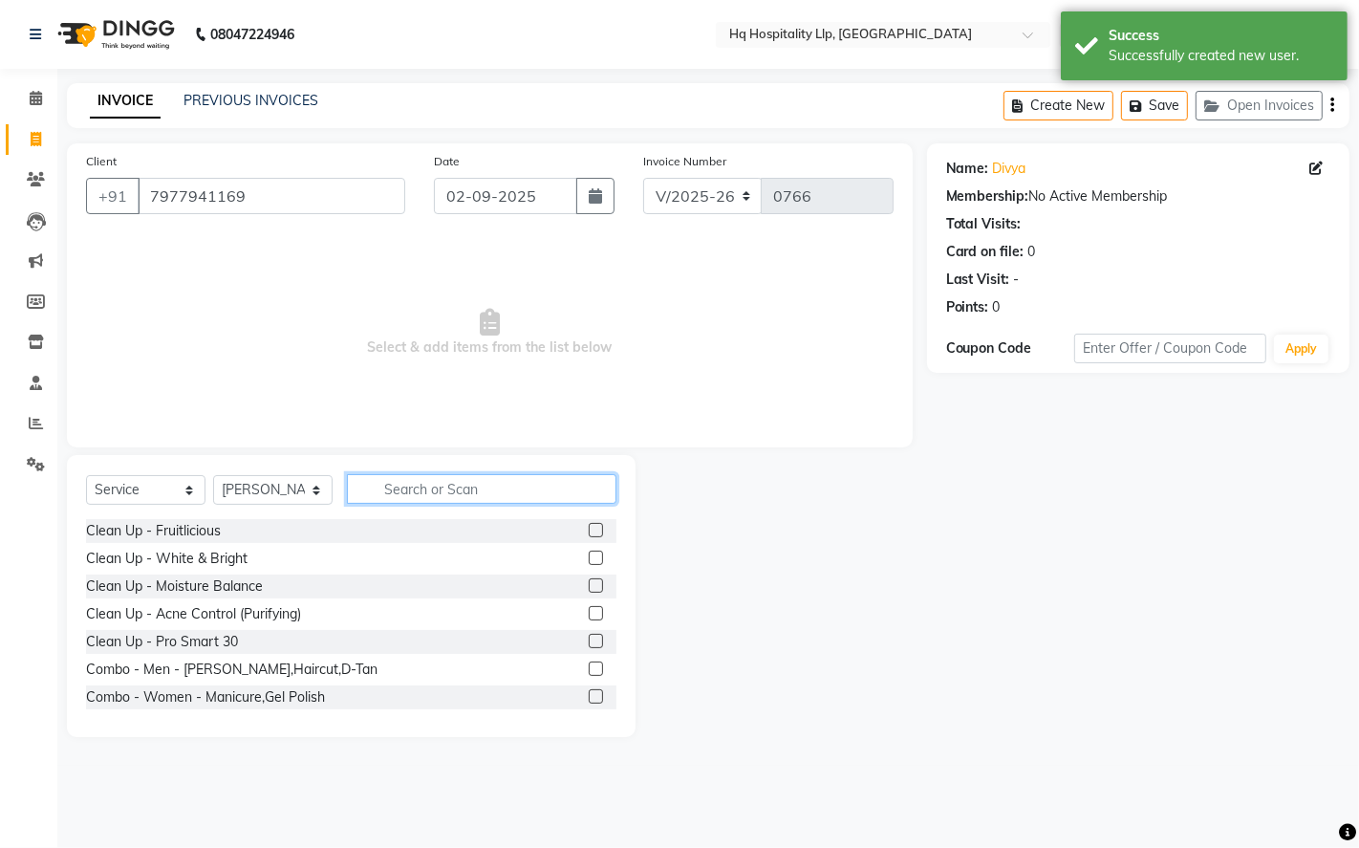
click at [431, 494] on input "text" at bounding box center [481, 489] width 269 height 30
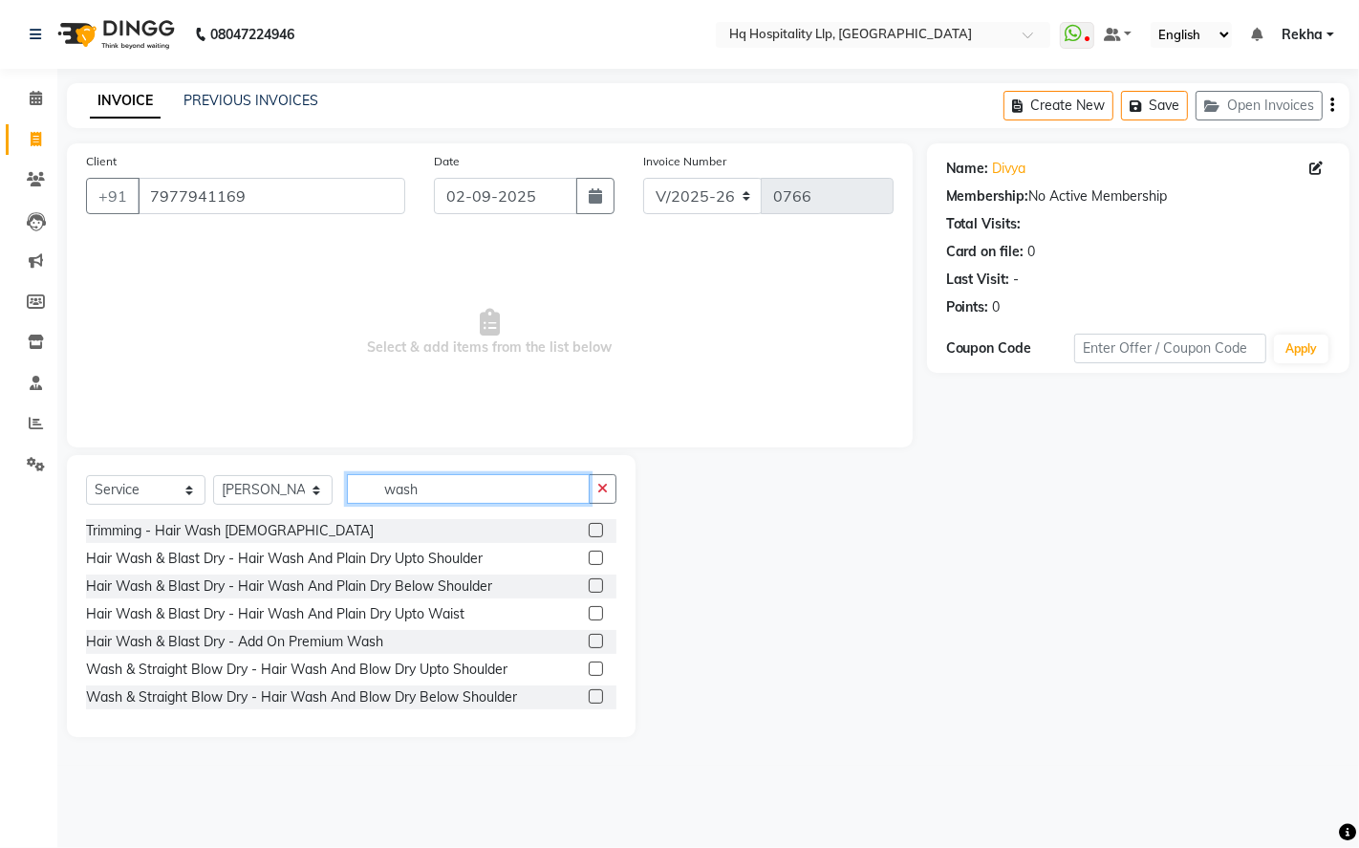
type input "wash"
click at [589, 588] on label at bounding box center [596, 585] width 14 height 14
click at [589, 588] on input "checkbox" at bounding box center [595, 586] width 12 height 12
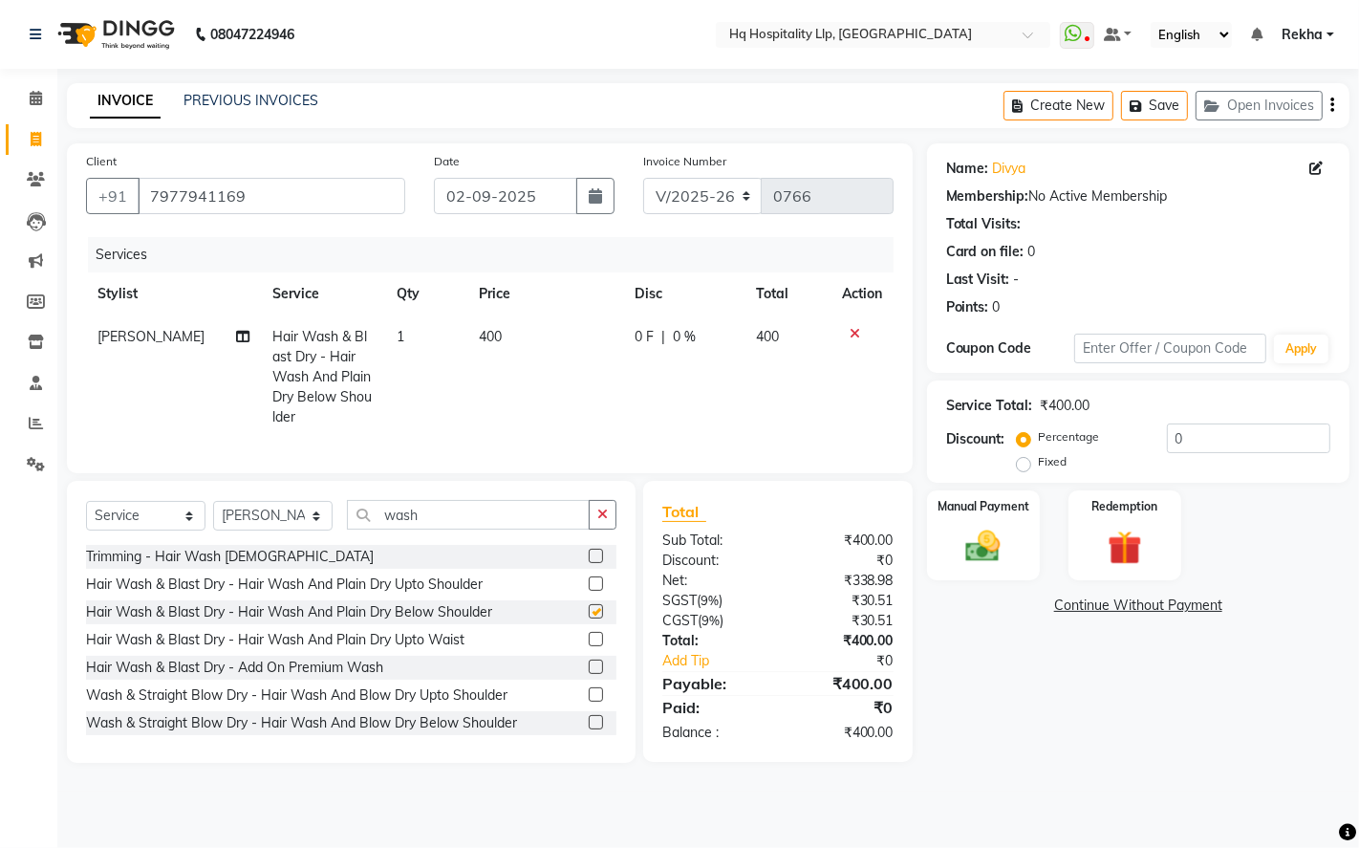
checkbox input "false"
click at [526, 328] on td "400" at bounding box center [546, 376] width 156 height 123
select select "61253"
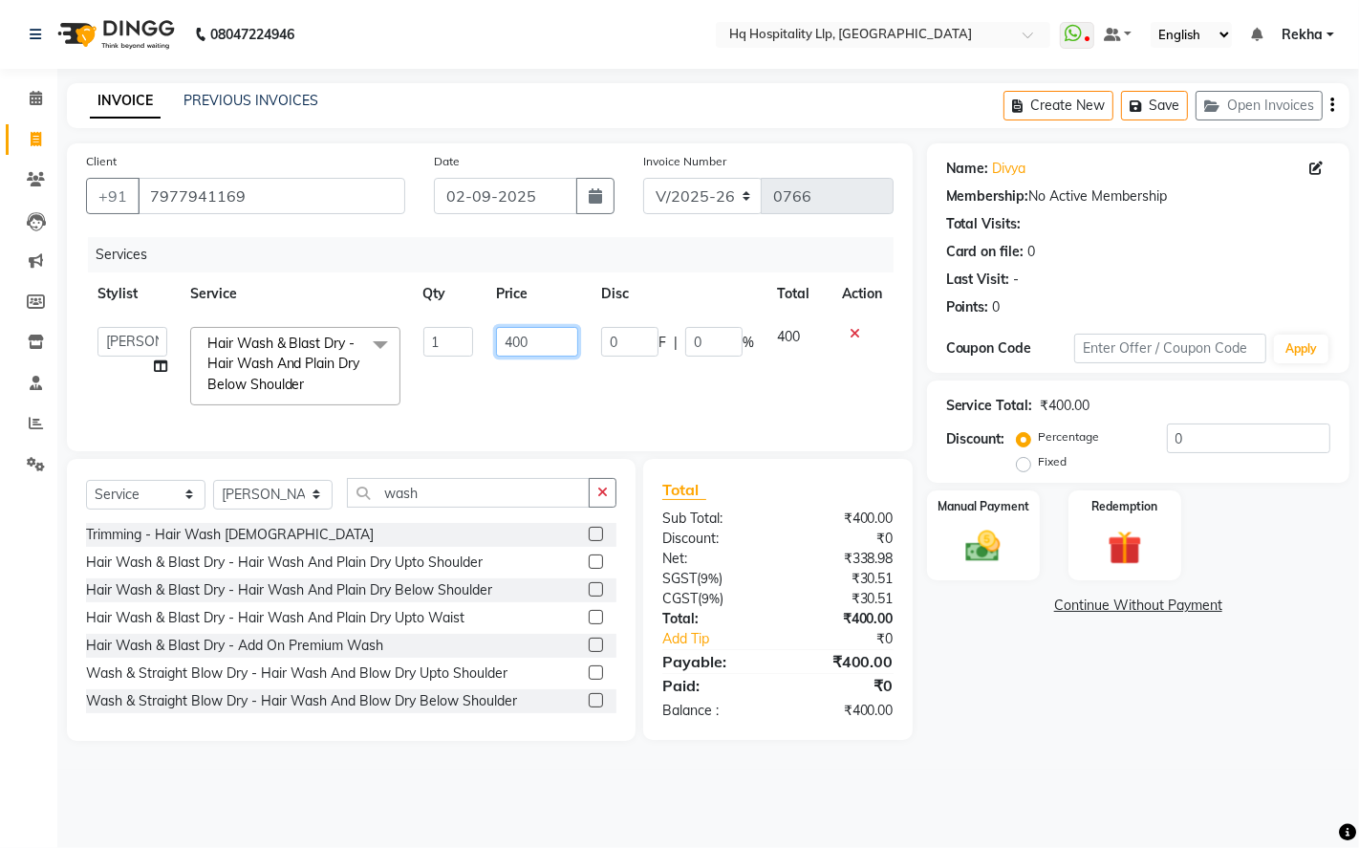
click at [554, 347] on input "400" at bounding box center [537, 342] width 82 height 30
type input "4"
type input "500"
click at [954, 655] on div "Name: [PERSON_NAME] Membership: No Active Membership Total Visits: Card on file…" at bounding box center [1145, 441] width 437 height 597
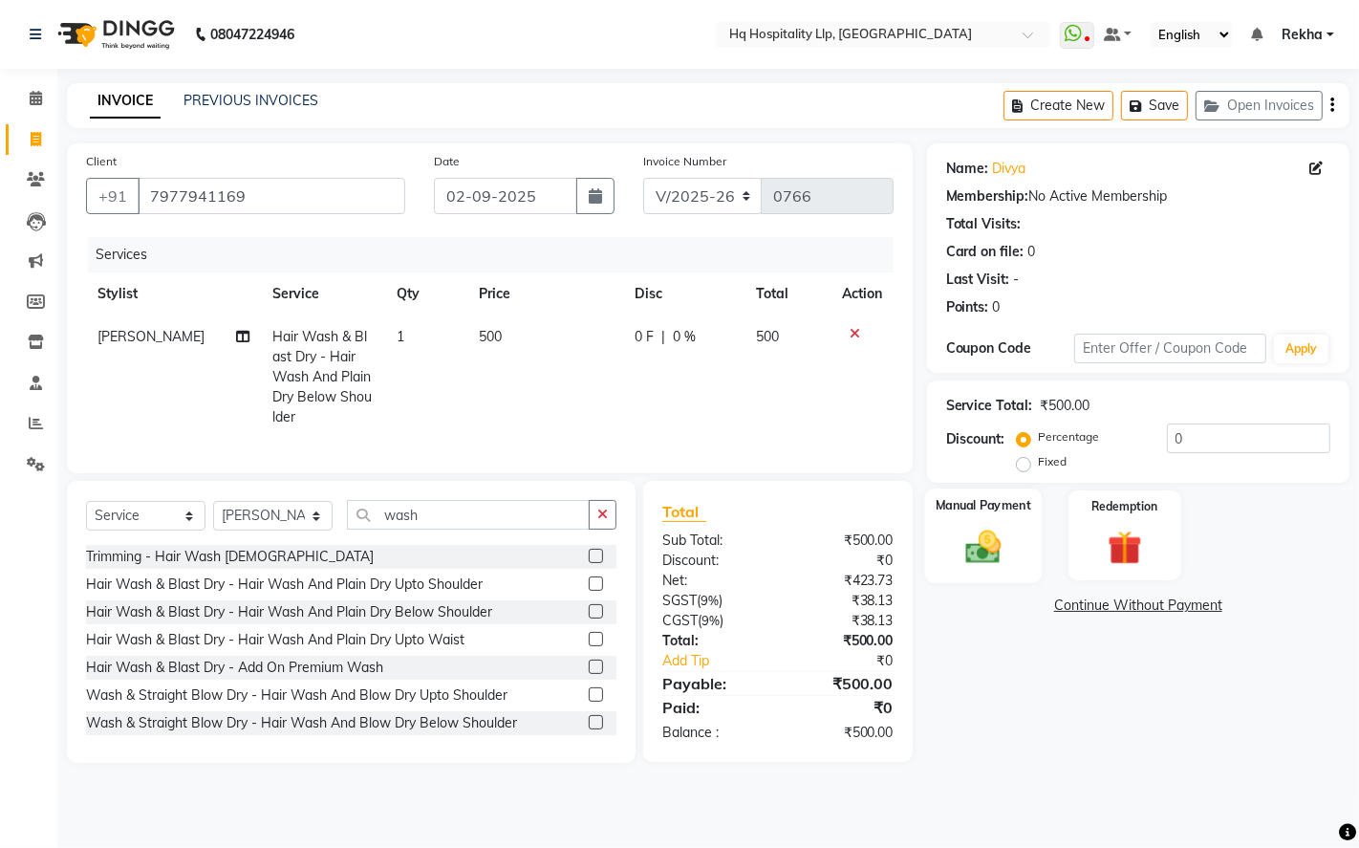
drag, startPoint x: 1008, startPoint y: 536, endPoint x: 1014, endPoint y: 551, distance: 16.3
click at [1007, 537] on img at bounding box center [983, 546] width 58 height 41
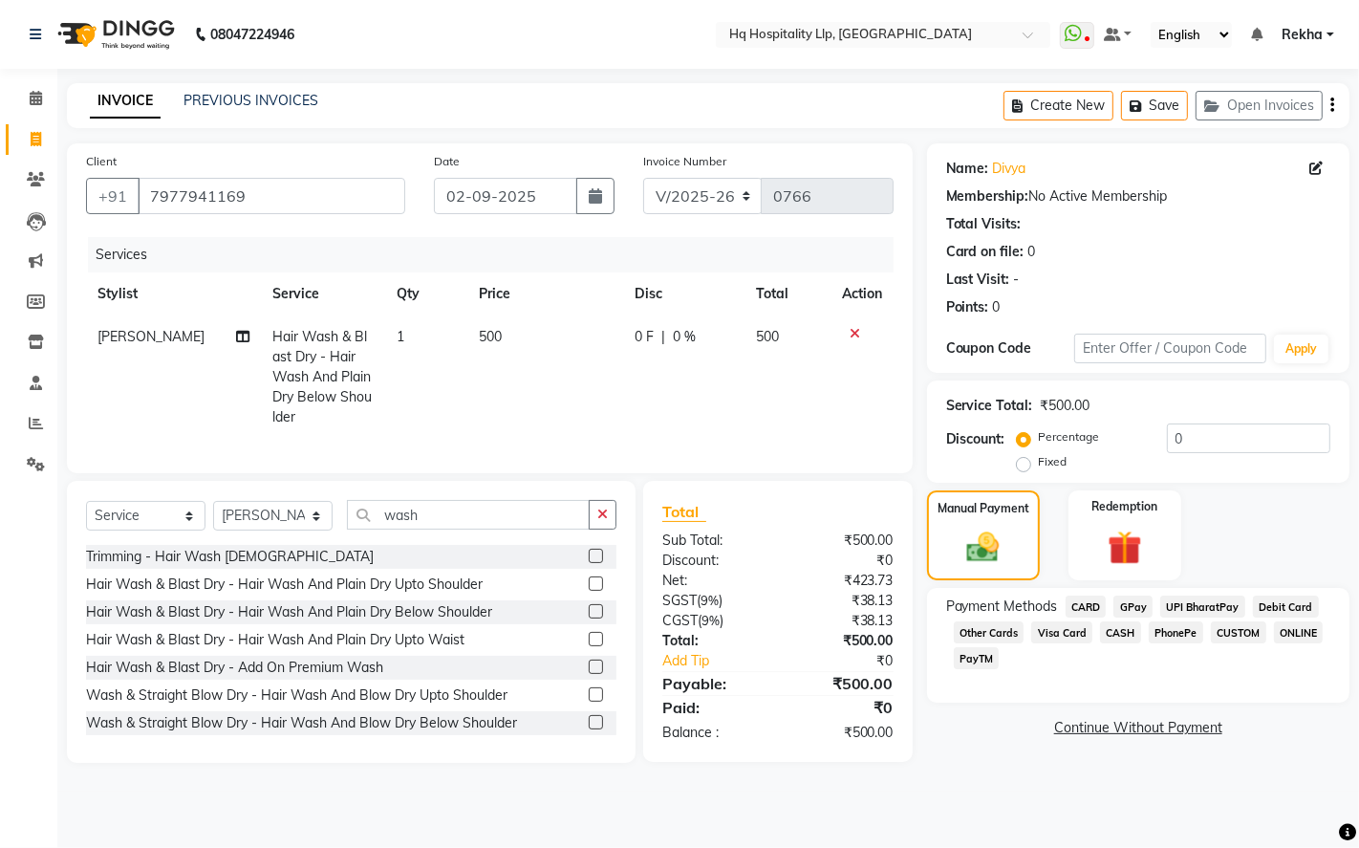
click at [1128, 598] on span "GPay" at bounding box center [1132, 606] width 39 height 22
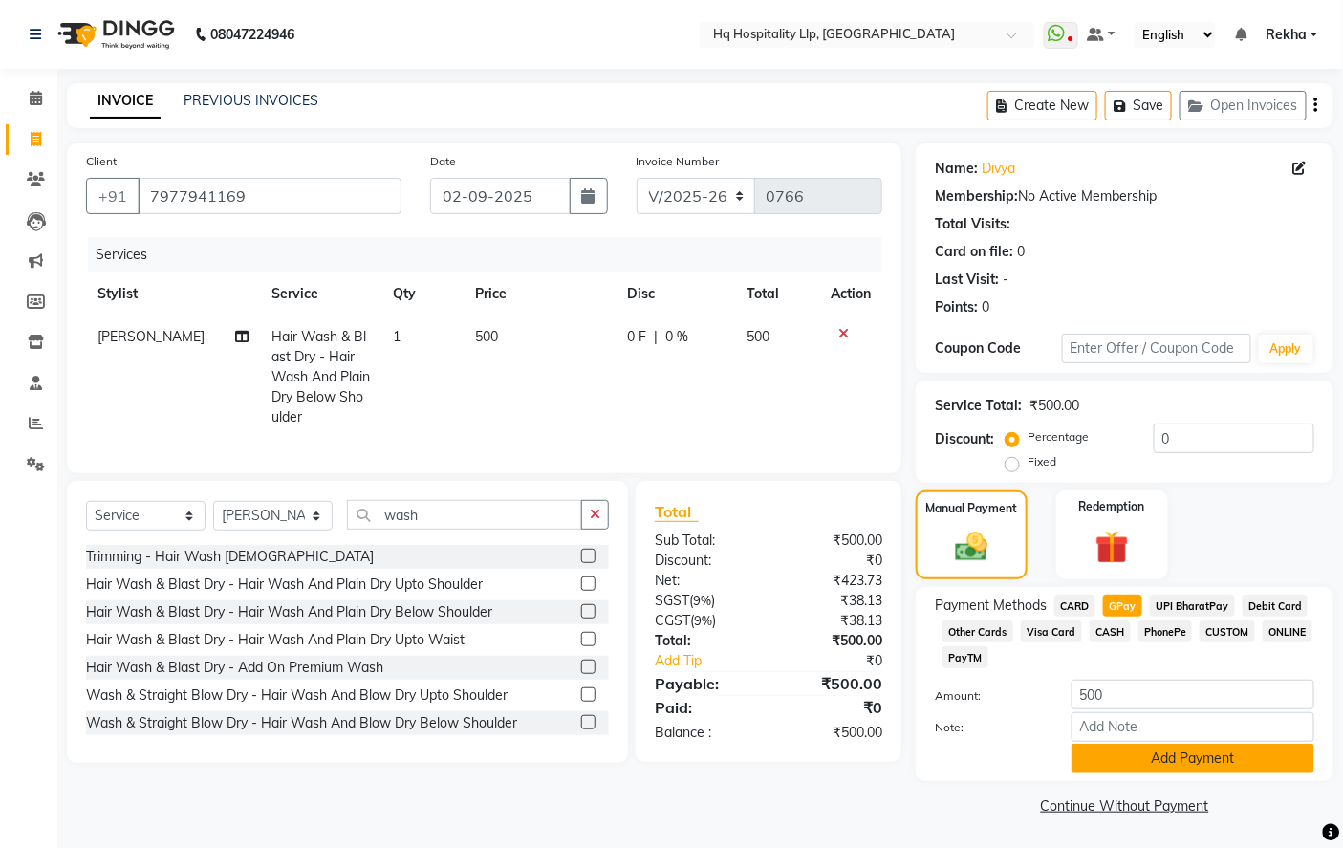
click at [1154, 759] on button "Add Payment" at bounding box center [1192, 758] width 243 height 30
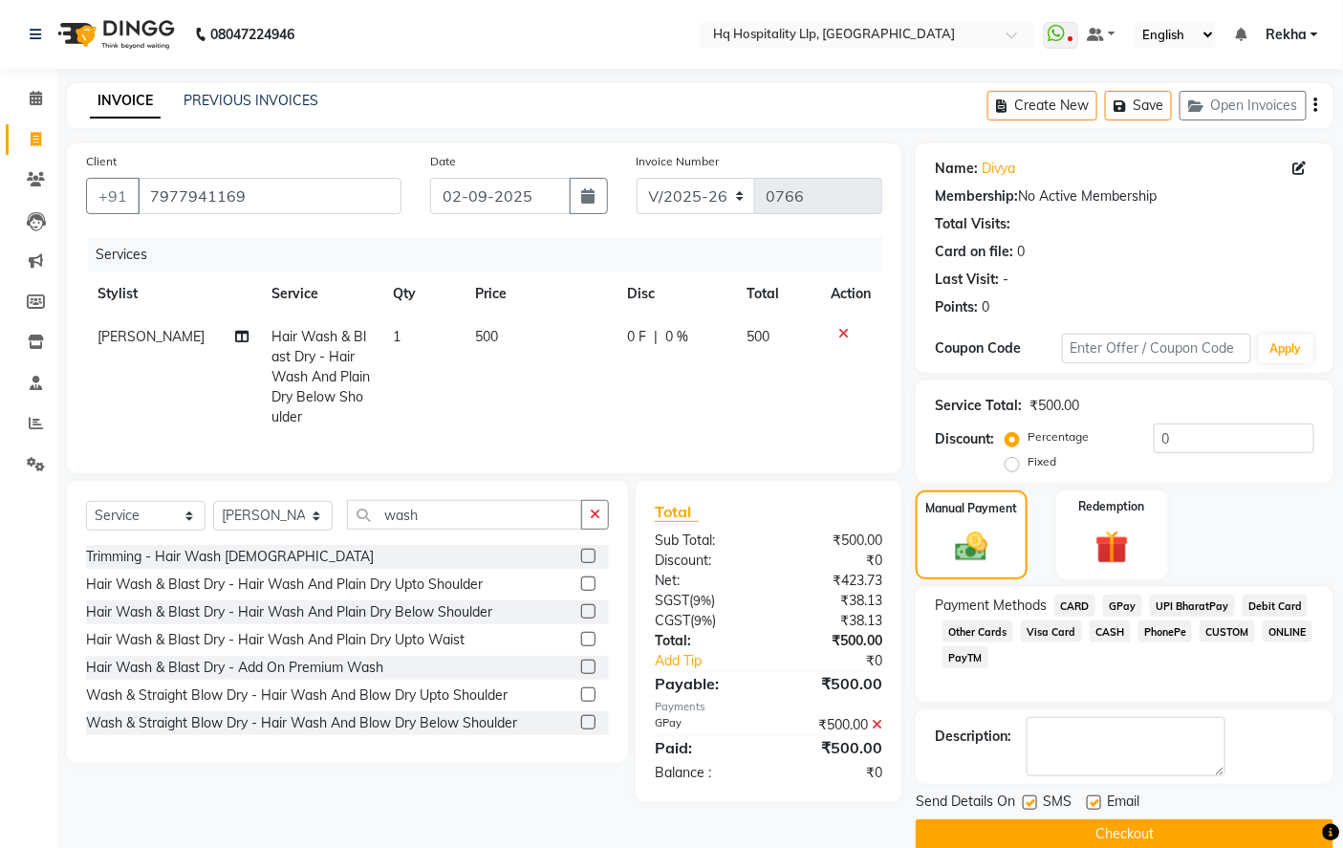
scroll to position [30, 0]
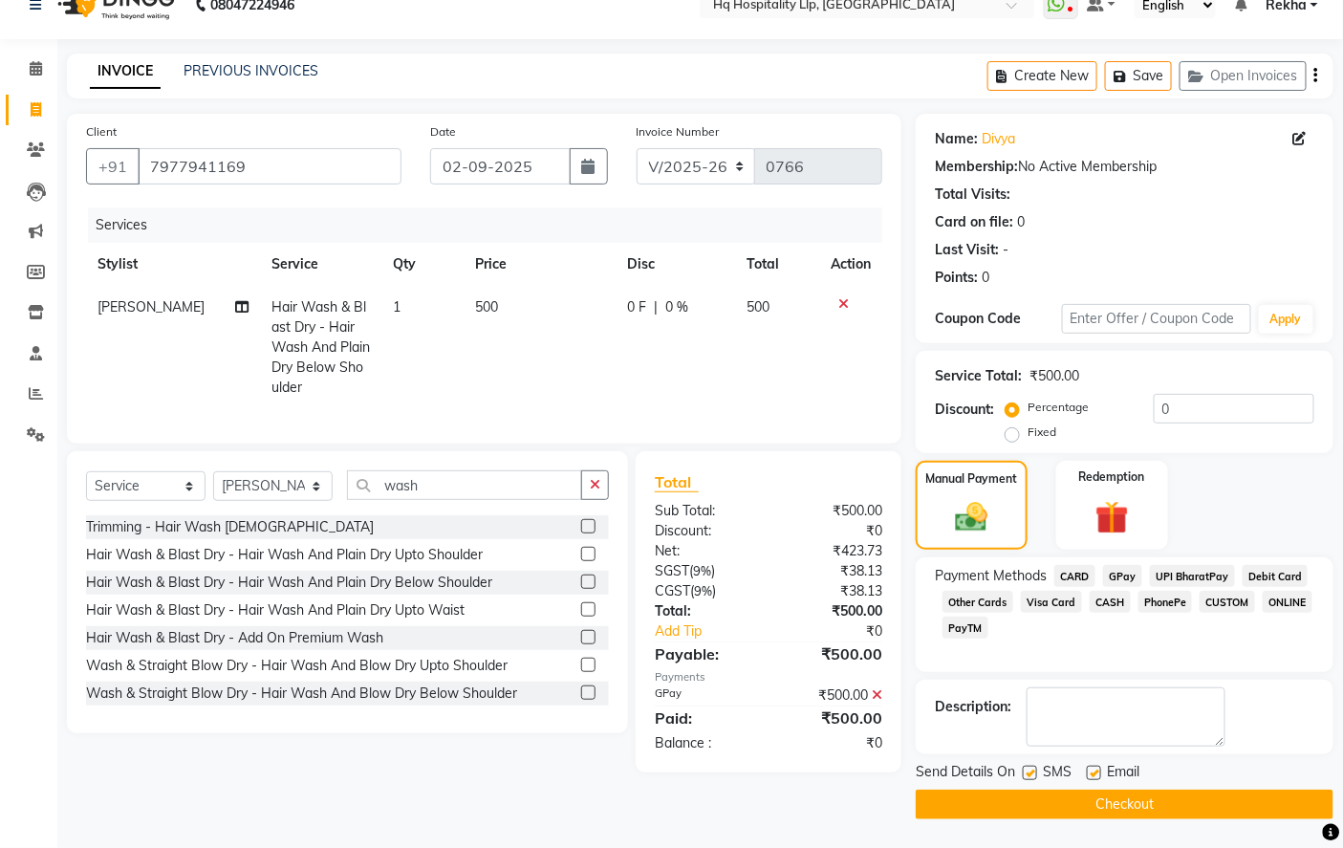
click at [1108, 803] on button "Checkout" at bounding box center [1124, 804] width 418 height 30
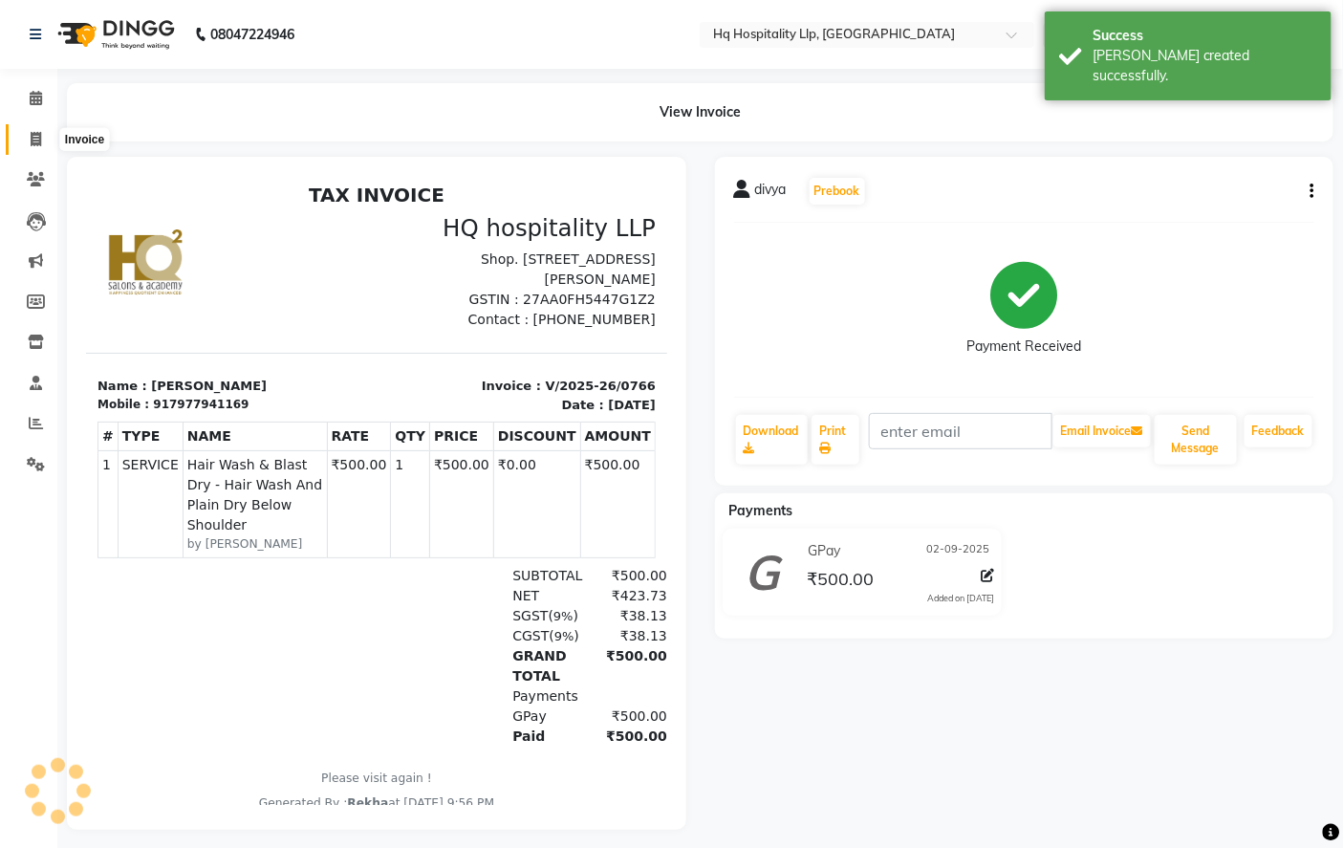
click at [40, 137] on icon at bounding box center [36, 139] width 11 height 14
select select "7197"
select select "service"
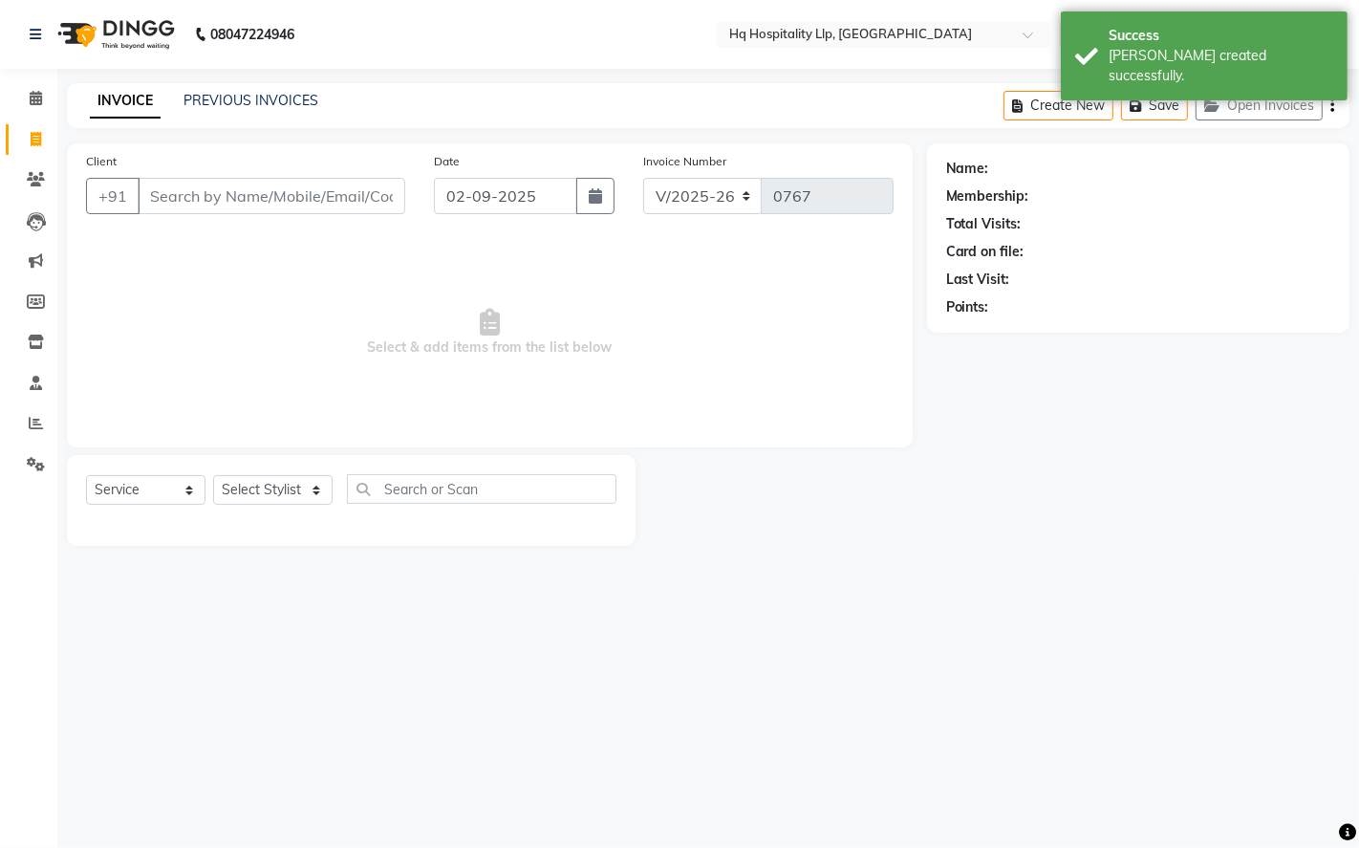
click at [213, 202] on input "Client" at bounding box center [272, 196] width 268 height 36
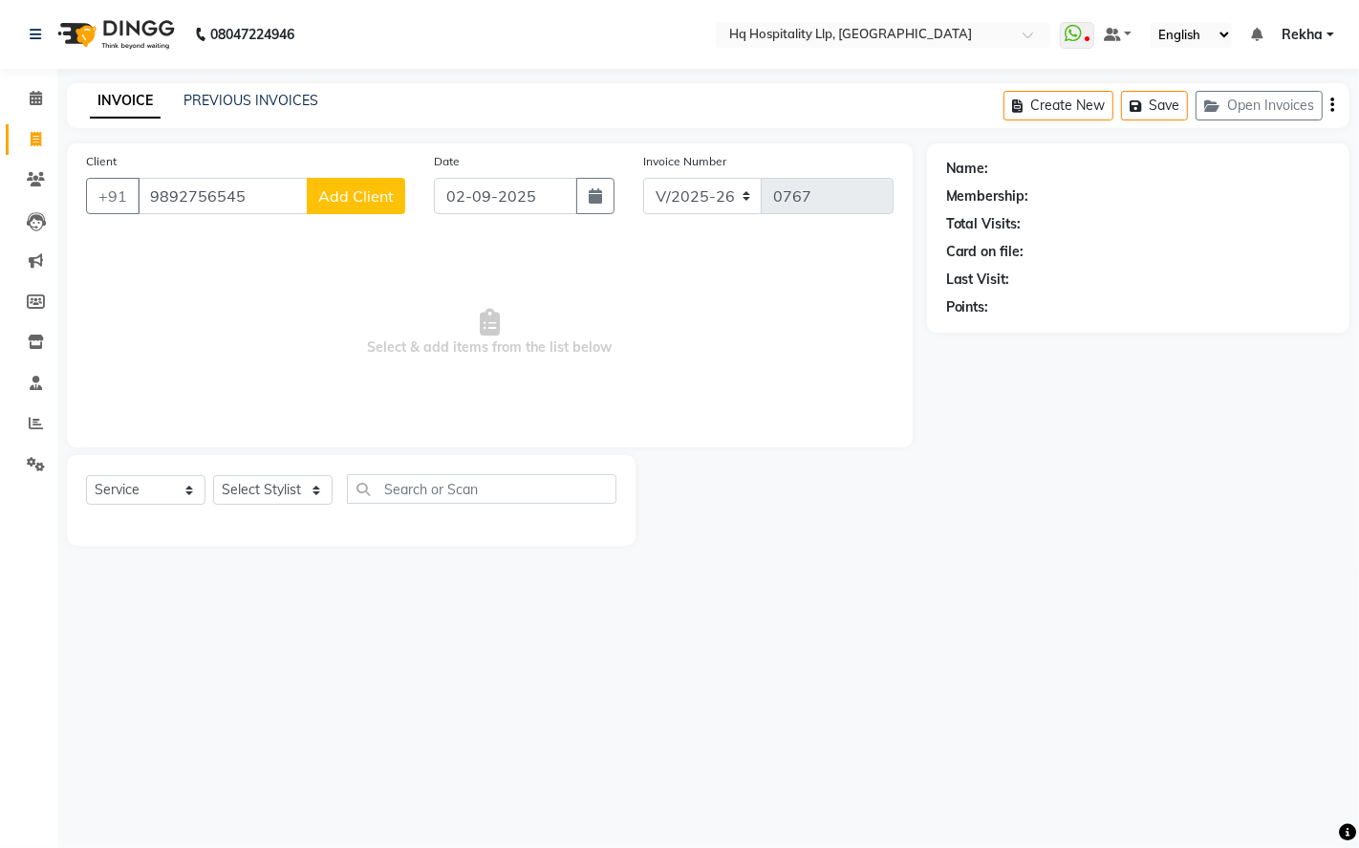
type input "9892756545"
click at [352, 197] on span "Add Client" at bounding box center [355, 195] width 75 height 19
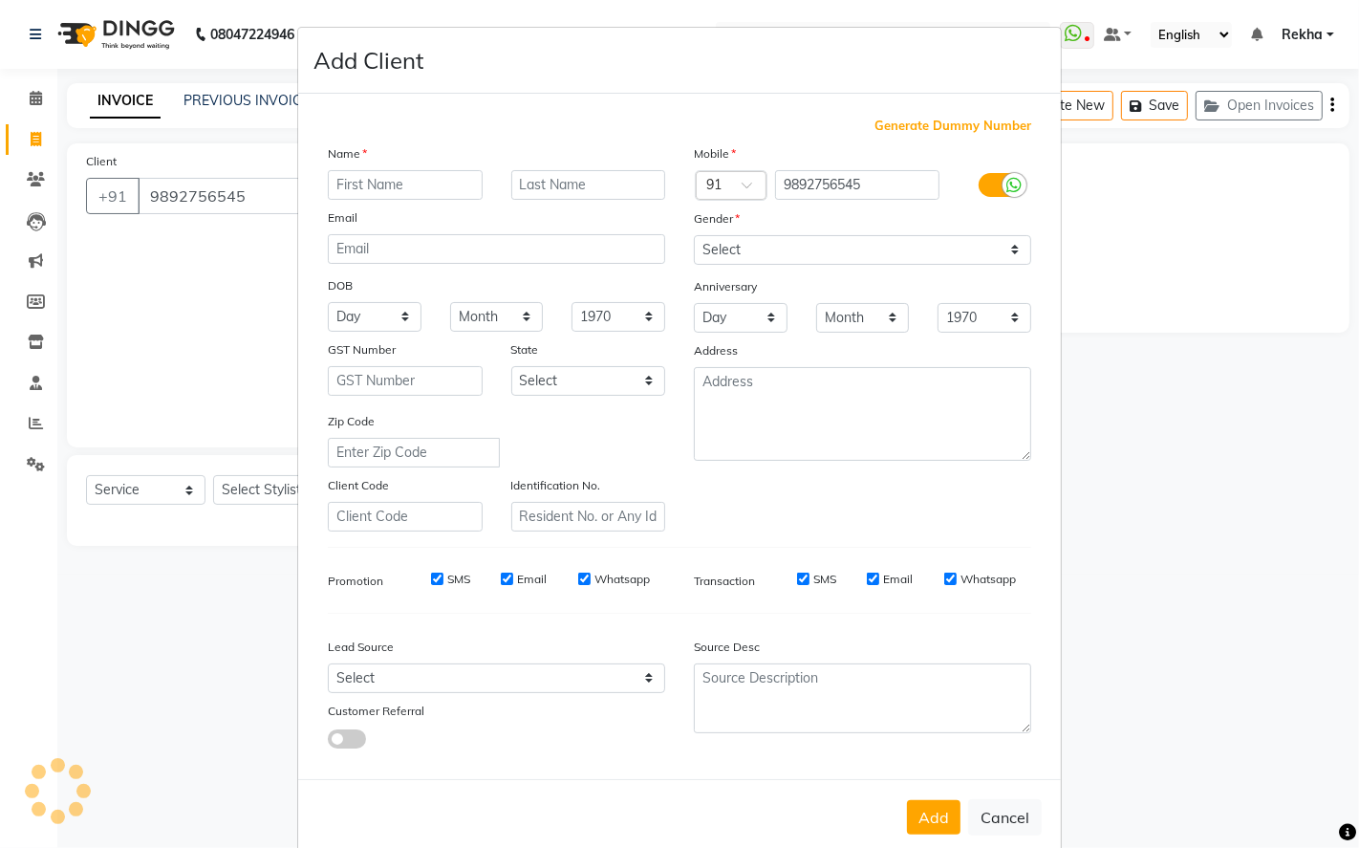
click at [411, 184] on input "text" at bounding box center [405, 185] width 155 height 30
type input "swati"
click at [973, 253] on select "Select [DEMOGRAPHIC_DATA] [DEMOGRAPHIC_DATA] Other Prefer Not To Say" at bounding box center [862, 250] width 337 height 30
select select "[DEMOGRAPHIC_DATA]"
click at [694, 235] on select "Select [DEMOGRAPHIC_DATA] [DEMOGRAPHIC_DATA] Other Prefer Not To Say" at bounding box center [862, 250] width 337 height 30
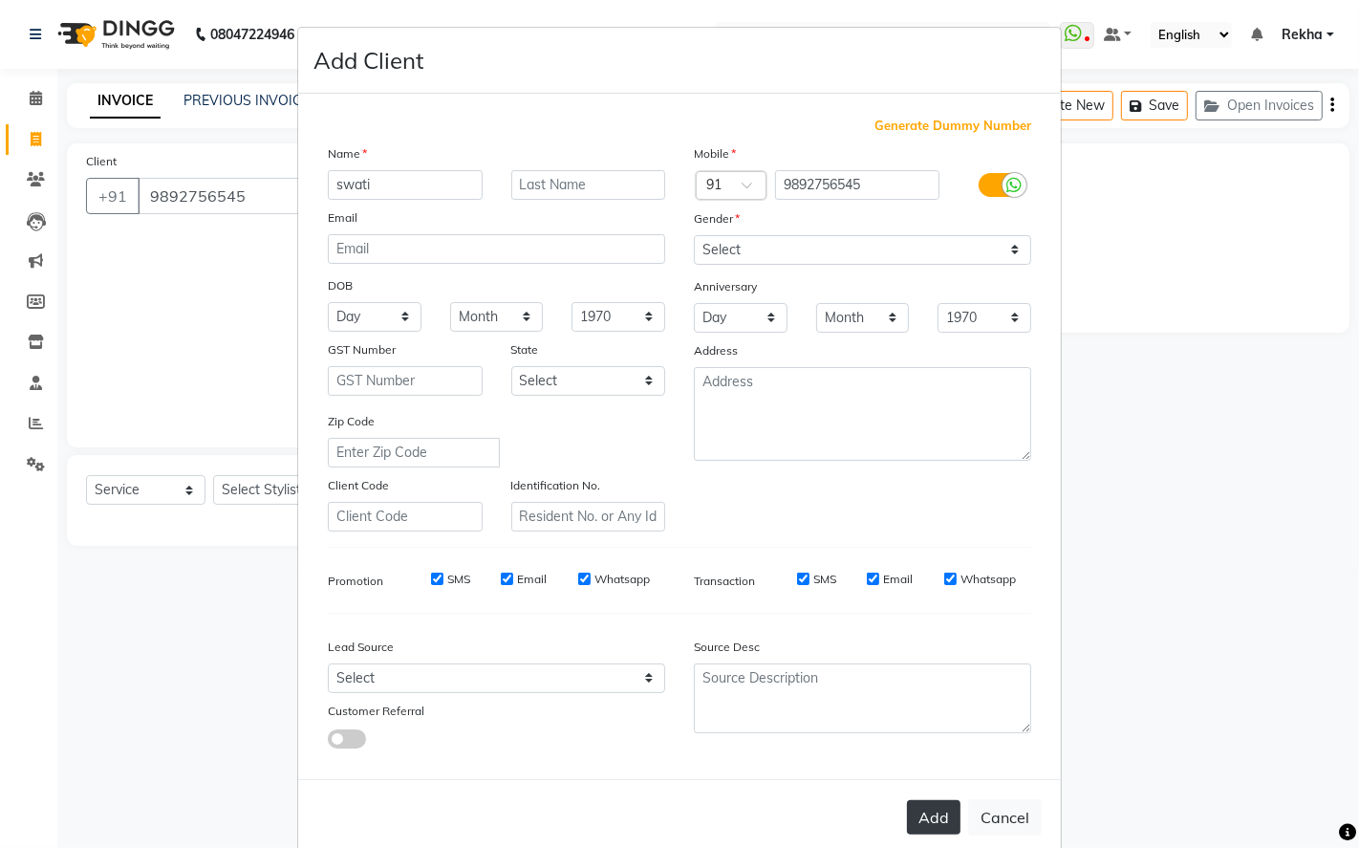
click at [918, 810] on button "Add" at bounding box center [934, 817] width 54 height 34
select select
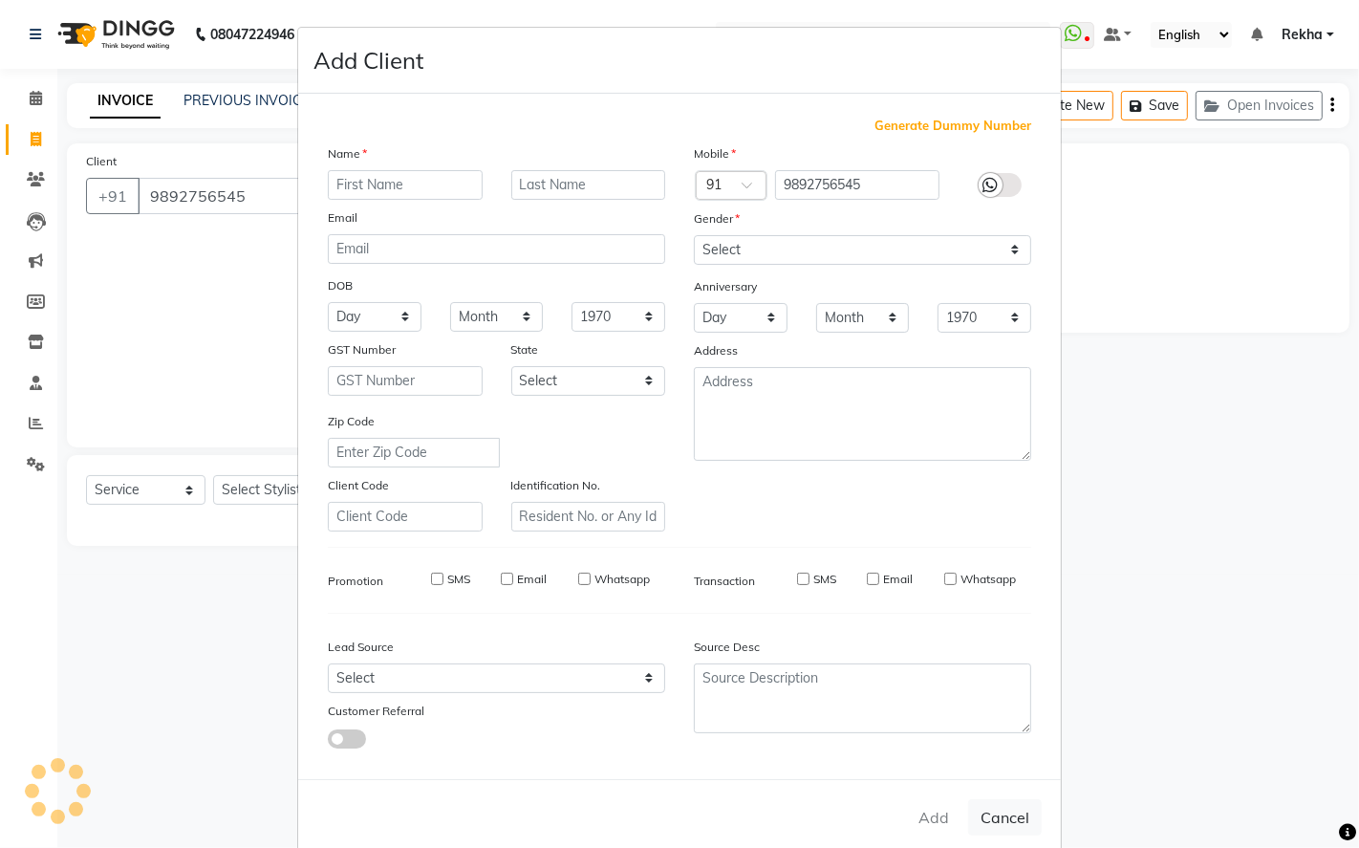
select select
checkbox input "false"
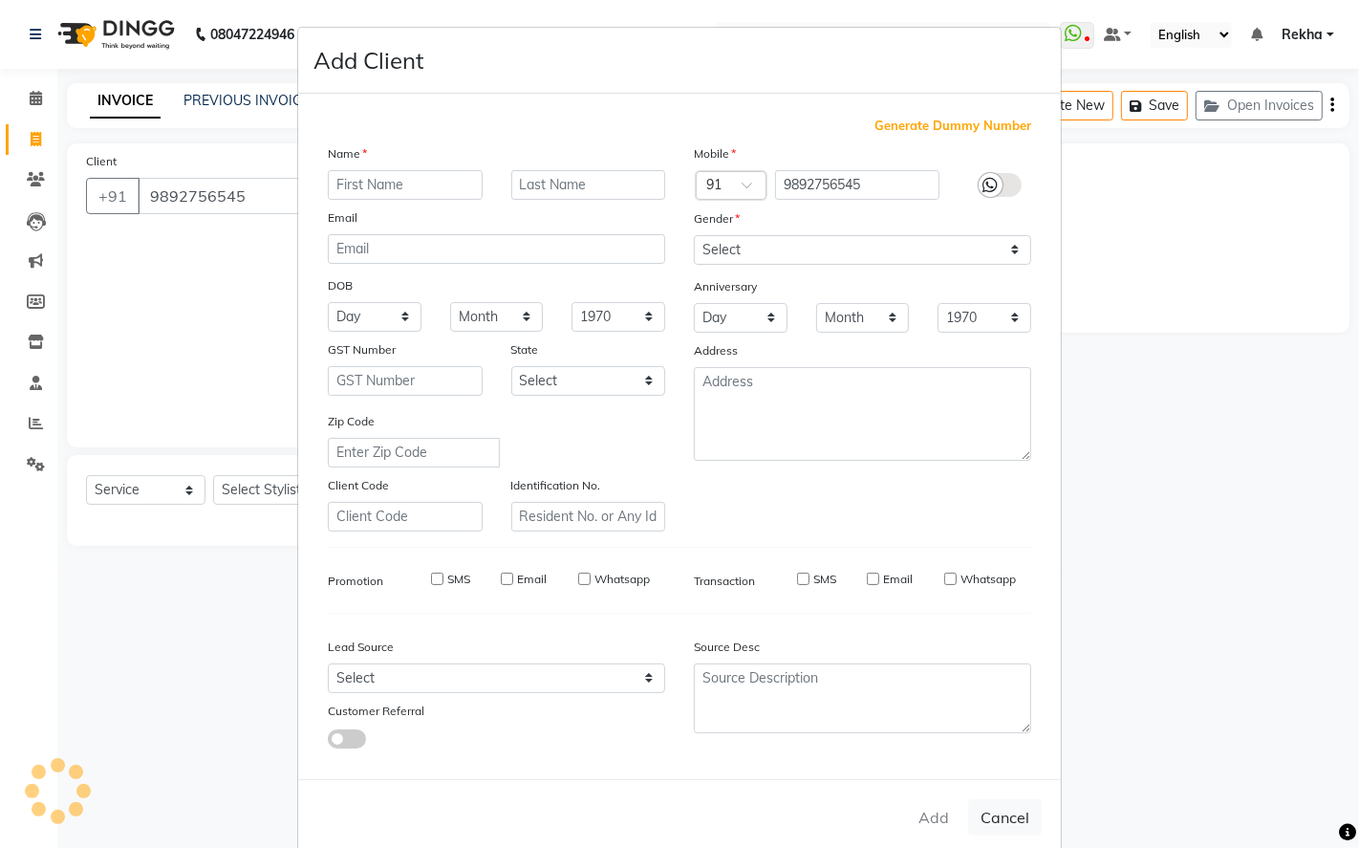
checkbox input "false"
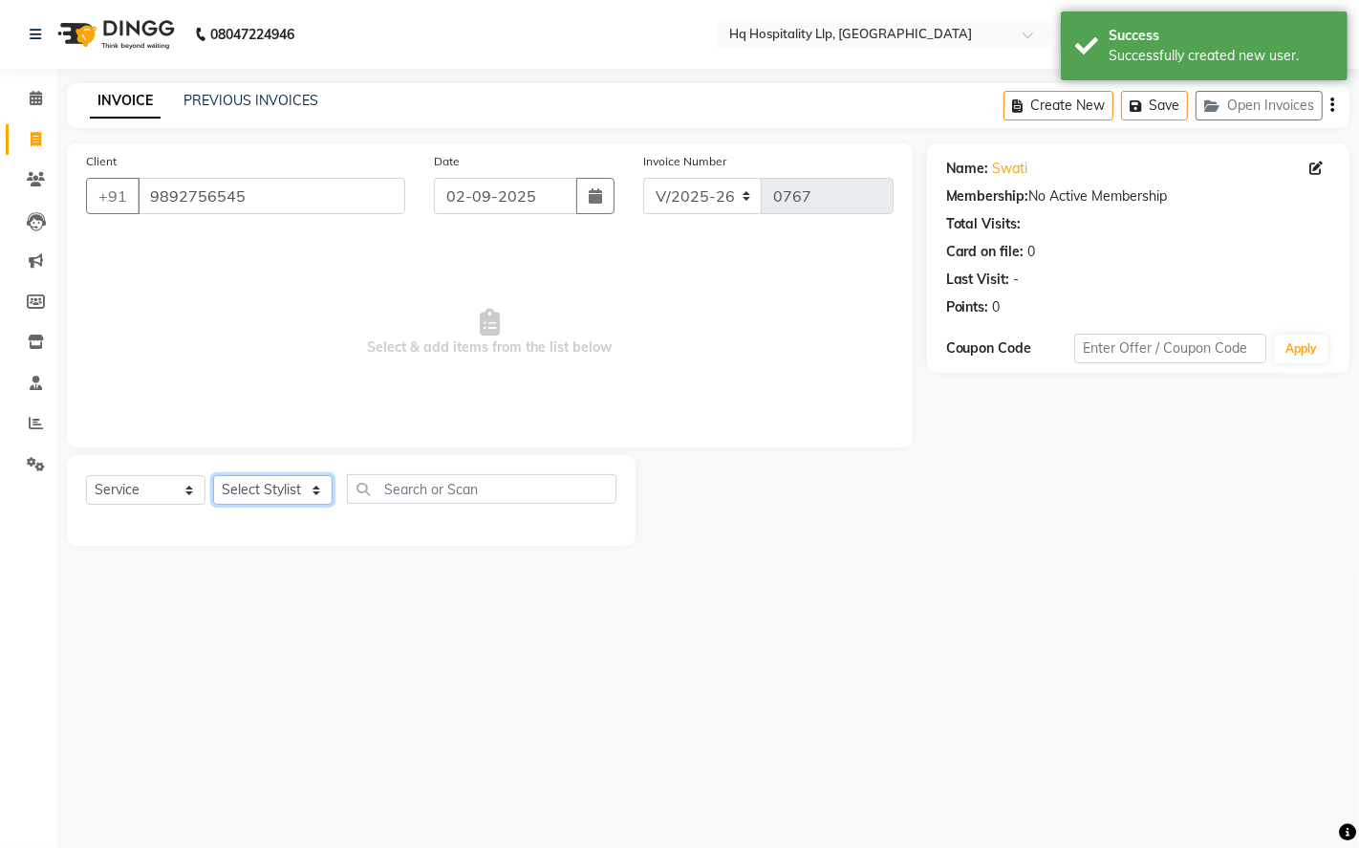
click at [310, 492] on select "Select Stylist ANAS Manager [PERSON_NAME] Staff [PERSON_NAME] Sandhya [PERSON_N…" at bounding box center [272, 490] width 119 height 30
select select "61253"
click at [213, 476] on select "Select Stylist ANAS Manager [PERSON_NAME] Staff [PERSON_NAME] Sandhya [PERSON_N…" at bounding box center [272, 490] width 119 height 30
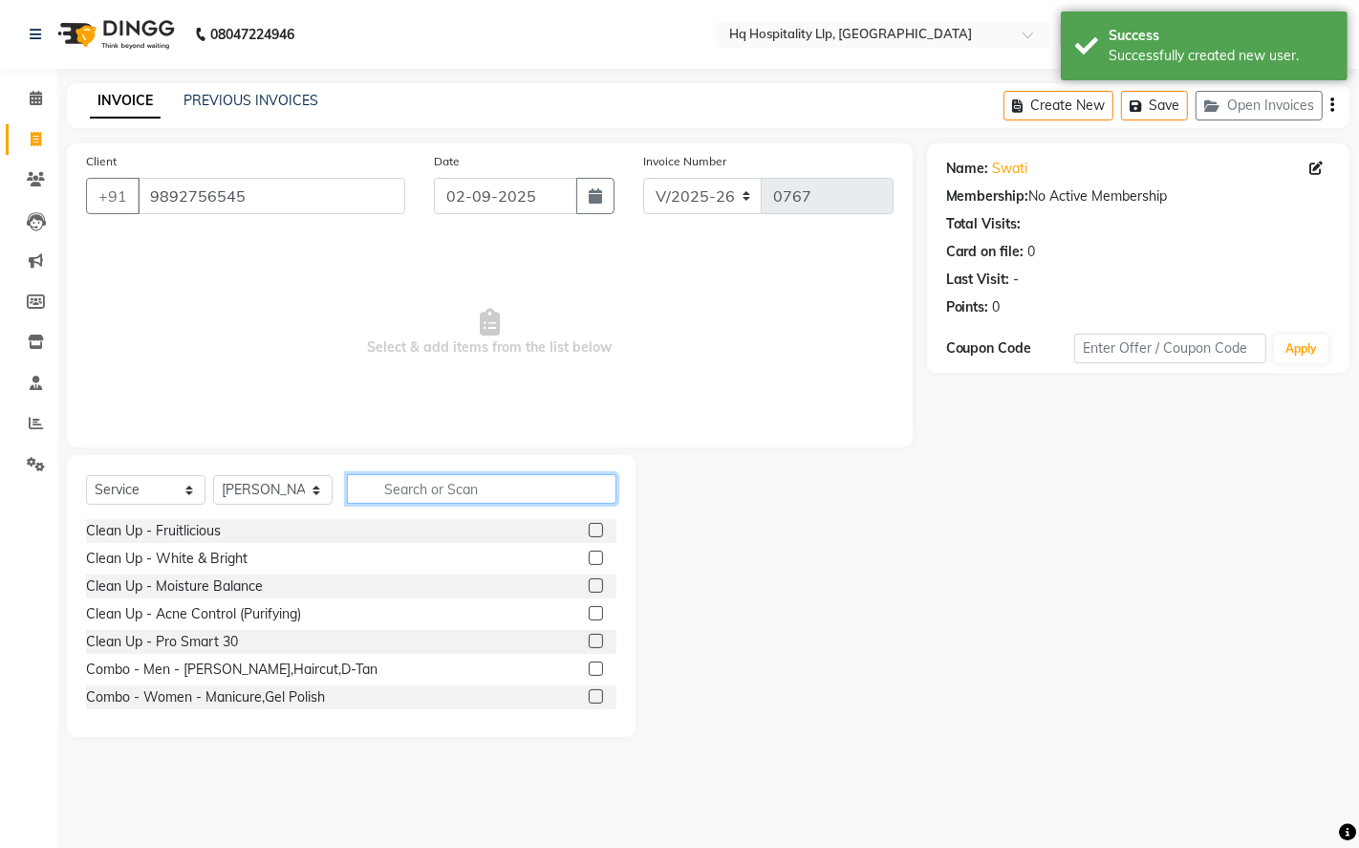
click at [508, 491] on input "text" at bounding box center [481, 489] width 269 height 30
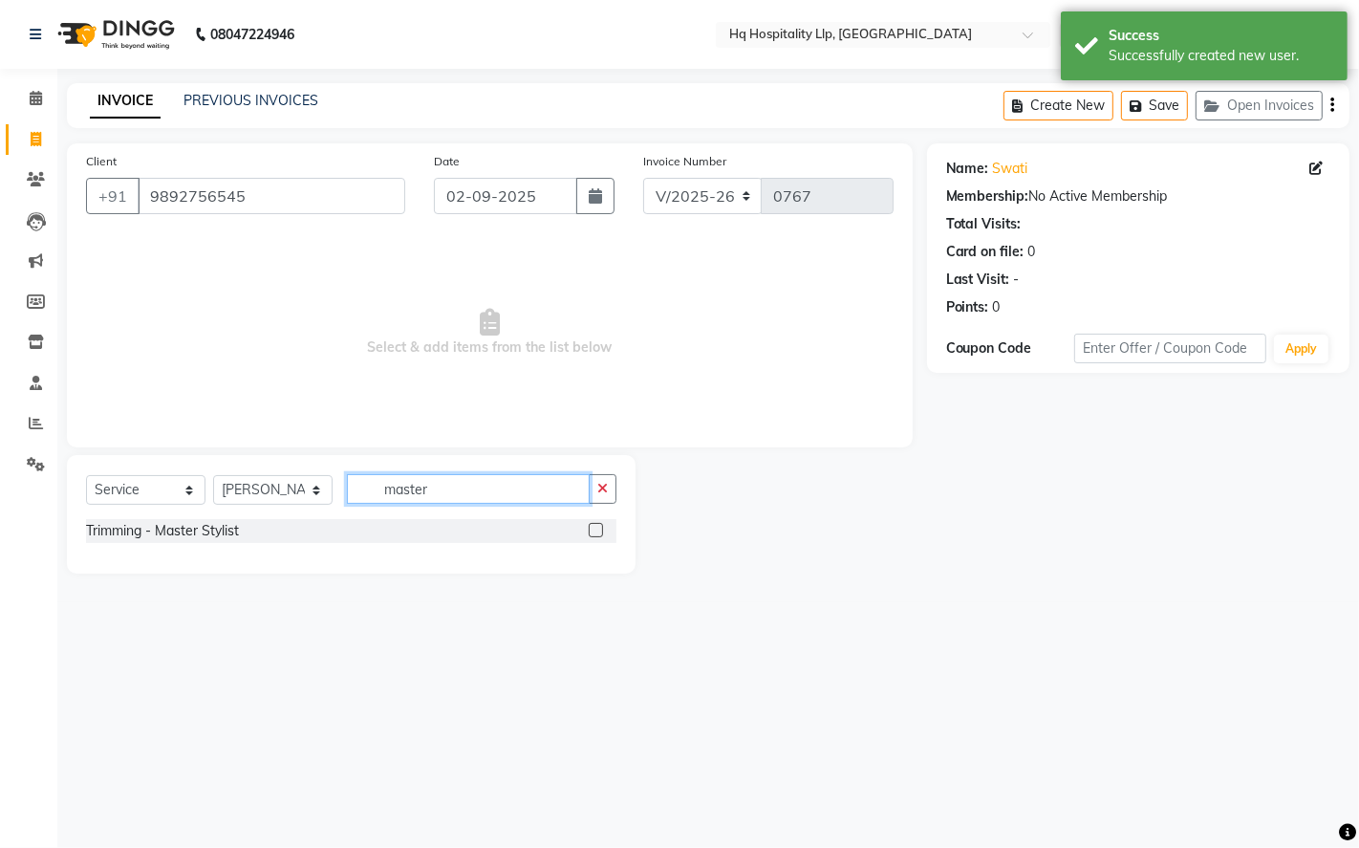
type input "master"
click at [597, 531] on label at bounding box center [596, 530] width 14 height 14
click at [597, 531] on input "checkbox" at bounding box center [595, 531] width 12 height 12
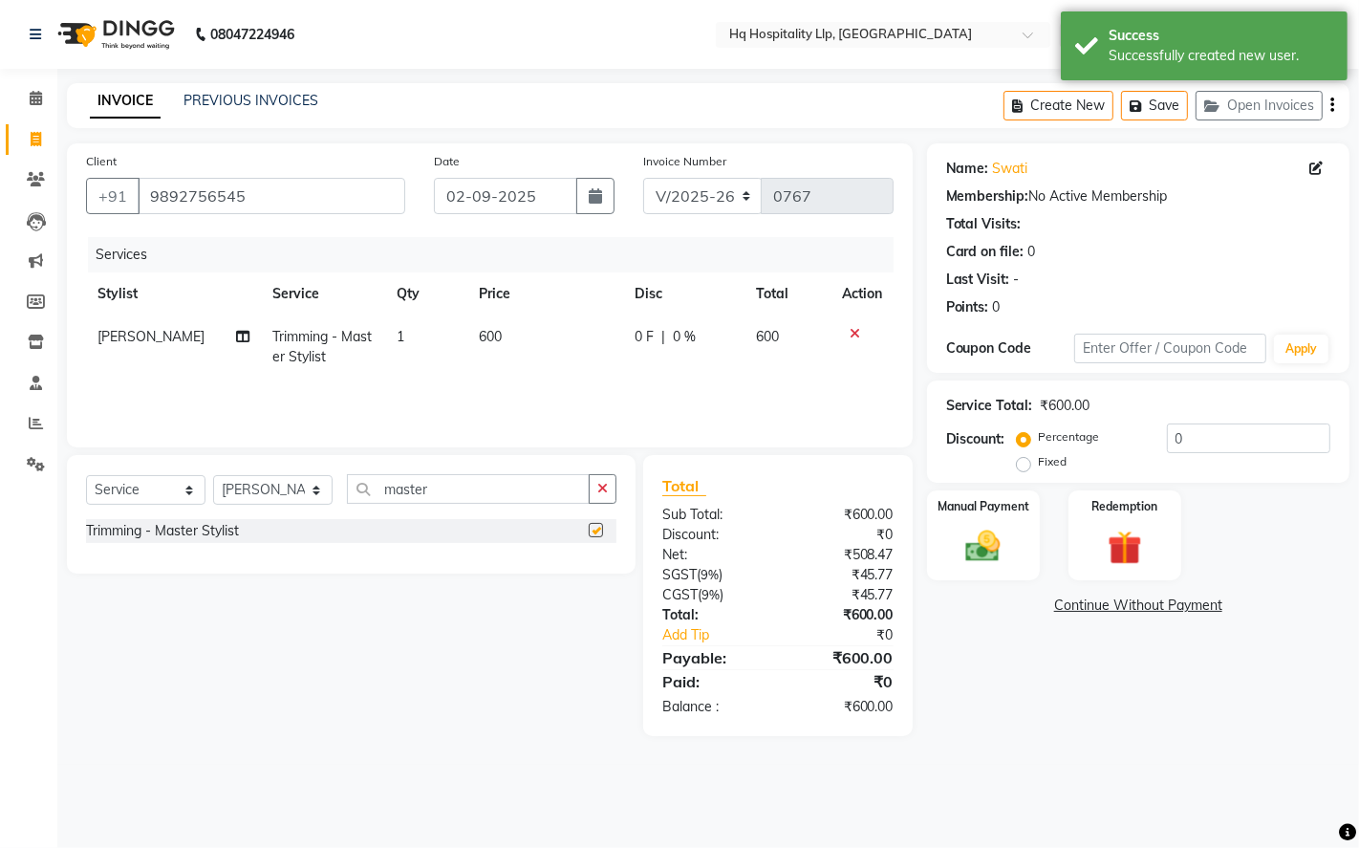
checkbox input "false"
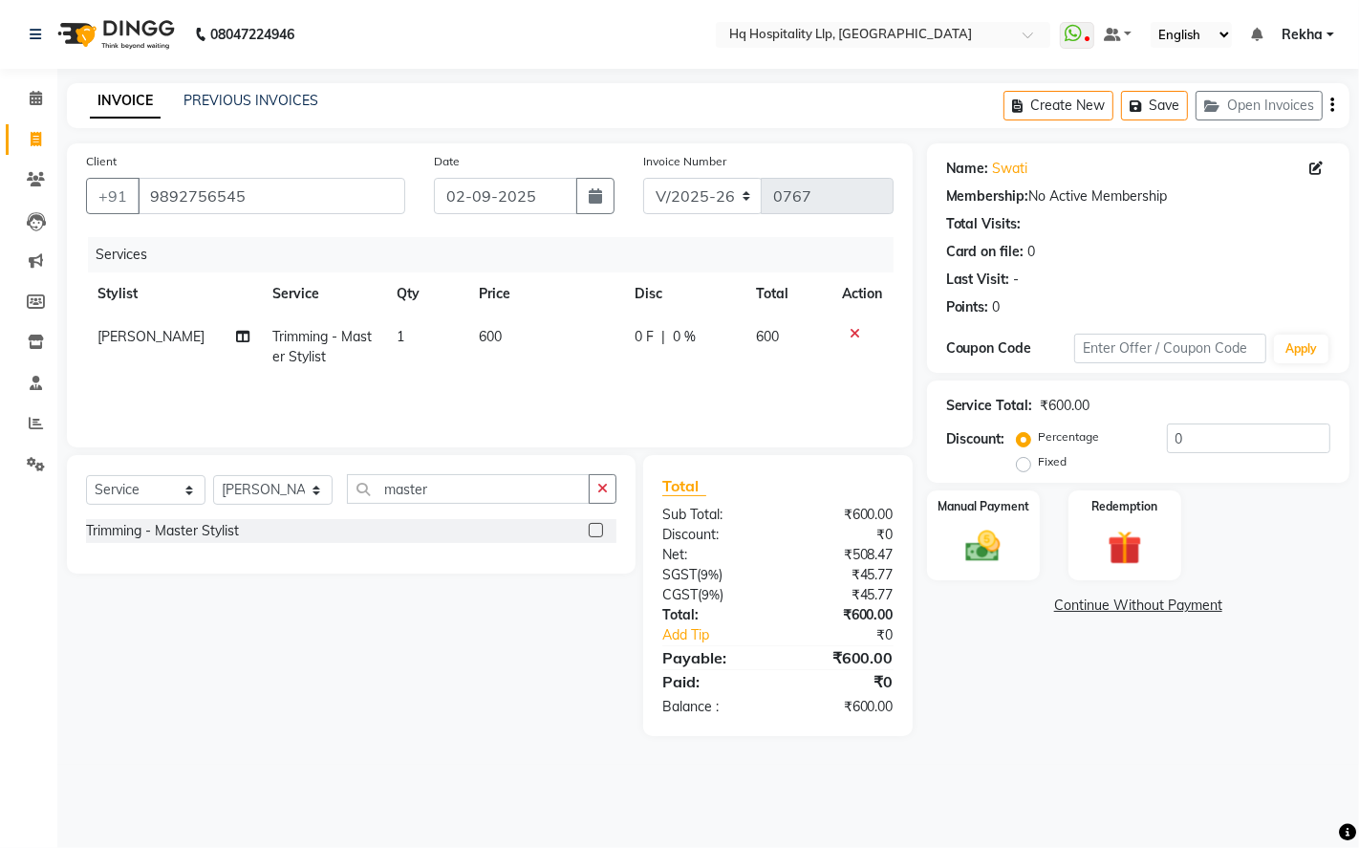
click at [501, 335] on td "600" at bounding box center [546, 346] width 156 height 63
select select "61253"
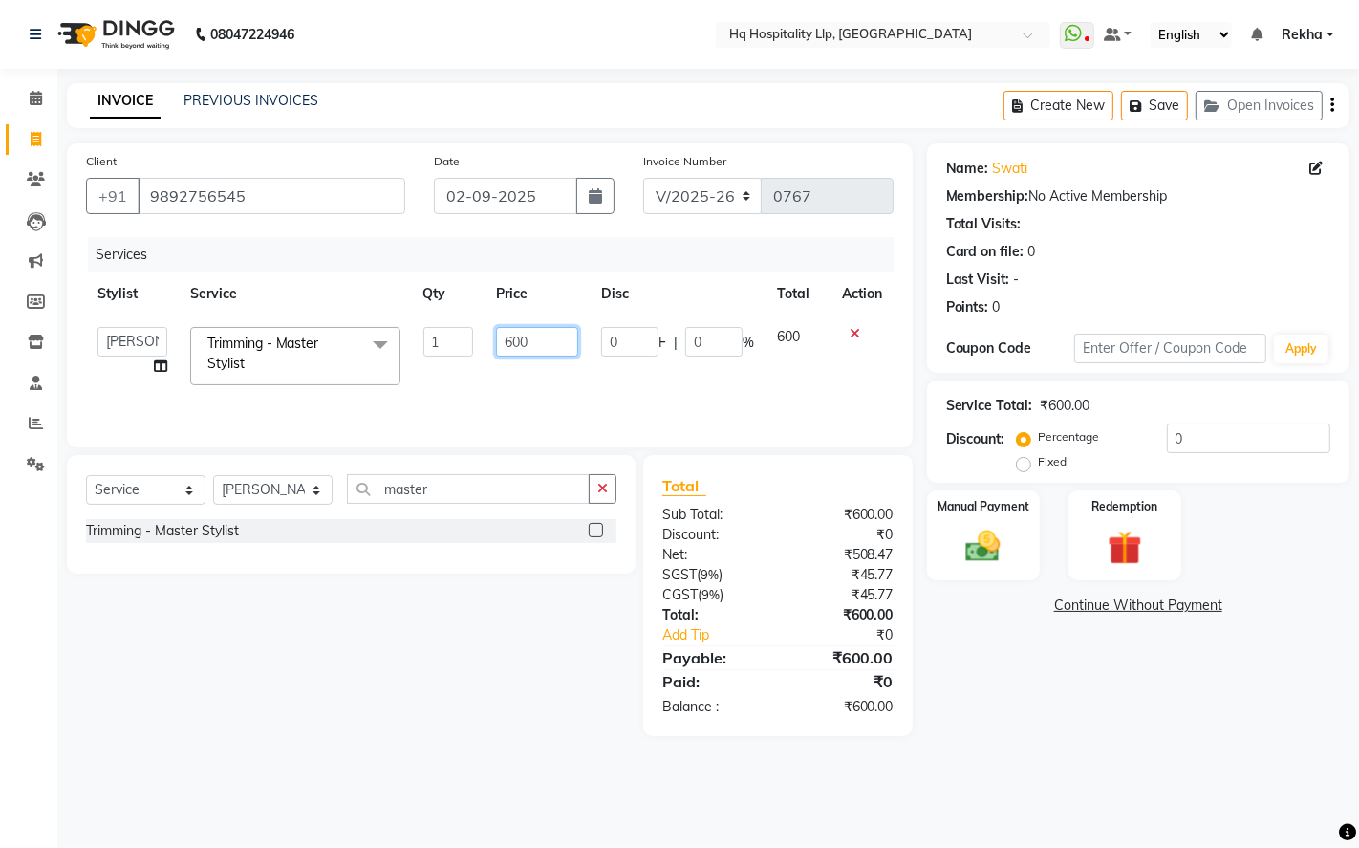
click at [535, 336] on input "600" at bounding box center [537, 342] width 82 height 30
type input "6"
type input "708"
click at [1049, 708] on div "Name: Swati Membership: No Active Membership Total Visits: Card on file: 0 Last…" at bounding box center [1145, 439] width 437 height 592
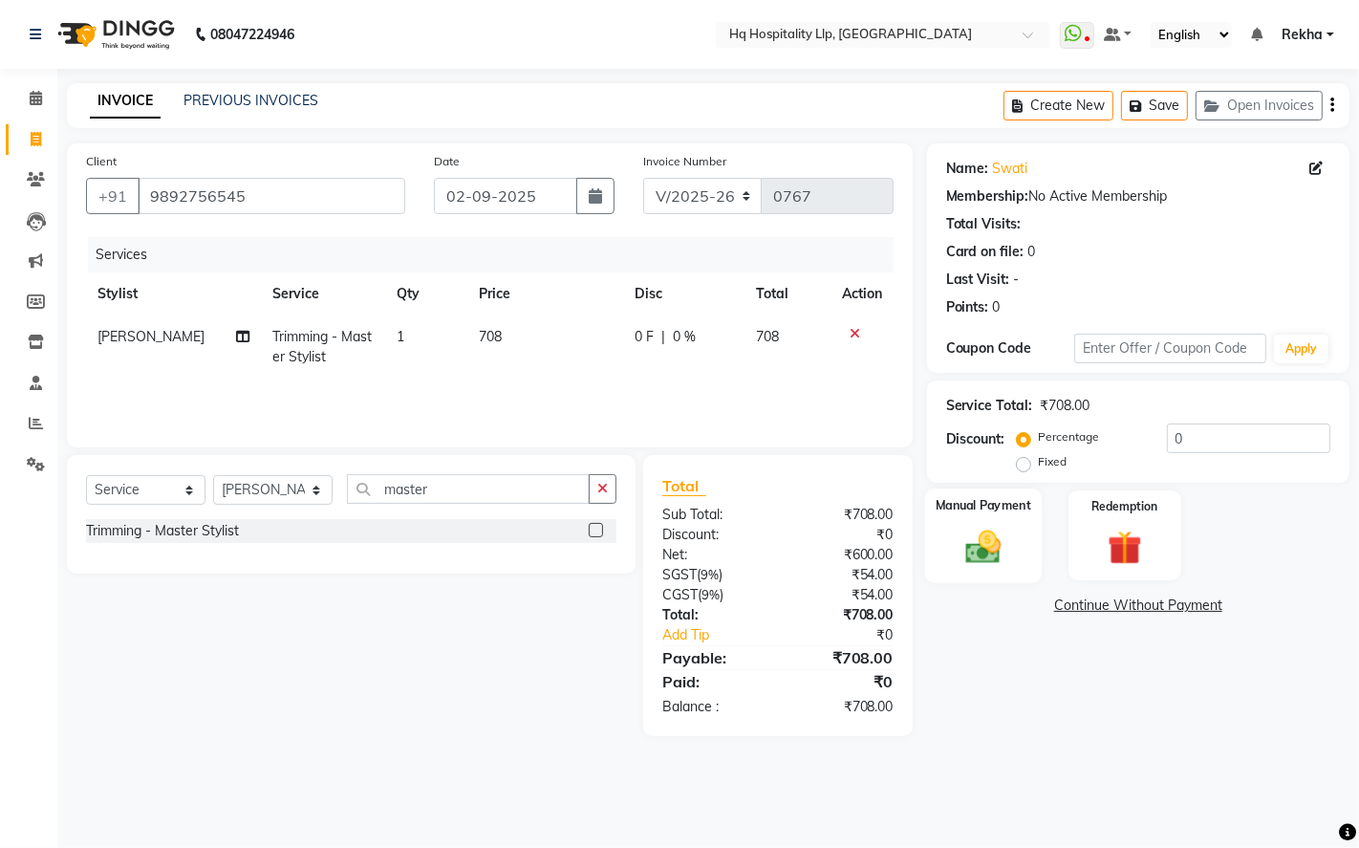
click at [971, 545] on img at bounding box center [983, 546] width 58 height 41
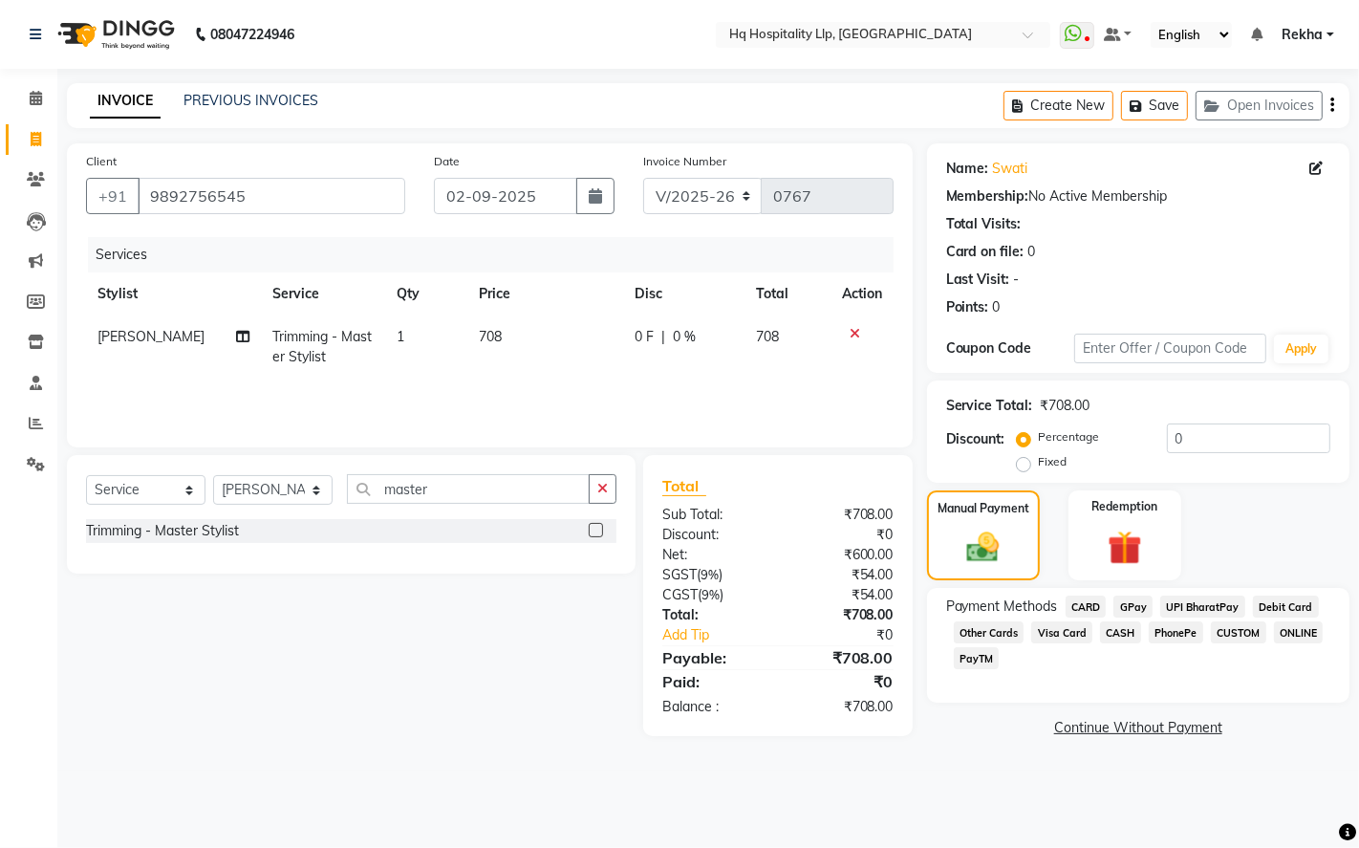
click at [1122, 603] on span "GPay" at bounding box center [1132, 606] width 39 height 22
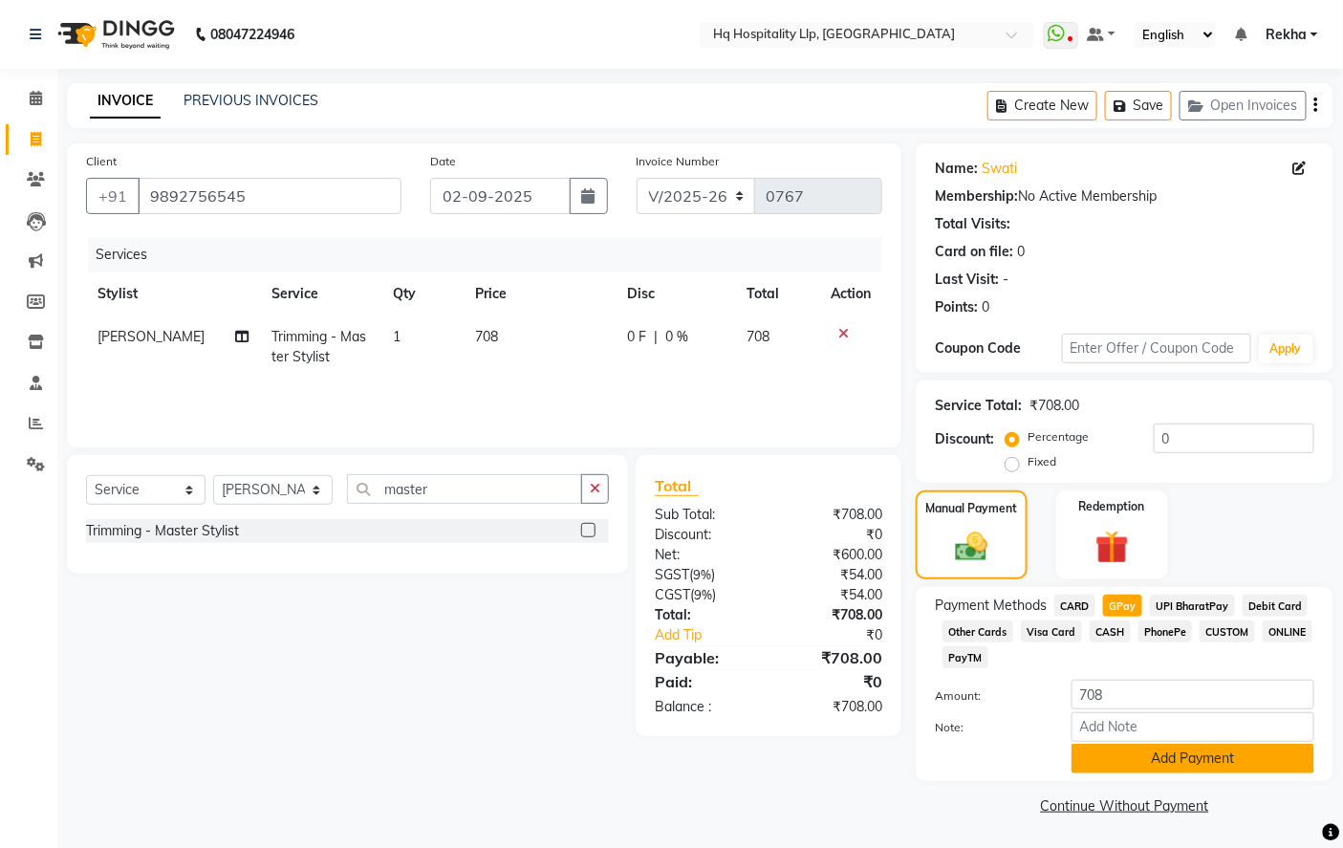
click at [1185, 767] on button "Add Payment" at bounding box center [1192, 758] width 243 height 30
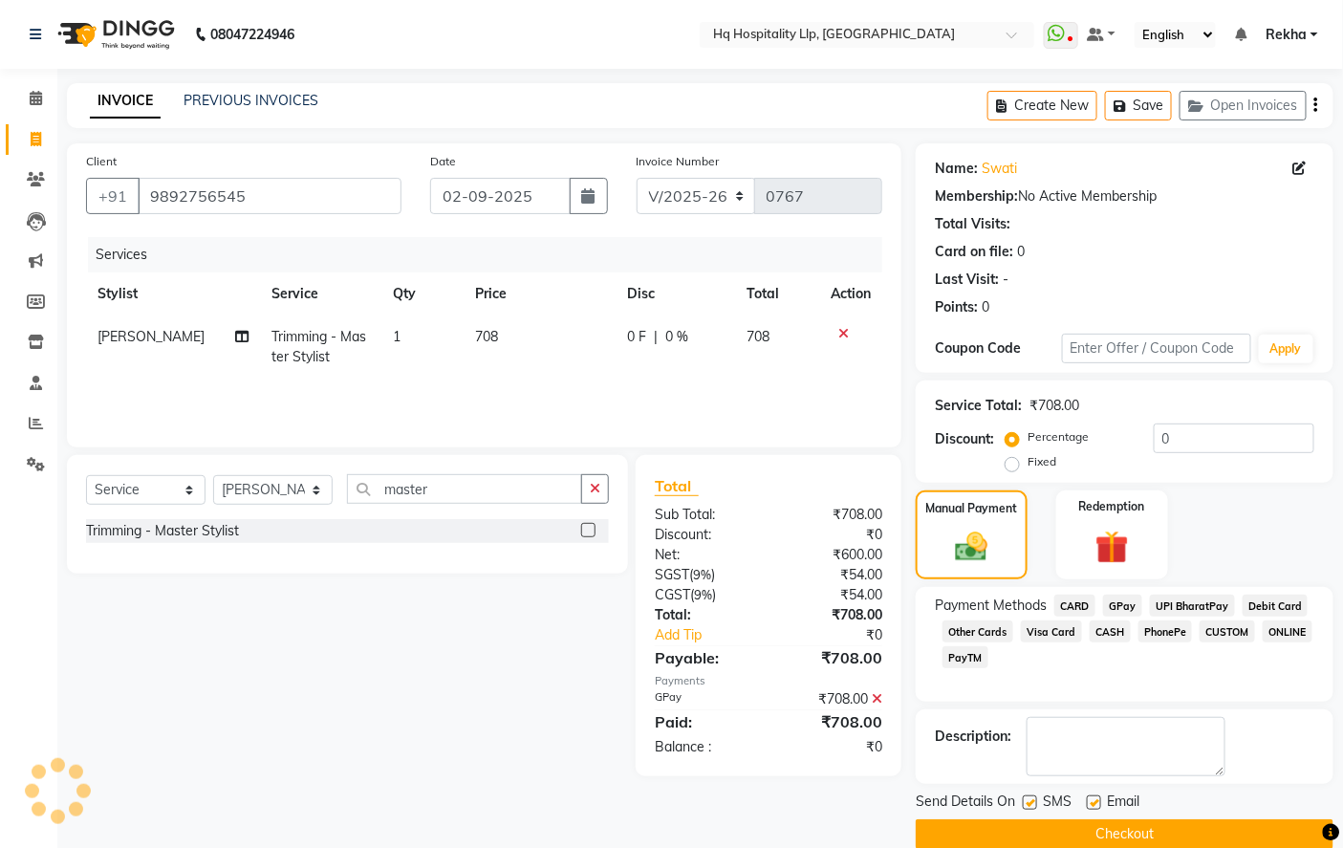
scroll to position [30, 0]
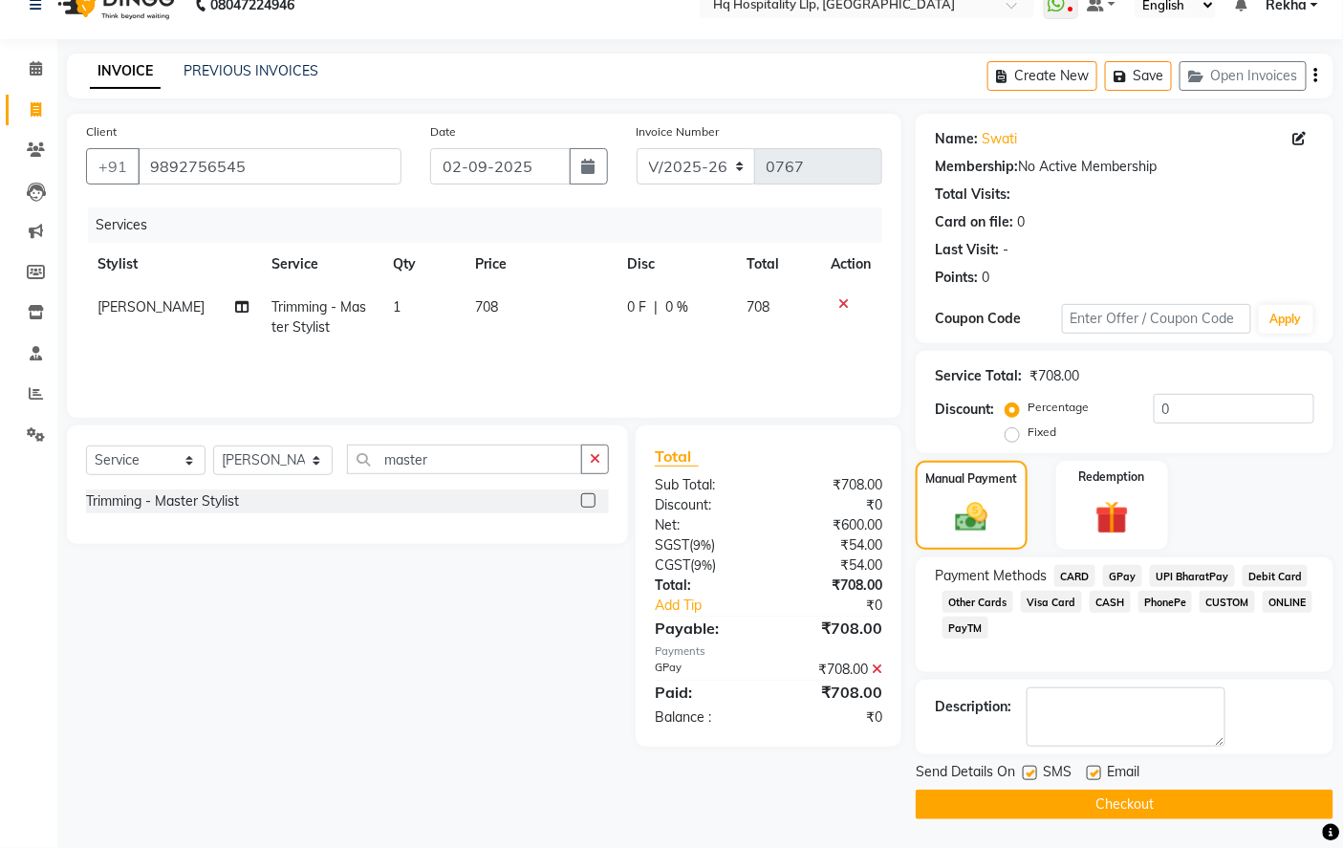
click at [1141, 806] on button "Checkout" at bounding box center [1124, 804] width 418 height 30
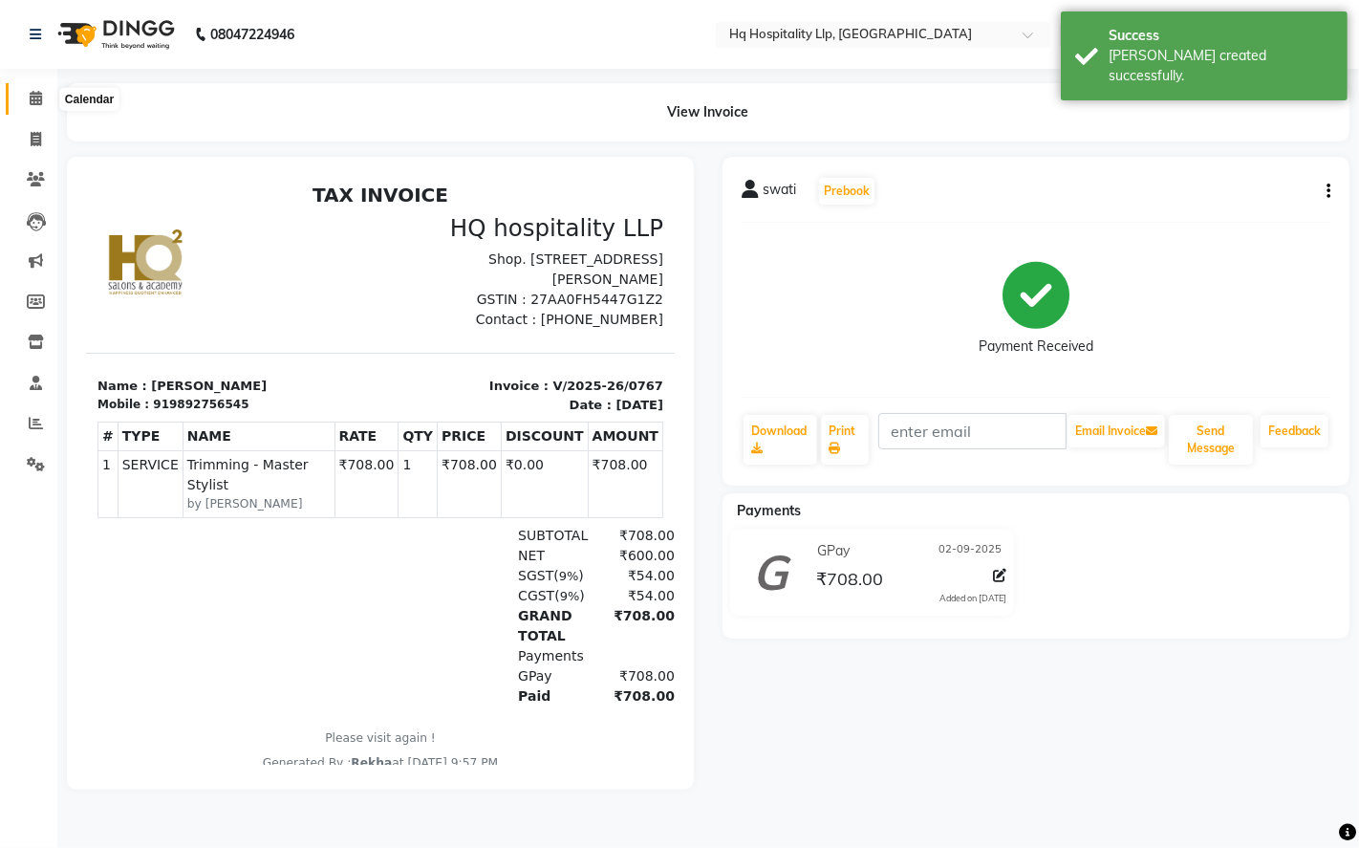
click at [40, 101] on icon at bounding box center [36, 98] width 12 height 14
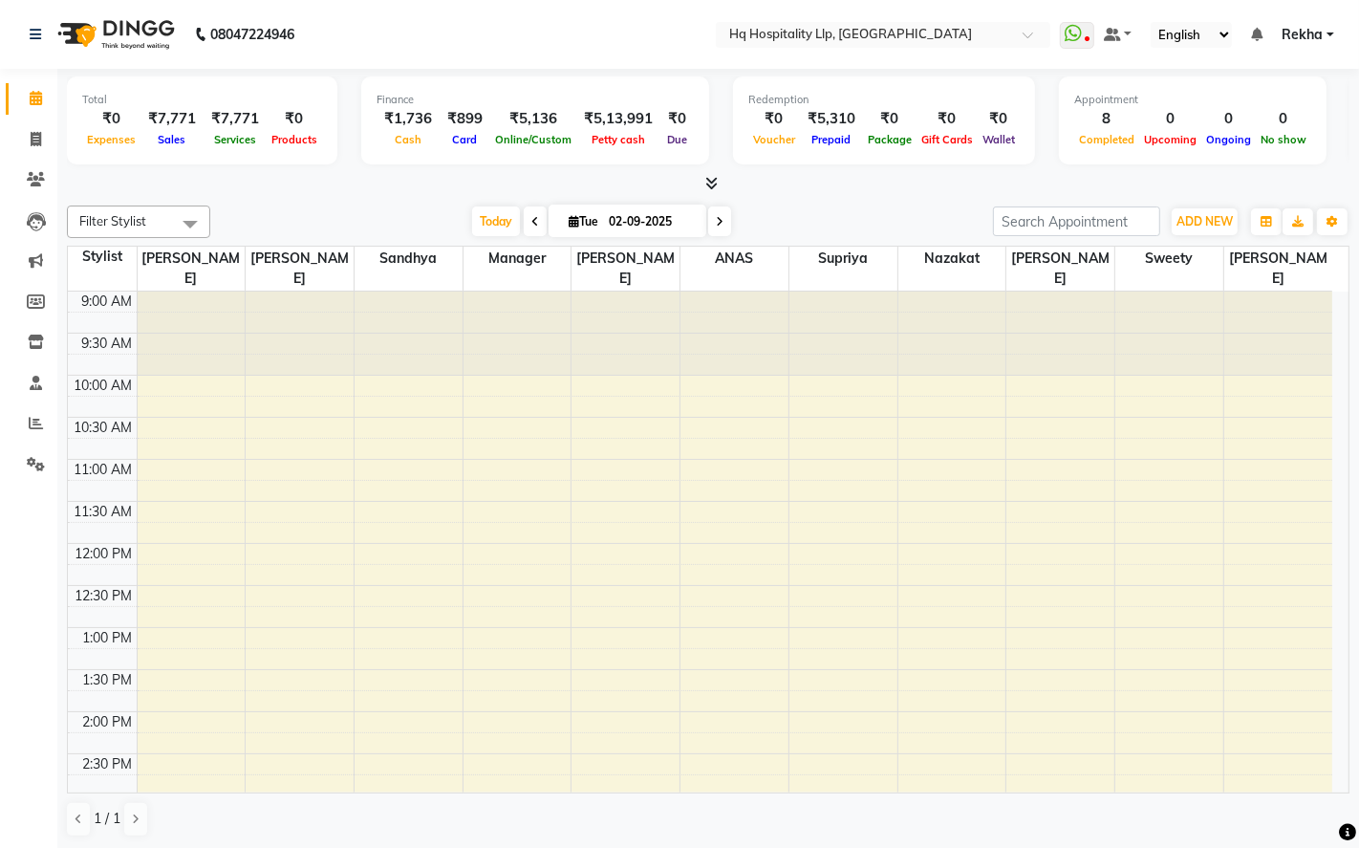
click at [1334, 26] on ul "WhatsApp Status ✕ Status: Disconnected Most Recent Message: [DATE] 04:49 PM Rec…" at bounding box center [1202, 35] width 284 height 26
click at [1320, 34] on span "Rekha" at bounding box center [1301, 35] width 41 height 20
click at [1249, 128] on link "Sign out" at bounding box center [1236, 132] width 175 height 30
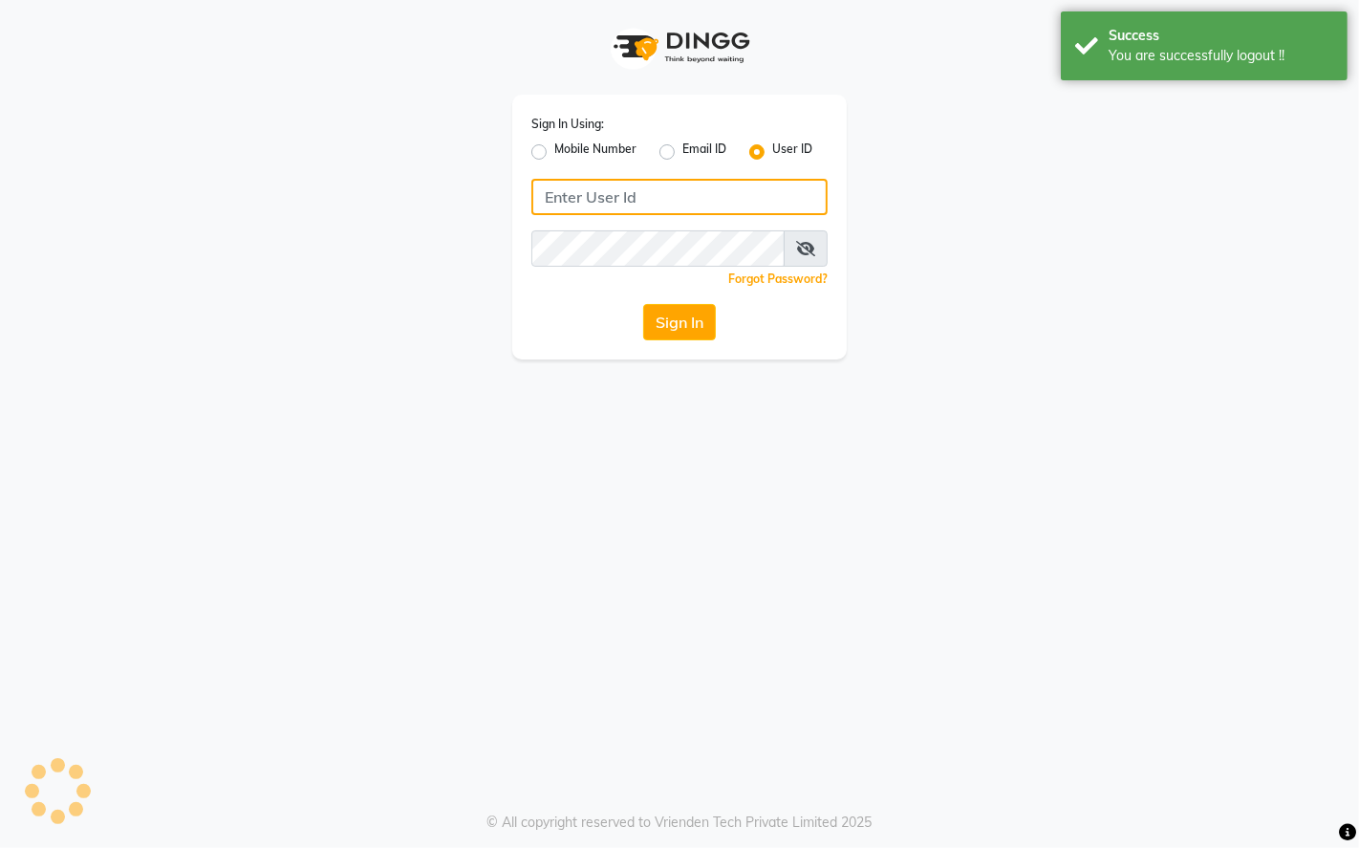
type input "9769624779"
